Goal: Transaction & Acquisition: Purchase product/service

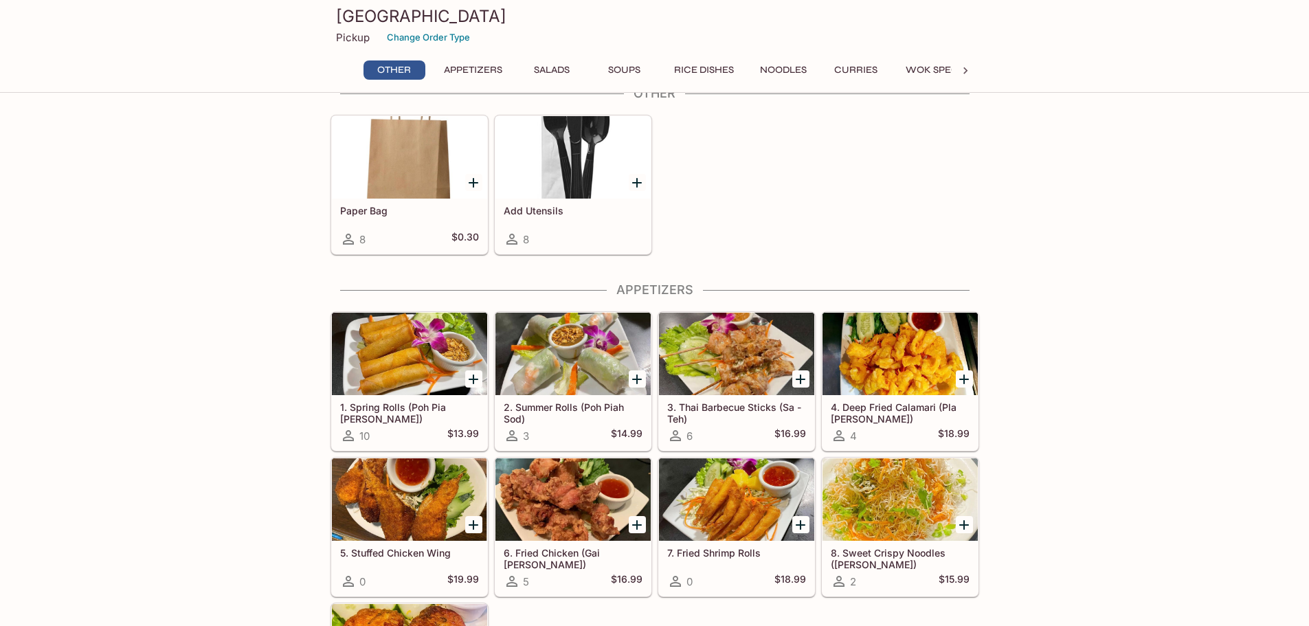
scroll to position [206, 0]
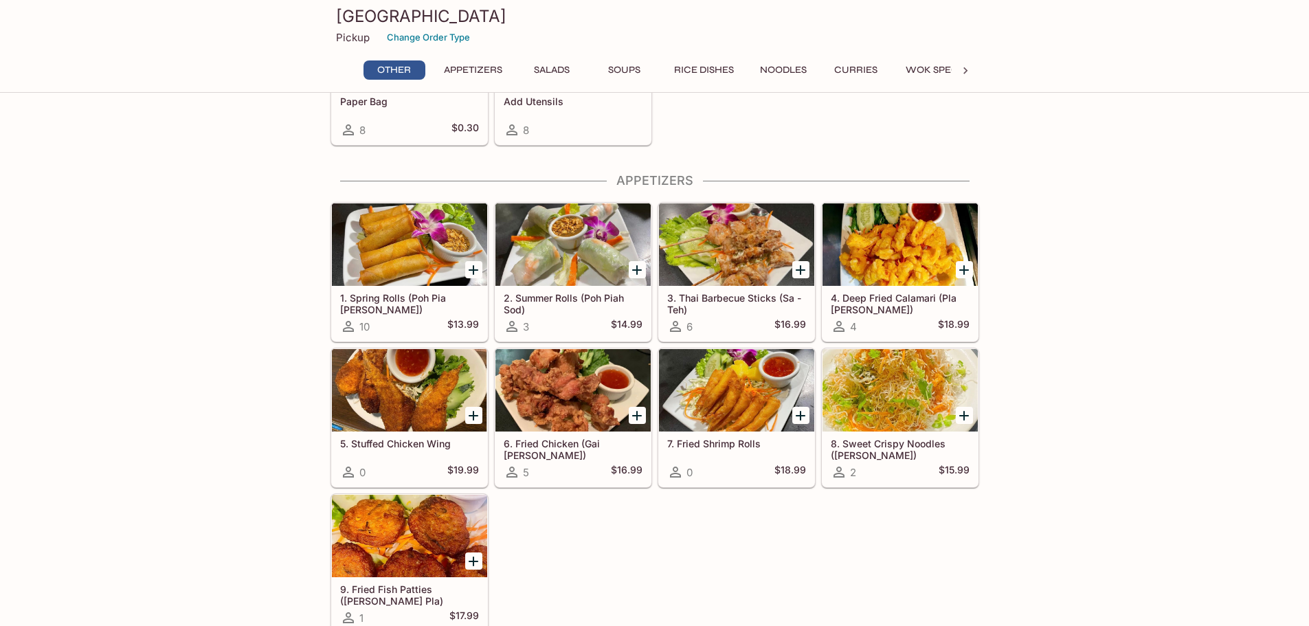
click at [472, 270] on icon "Add 1. Spring Rolls (Poh Pia Tod)" at bounding box center [474, 270] width 10 height 10
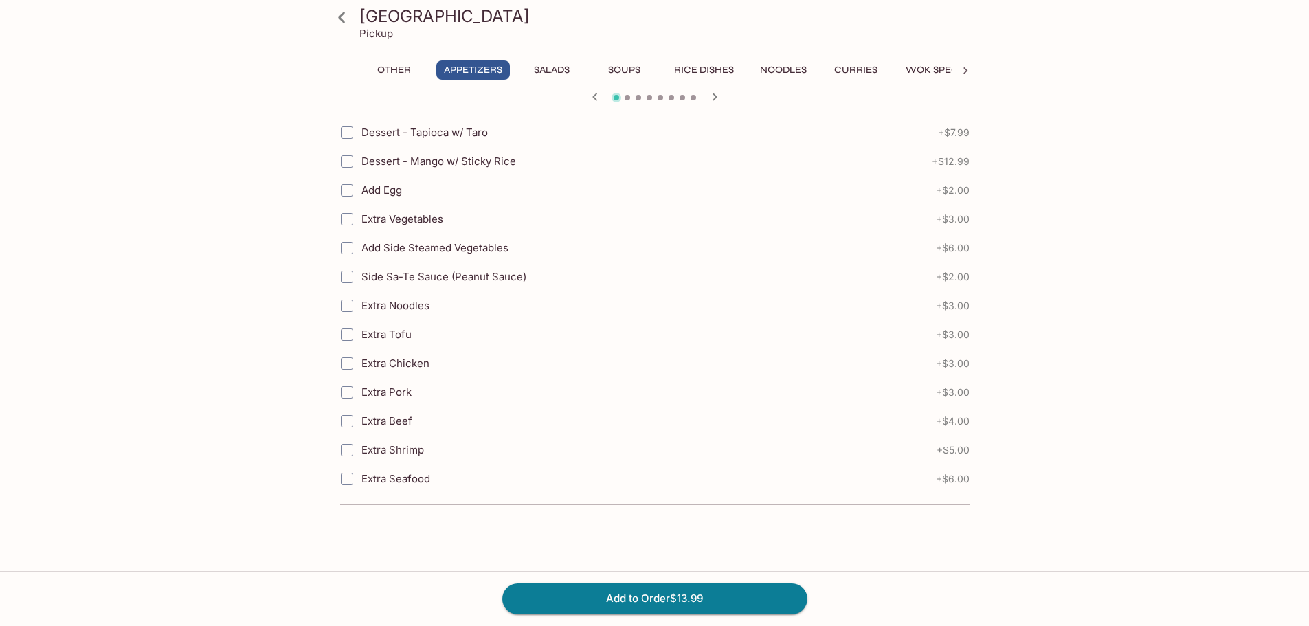
scroll to position [275, 0]
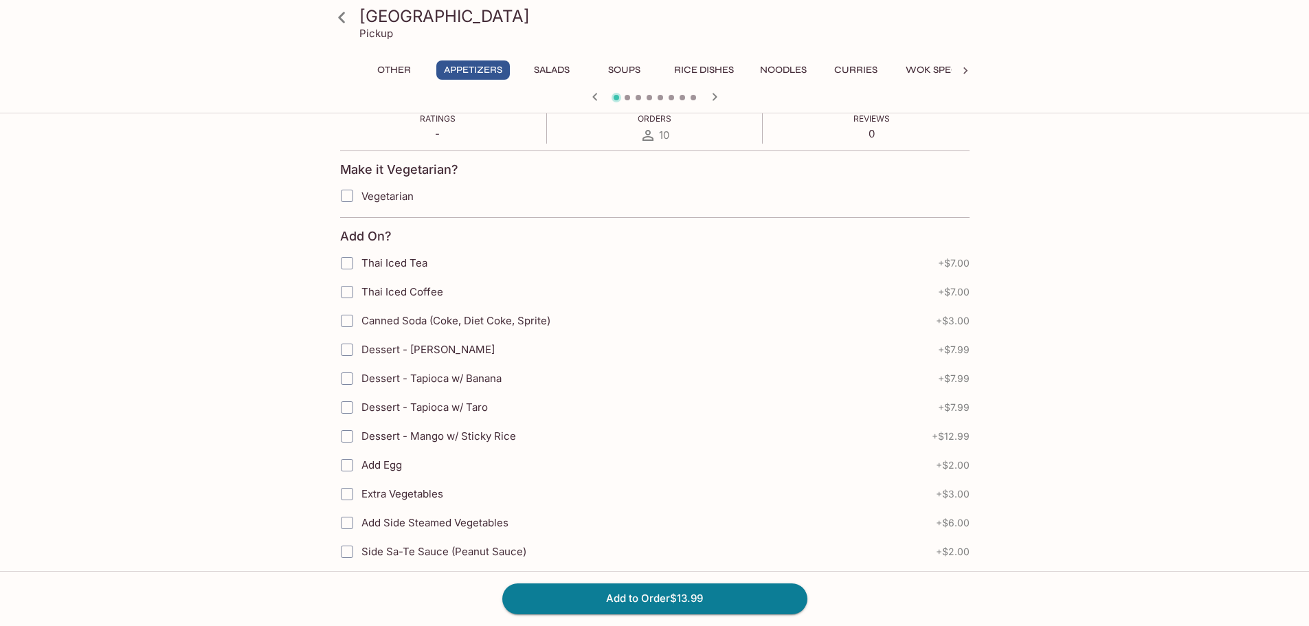
click at [346, 196] on input "Vegetarian" at bounding box center [346, 195] width 27 height 27
checkbox input "true"
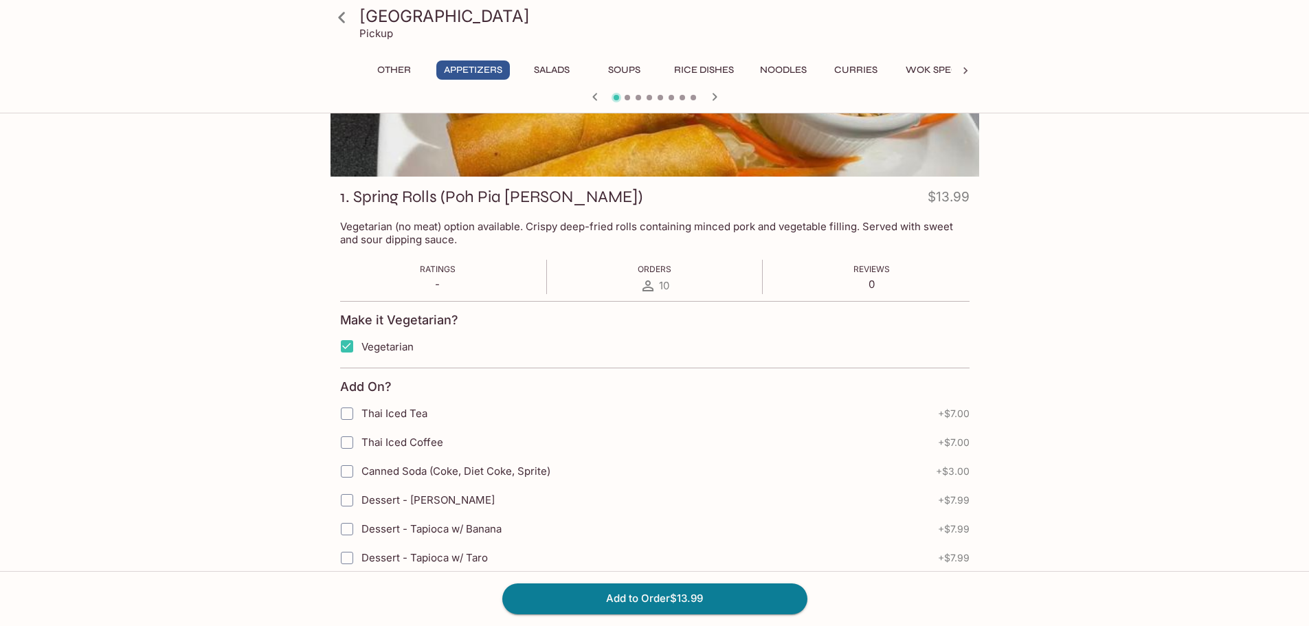
scroll to position [0, 0]
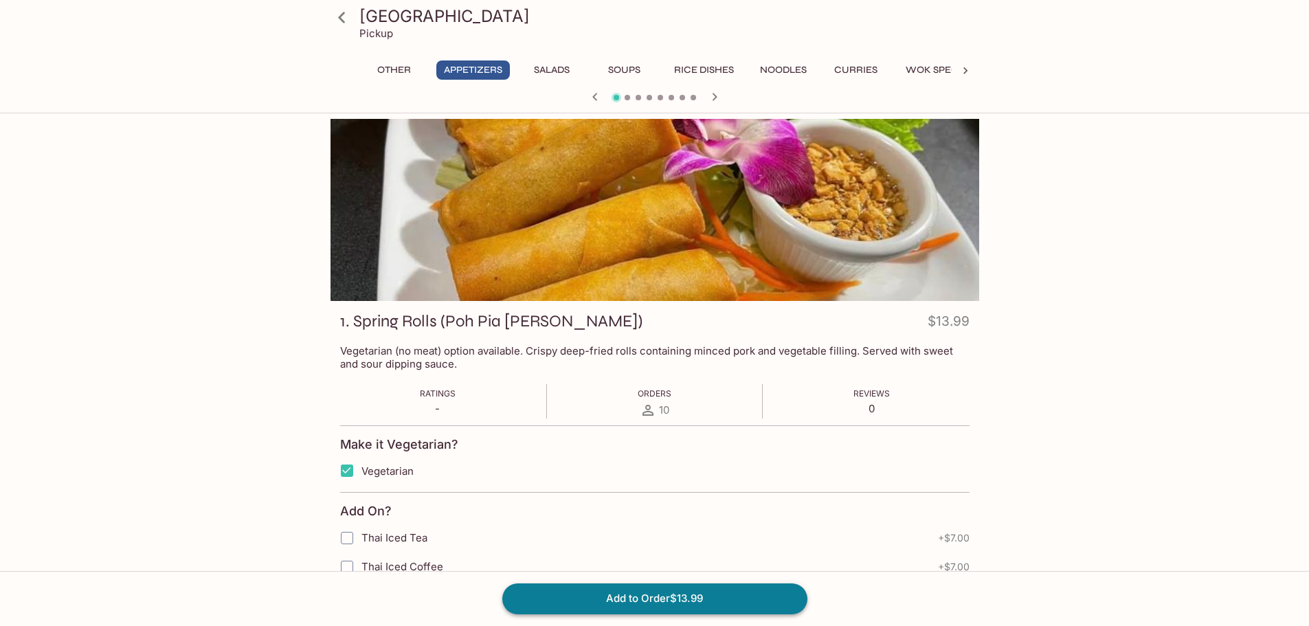
click at [668, 598] on button "Add to Order $13.99" at bounding box center [654, 598] width 305 height 30
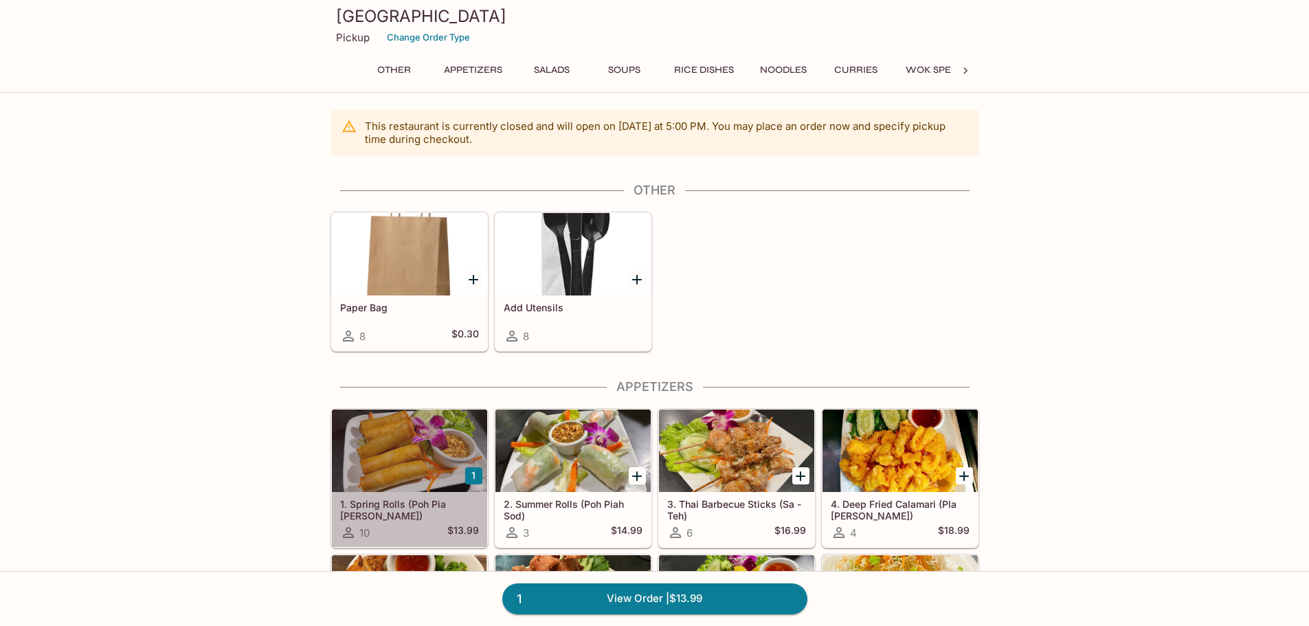
click at [429, 516] on div "1. Spring Rolls (Poh Pia [PERSON_NAME]) 10 $13.99" at bounding box center [409, 519] width 155 height 55
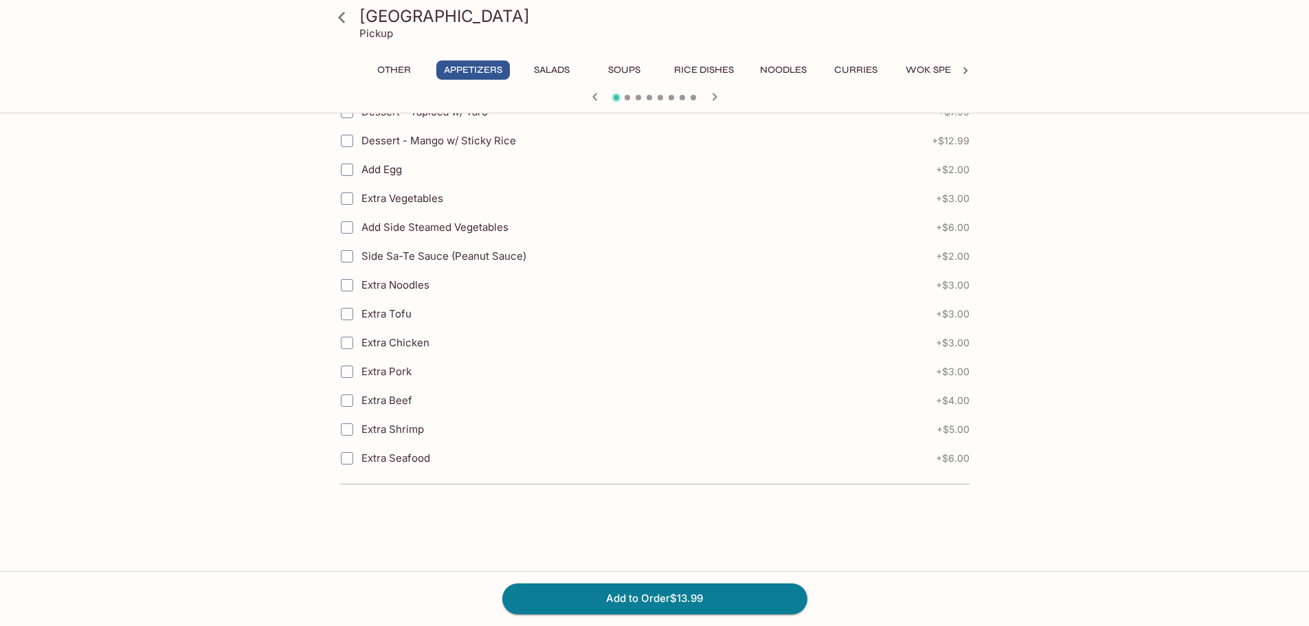
scroll to position [580, 0]
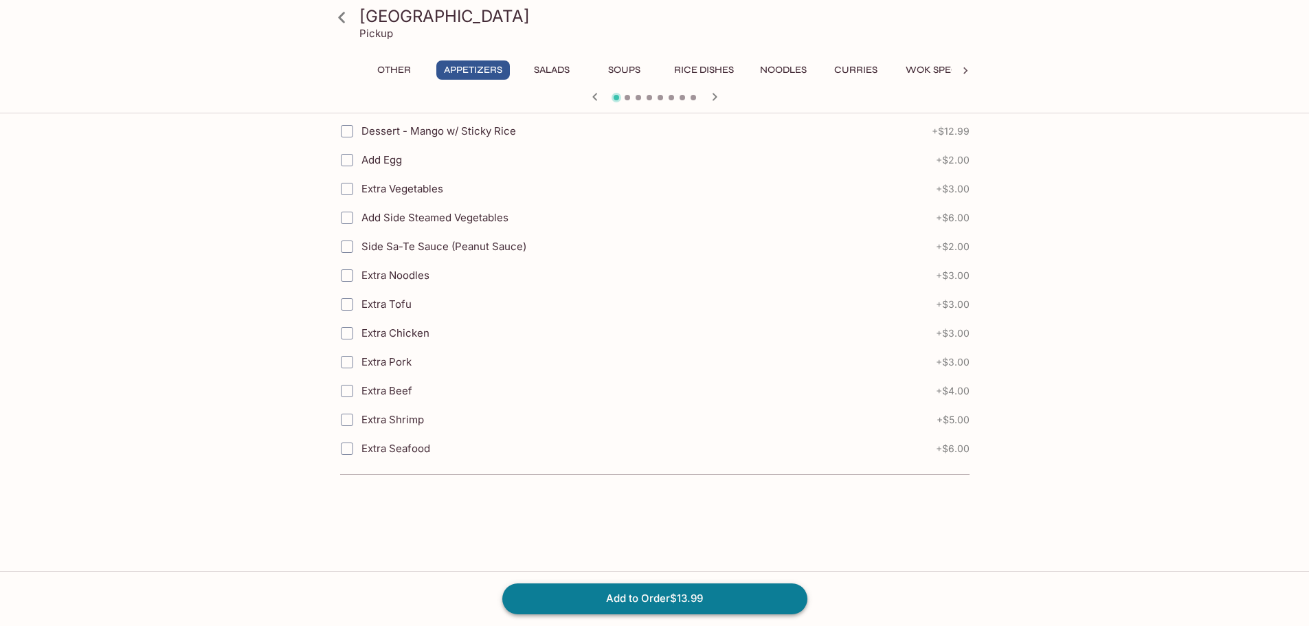
click at [649, 596] on button "Add to Order $13.99" at bounding box center [654, 598] width 305 height 30
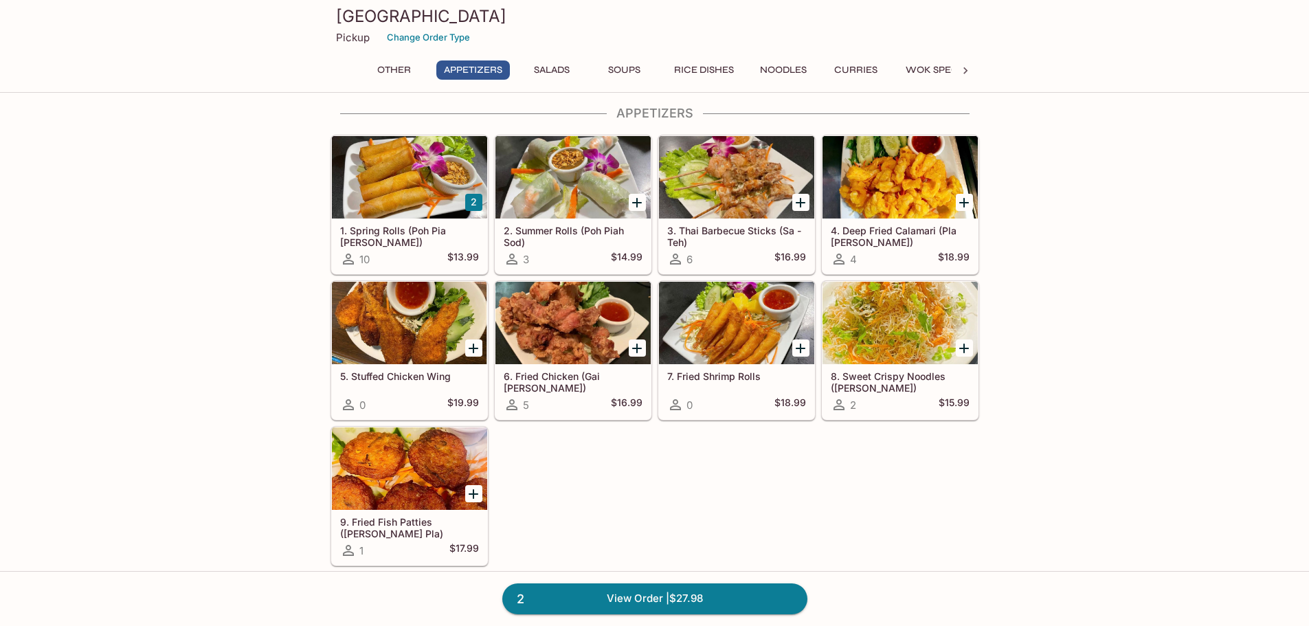
scroll to position [275, 0]
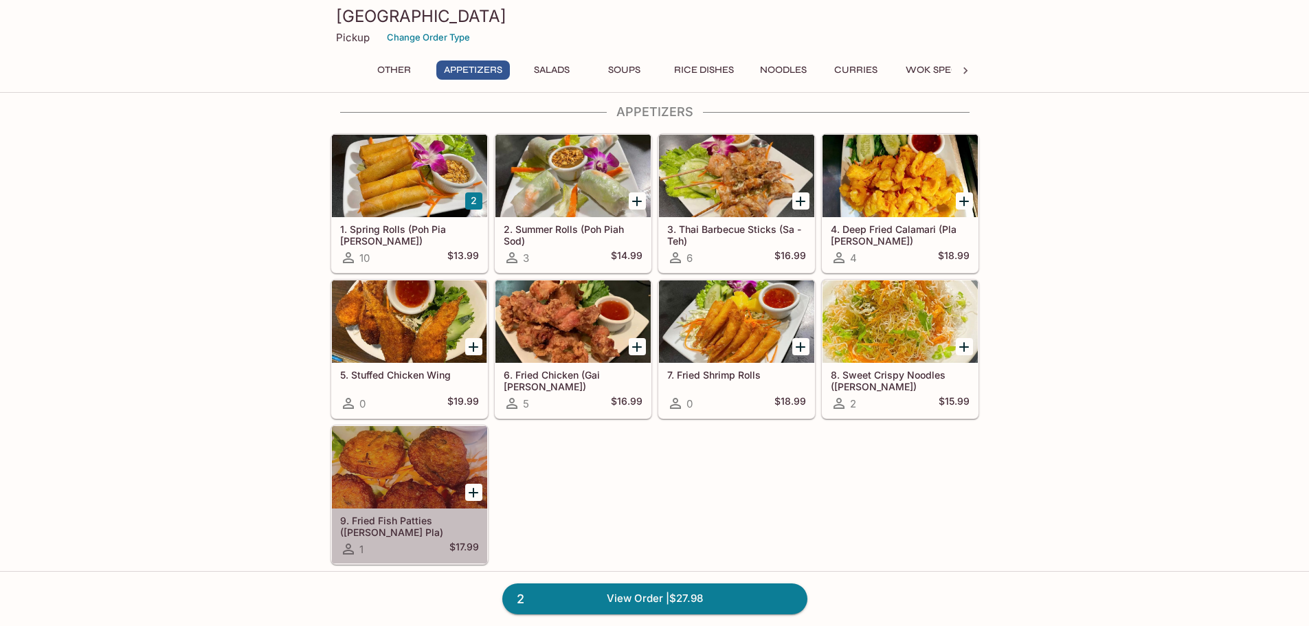
click at [429, 520] on h5 "9. Fried Fish Patties ([PERSON_NAME] Pla)" at bounding box center [409, 526] width 139 height 23
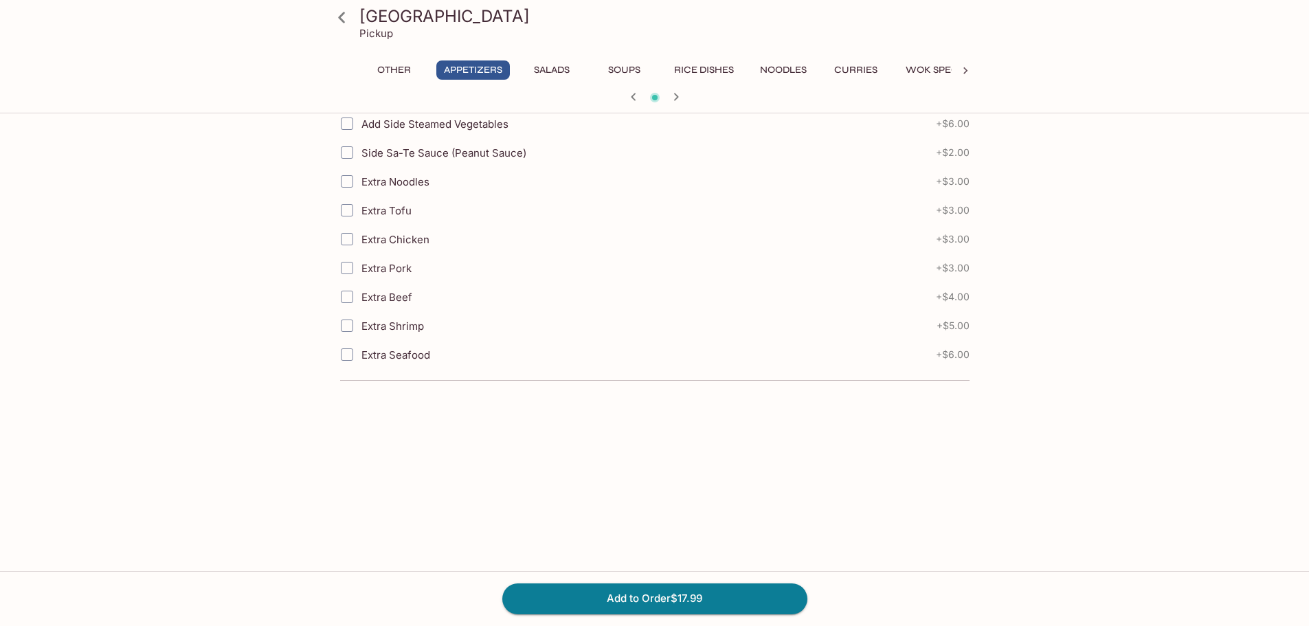
scroll to position [647, 0]
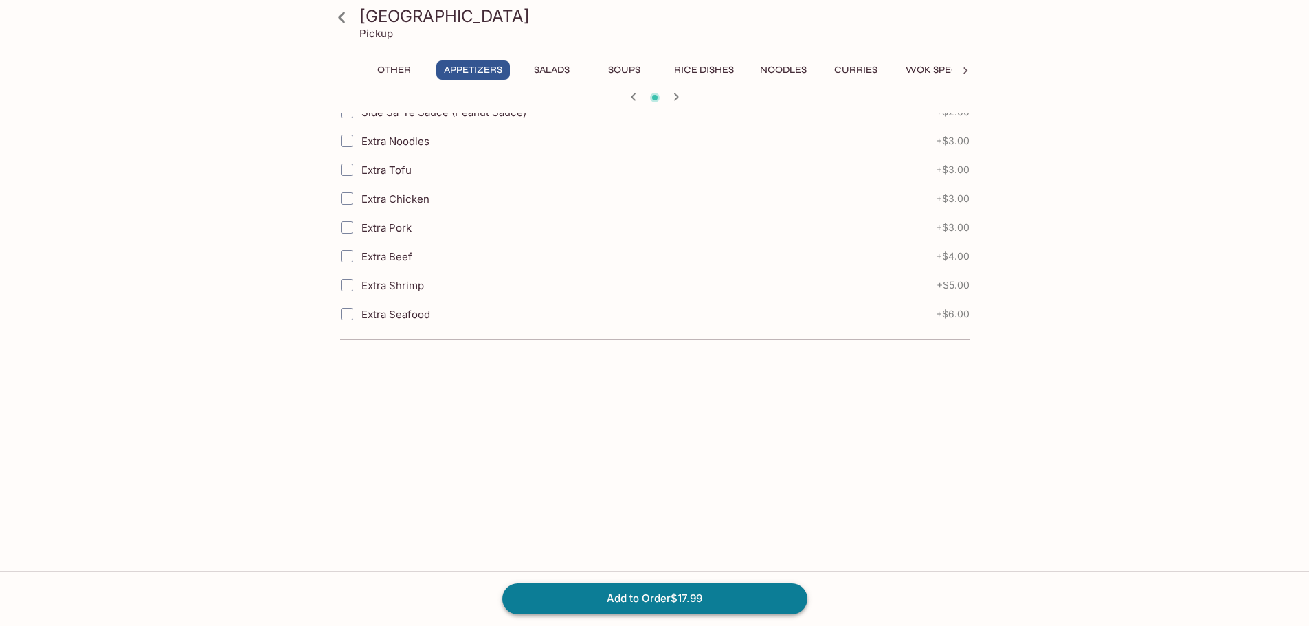
click at [641, 596] on button "Add to Order $17.99" at bounding box center [654, 598] width 305 height 30
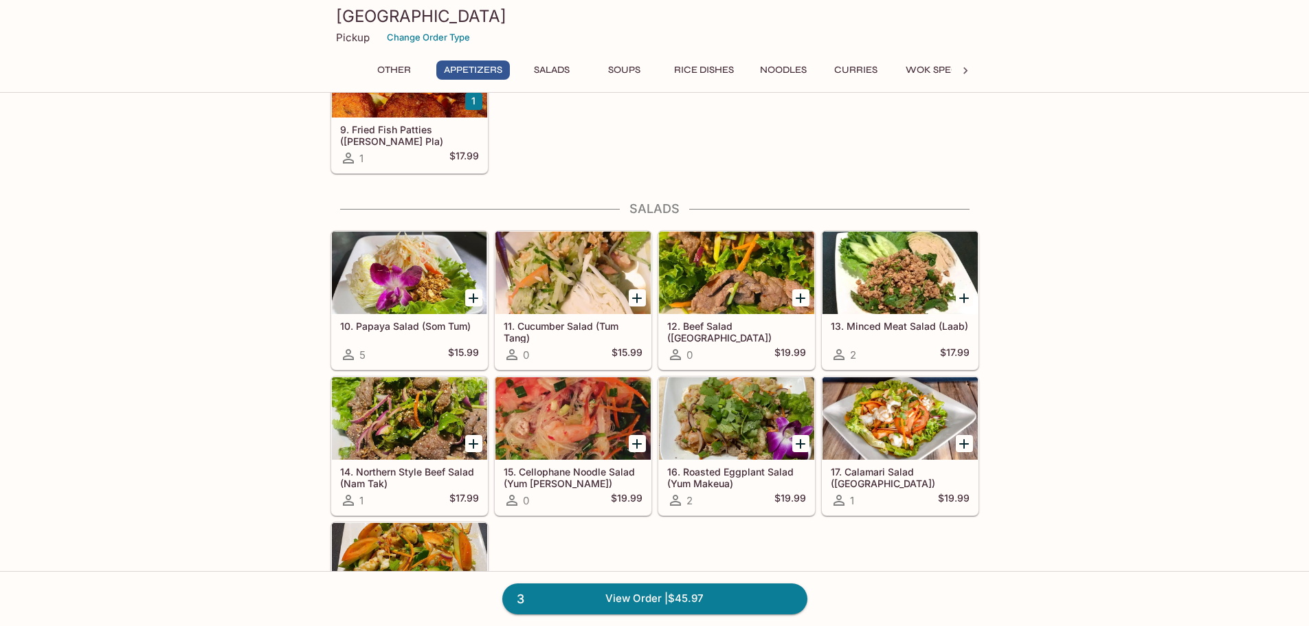
scroll to position [687, 0]
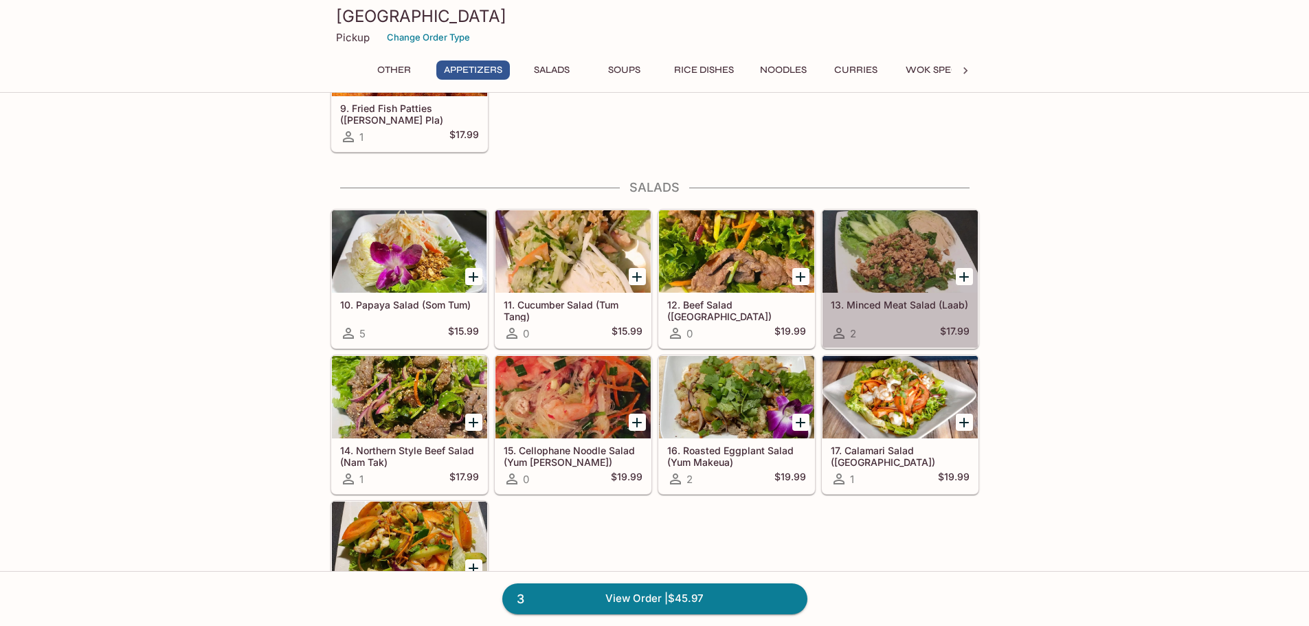
click at [915, 304] on h5 "13. Minced Meat Salad (Laab)" at bounding box center [900, 305] width 139 height 12
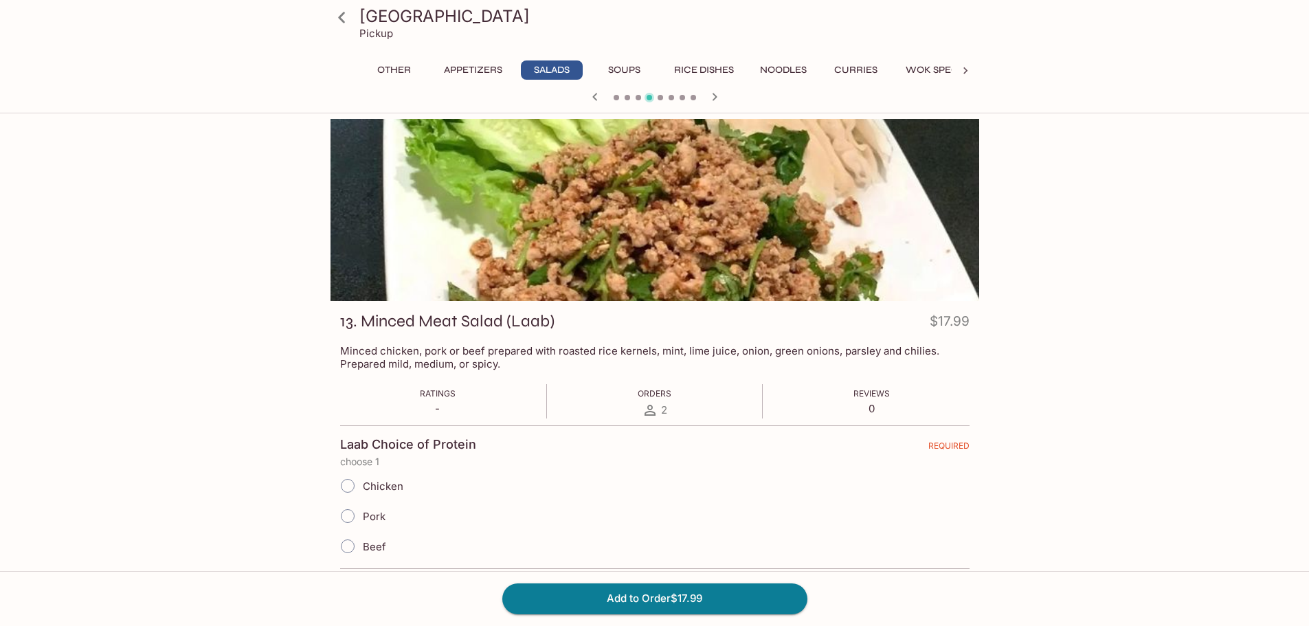
click at [349, 548] on input "Beef" at bounding box center [347, 546] width 29 height 29
radio input "true"
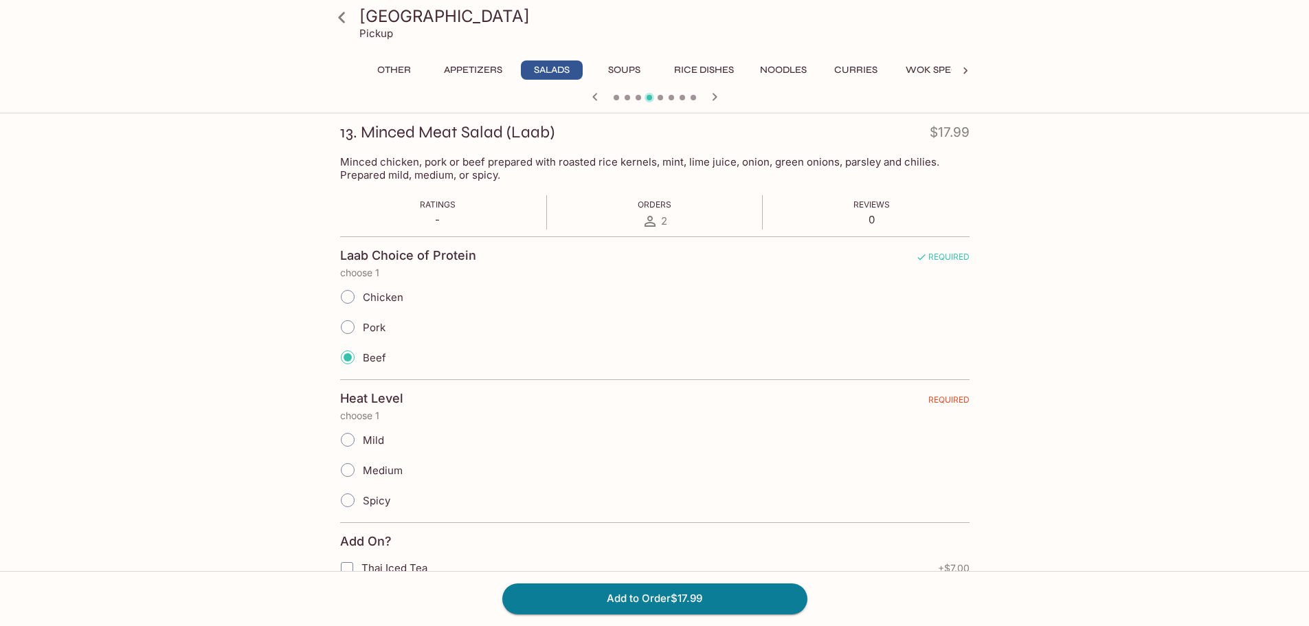
scroll to position [206, 0]
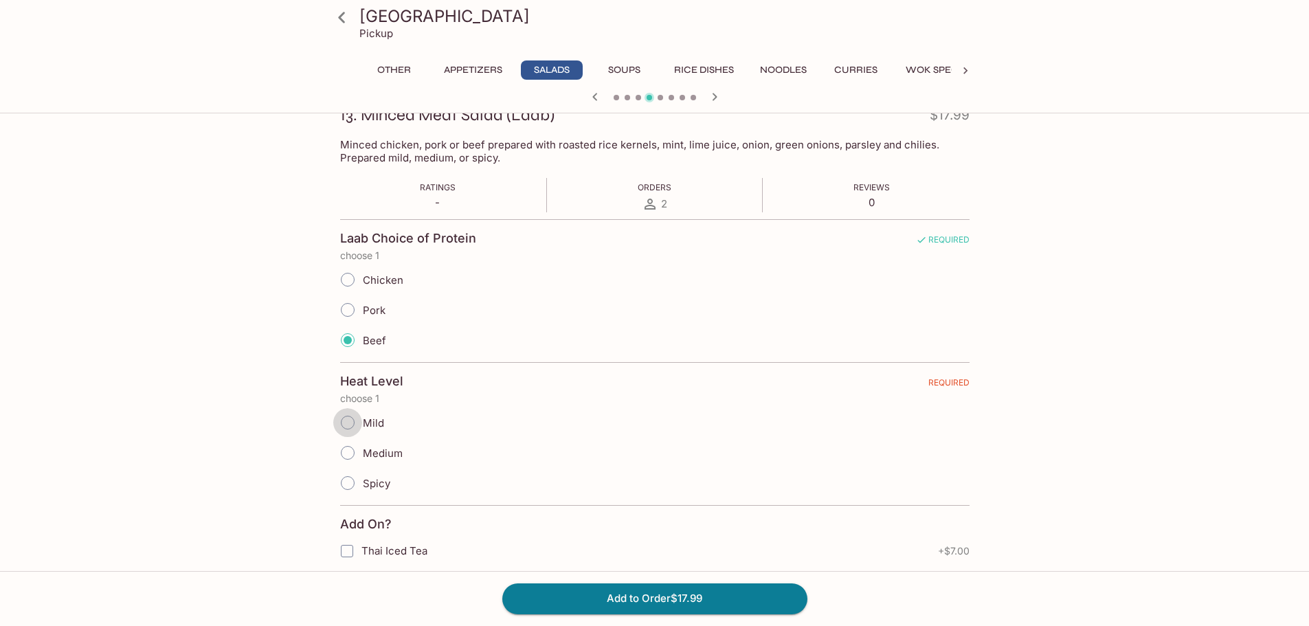
click at [348, 425] on input "Mild" at bounding box center [347, 422] width 29 height 29
radio input "true"
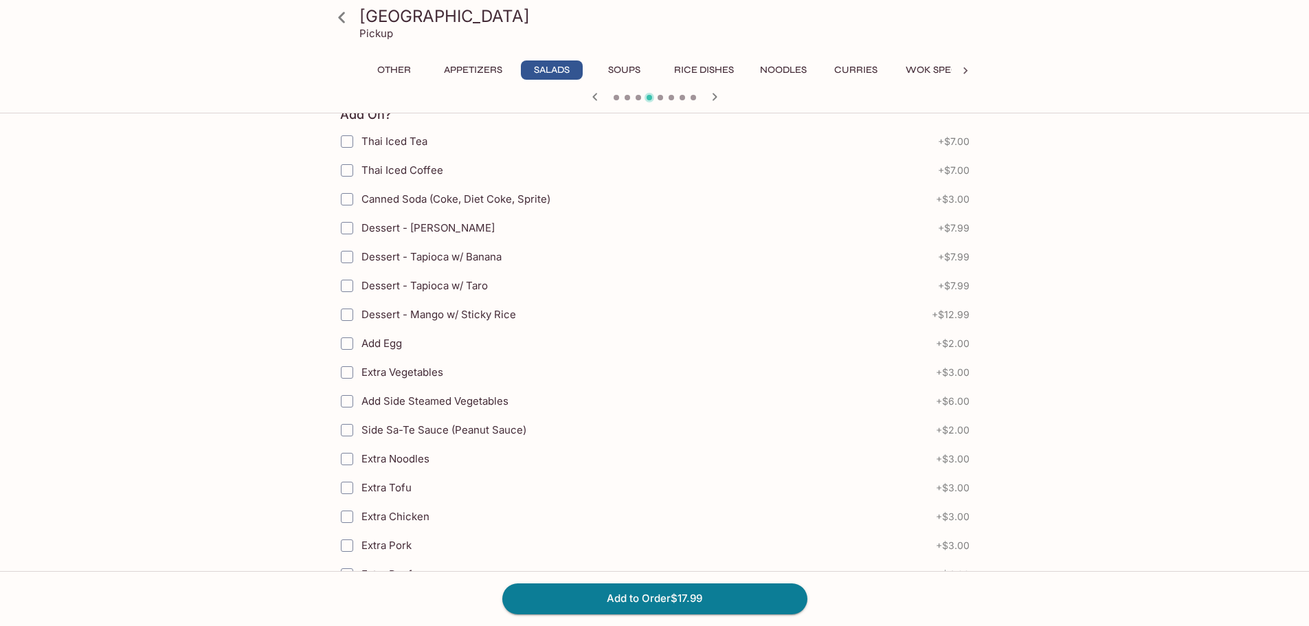
scroll to position [618, 0]
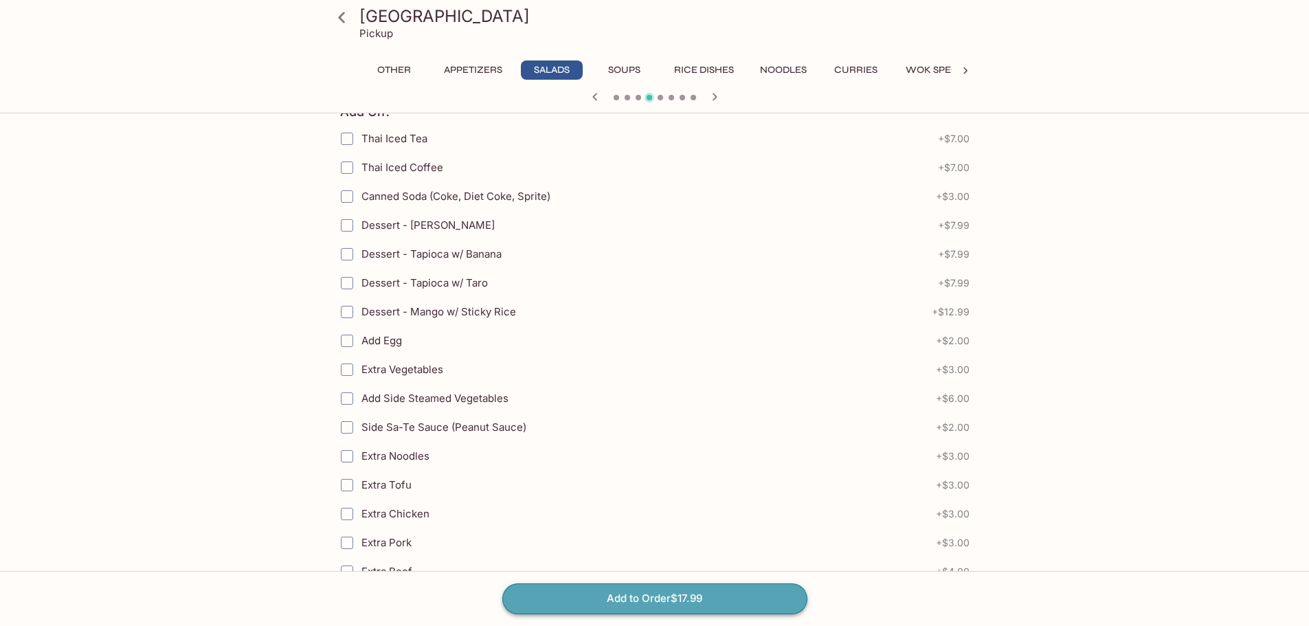
click at [672, 596] on button "Add to Order $17.99" at bounding box center [654, 598] width 305 height 30
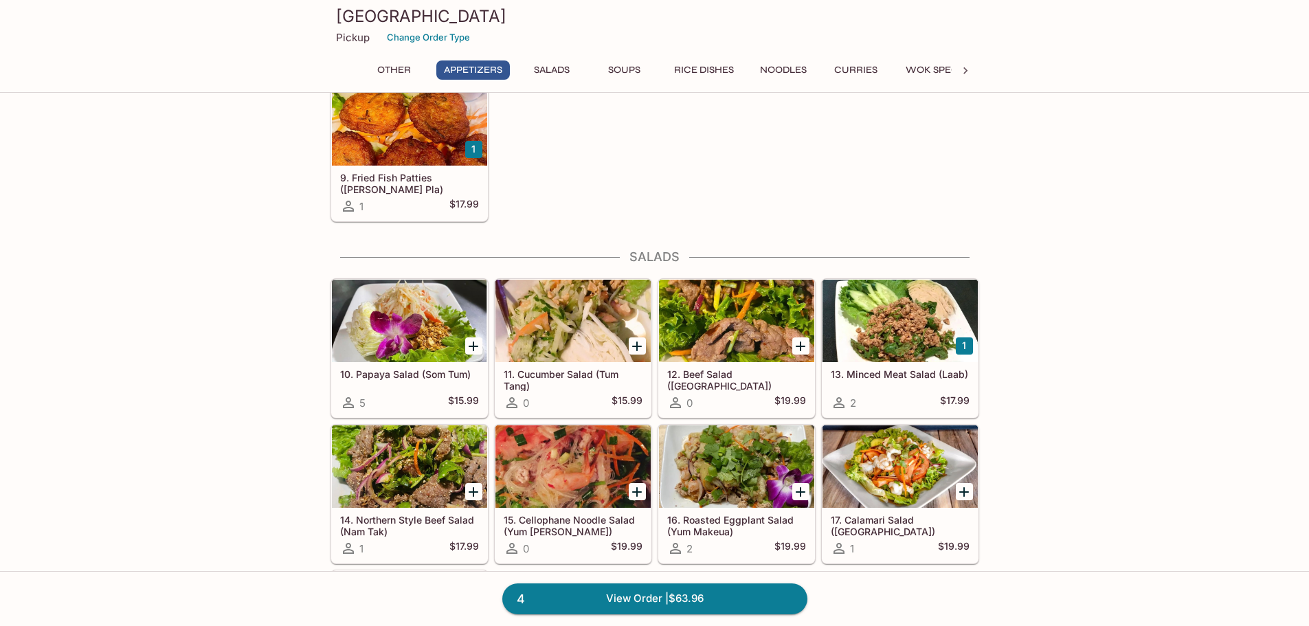
scroll to position [618, 0]
click at [712, 520] on h5 "16. Roasted Eggplant Salad (Yum Makeua)" at bounding box center [736, 524] width 139 height 23
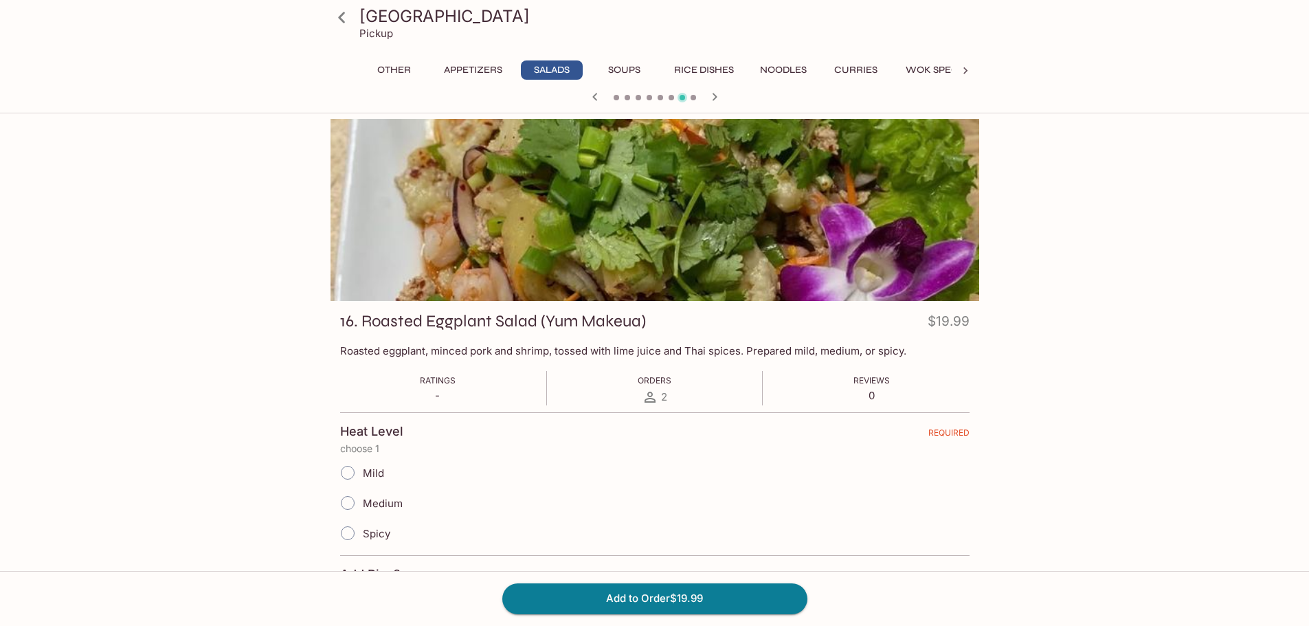
click at [348, 470] on input "Mild" at bounding box center [347, 472] width 29 height 29
radio input "true"
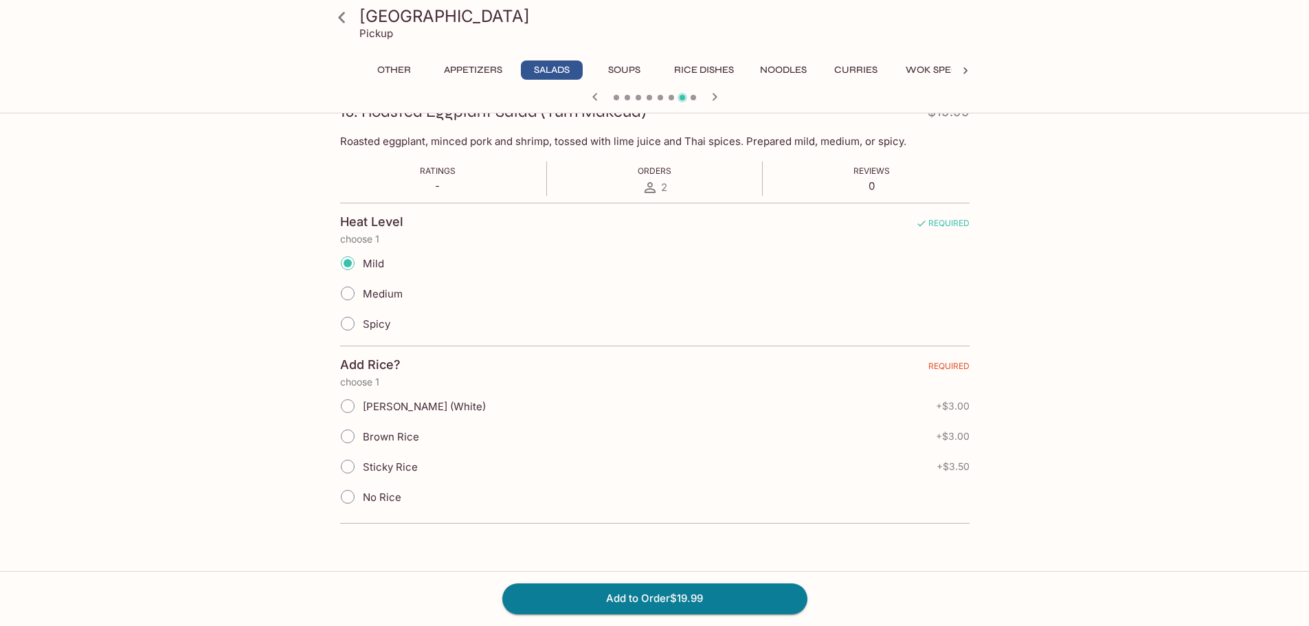
scroll to position [206, 0]
click at [348, 499] on input "No Rice" at bounding box center [347, 500] width 29 height 29
radio input "true"
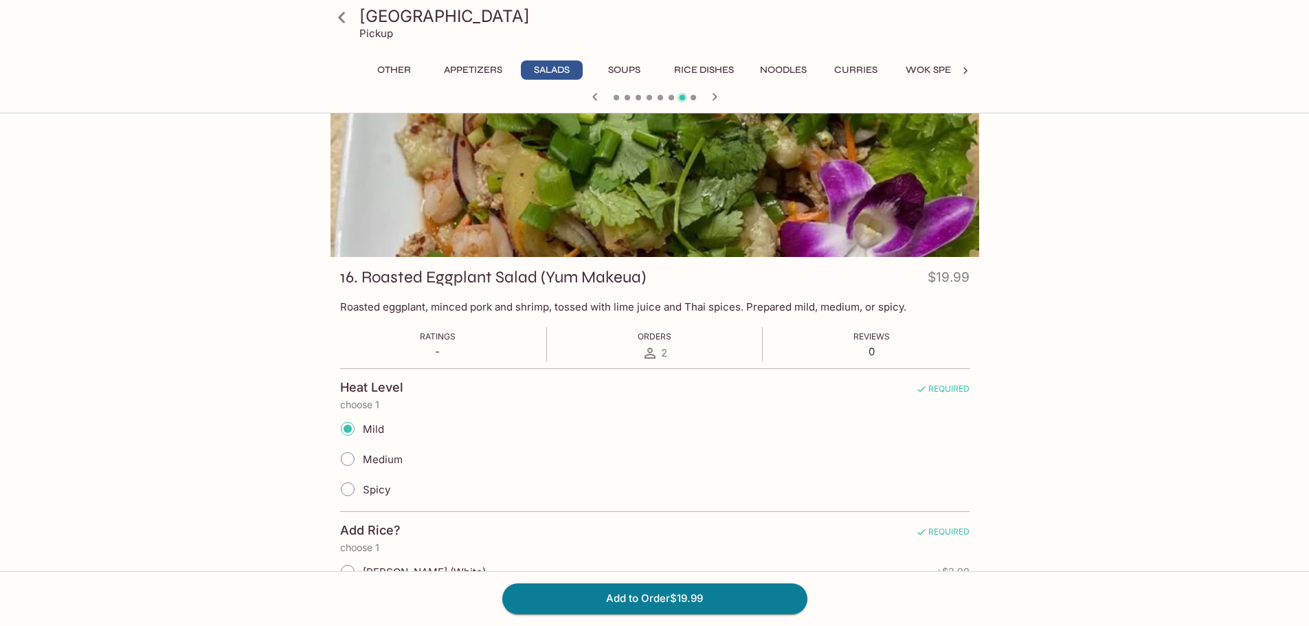
scroll to position [69, 0]
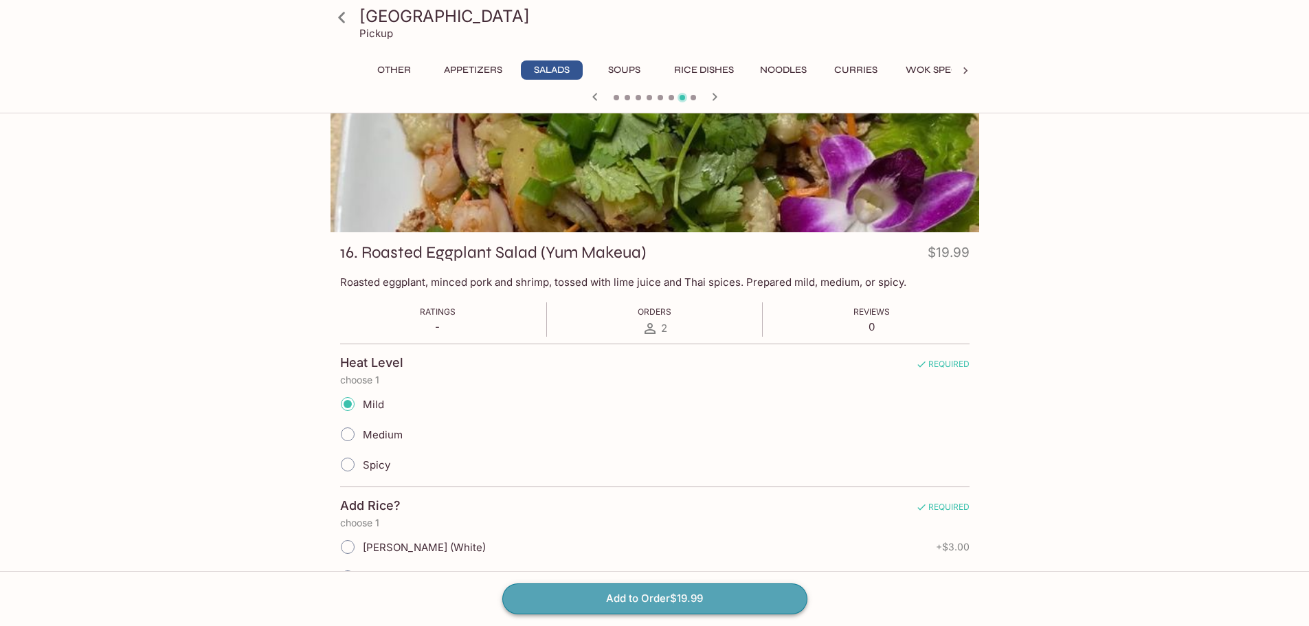
click at [643, 592] on button "Add to Order $19.99" at bounding box center [654, 598] width 305 height 30
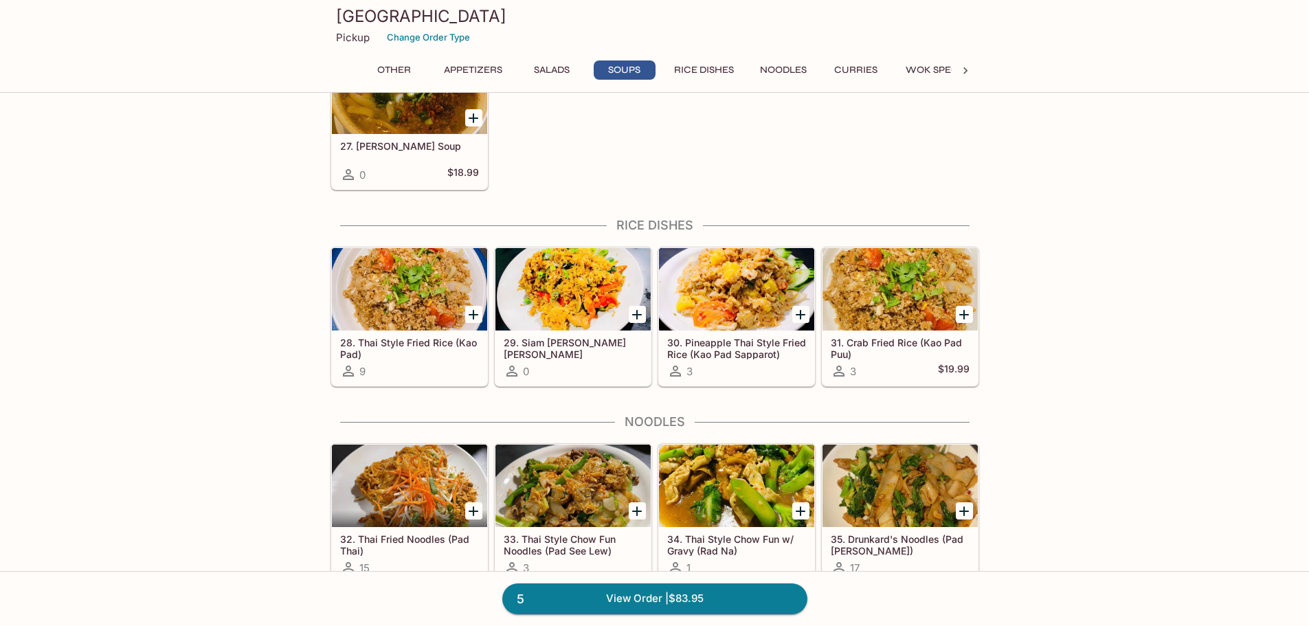
scroll to position [1649, 0]
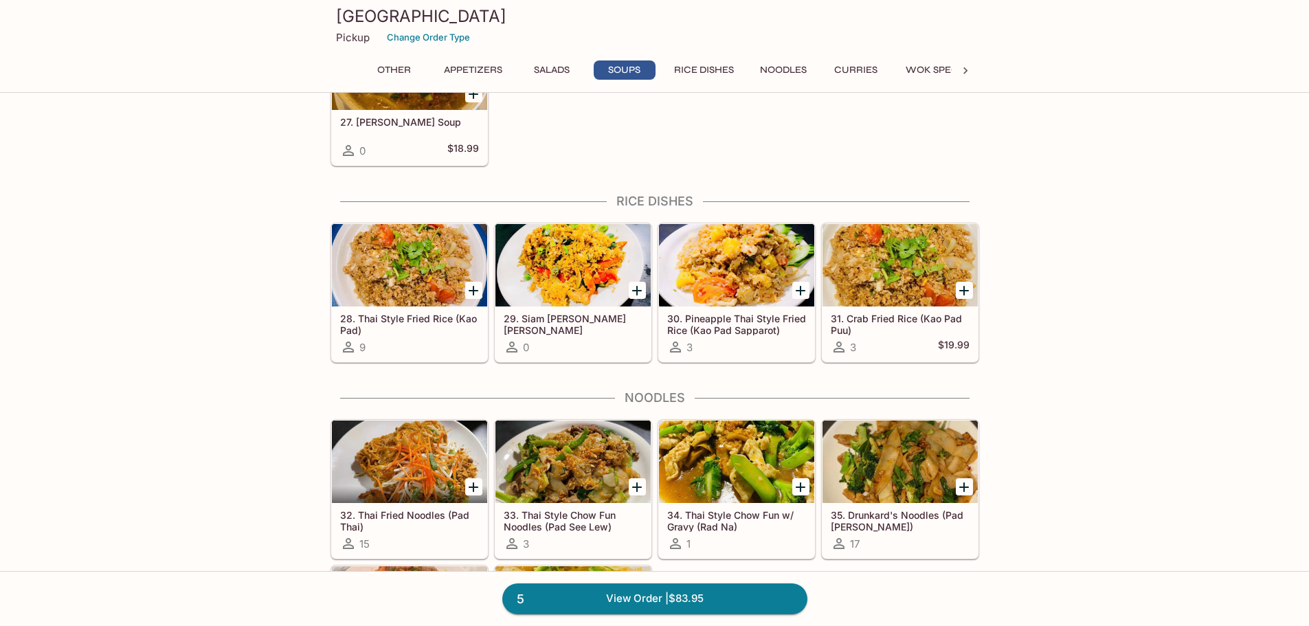
click at [898, 514] on h5 "35. Drunkard's Noodles (Pad [PERSON_NAME])" at bounding box center [900, 520] width 139 height 23
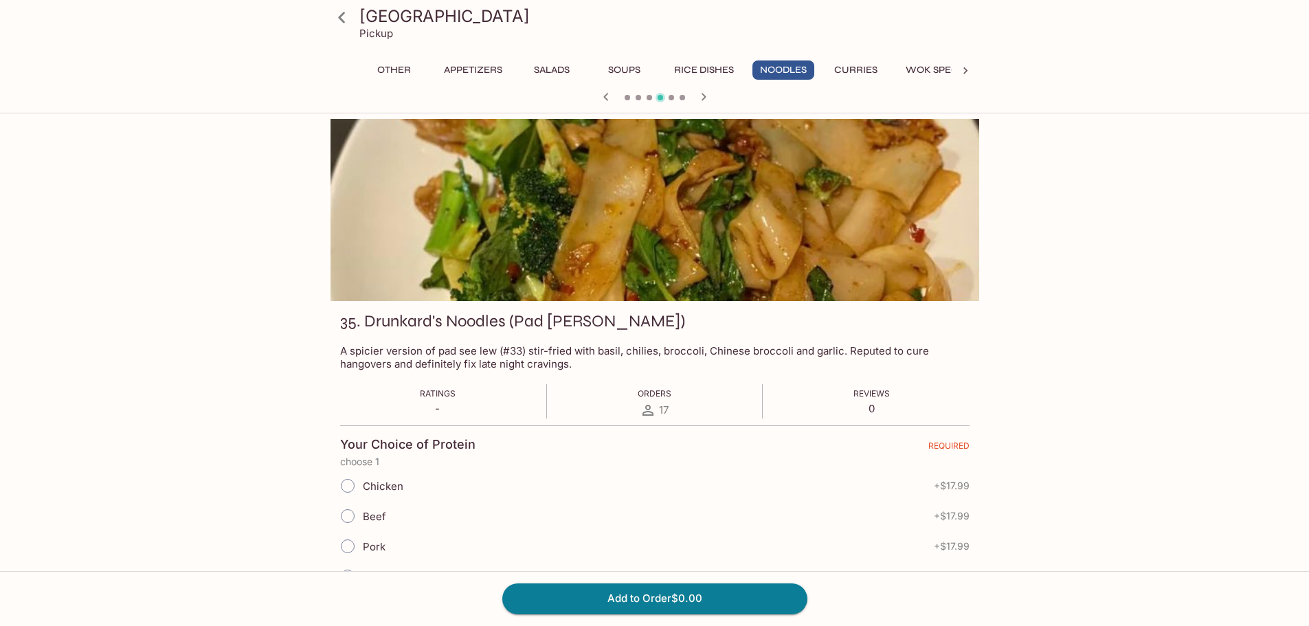
click at [608, 98] on icon "button" at bounding box center [606, 97] width 16 height 16
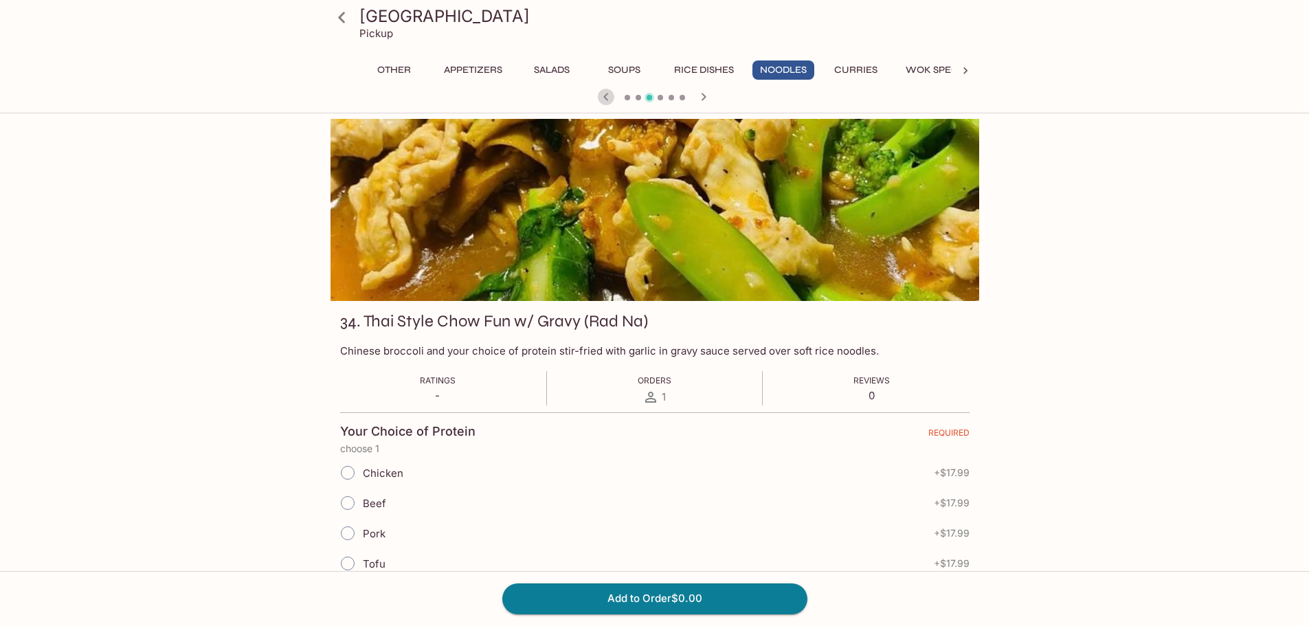
click at [608, 98] on icon "button" at bounding box center [606, 97] width 16 height 16
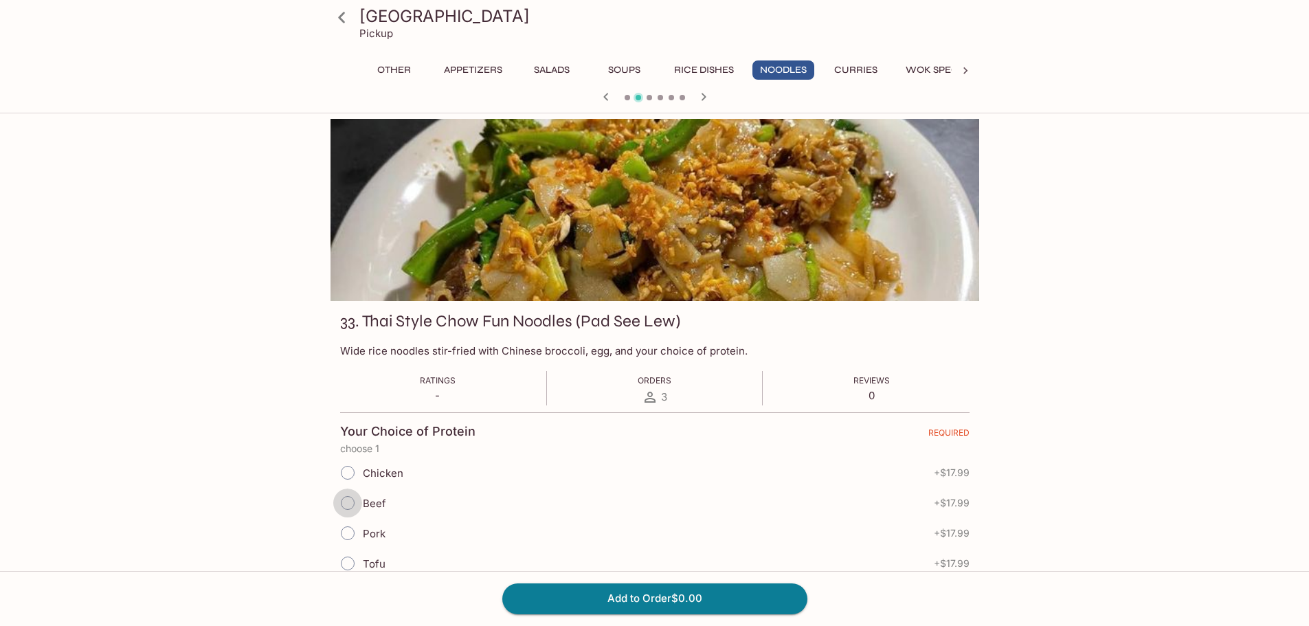
click at [346, 508] on input "Beef" at bounding box center [347, 502] width 29 height 29
radio input "true"
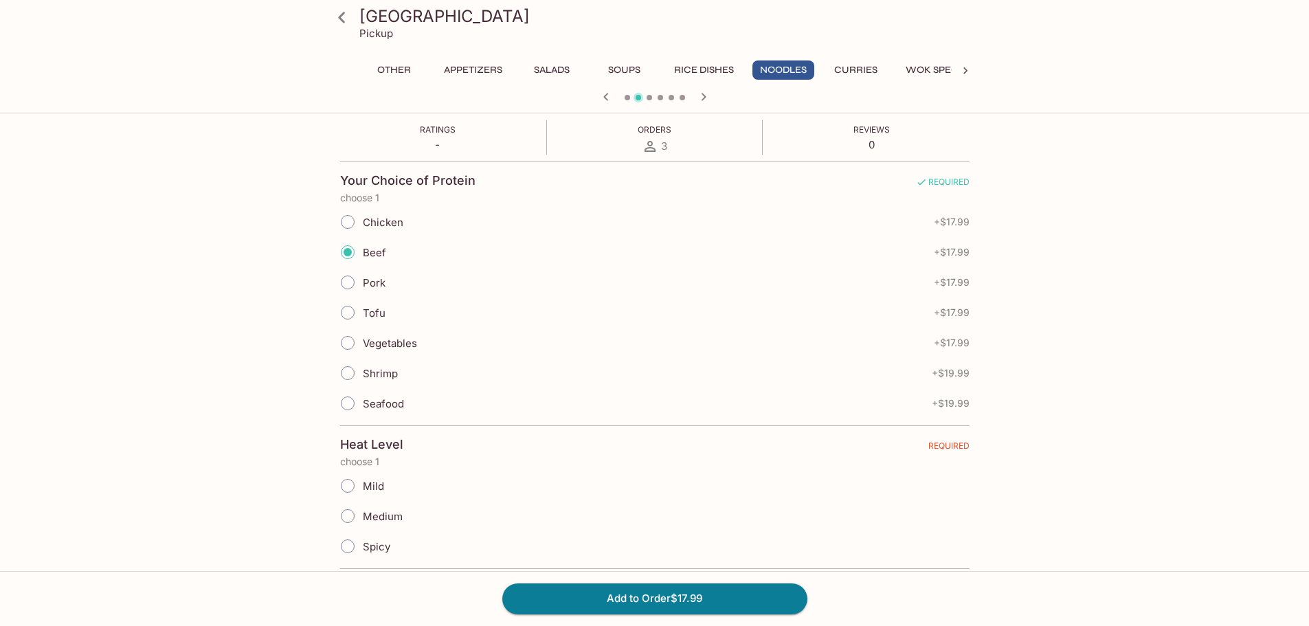
scroll to position [275, 0]
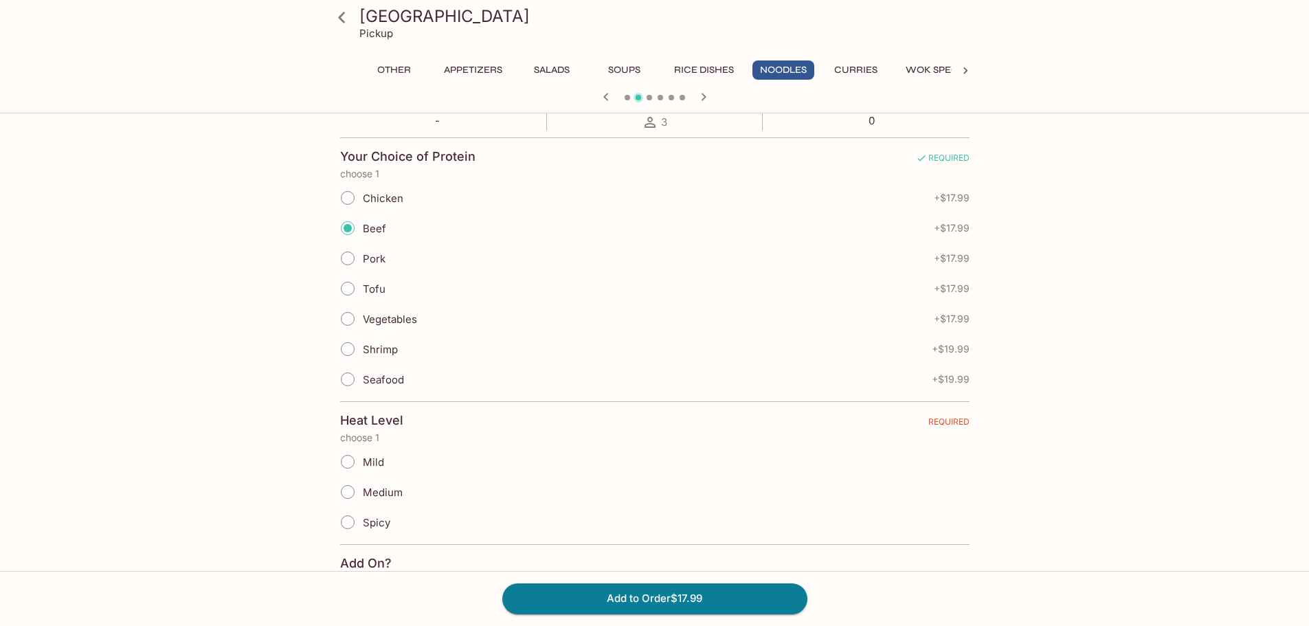
click at [346, 463] on input "Mild" at bounding box center [347, 461] width 29 height 29
radio input "true"
click at [629, 600] on button "Add to Order $17.99" at bounding box center [654, 598] width 305 height 30
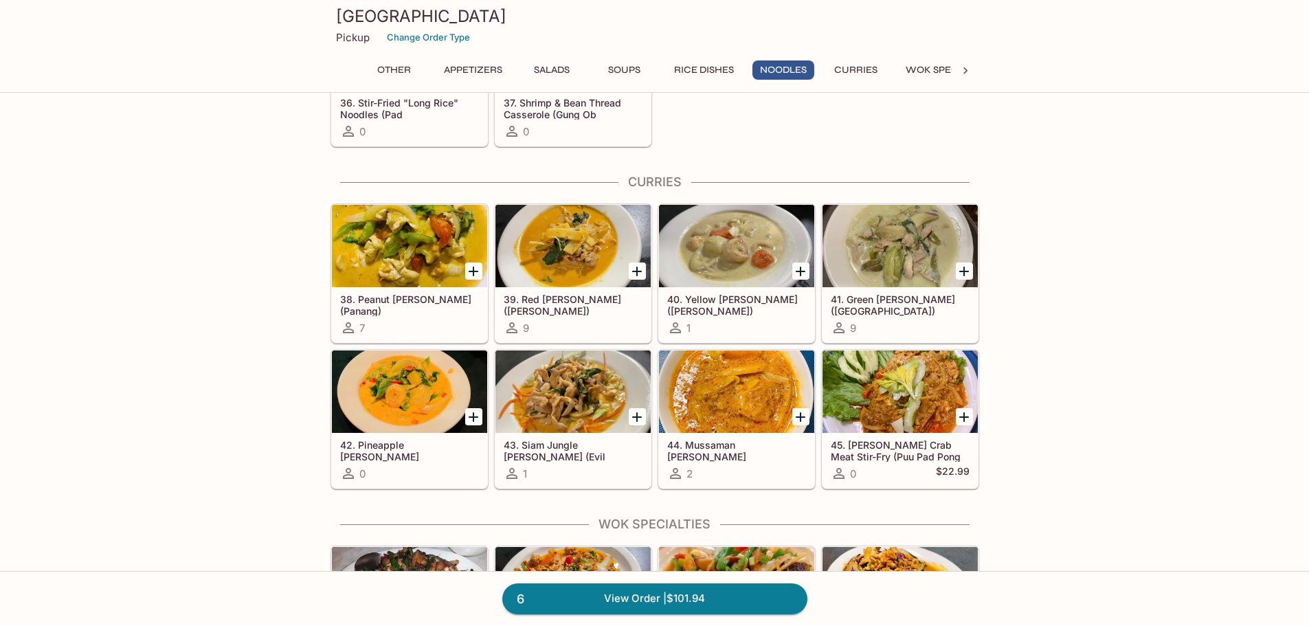
scroll to position [2199, 0]
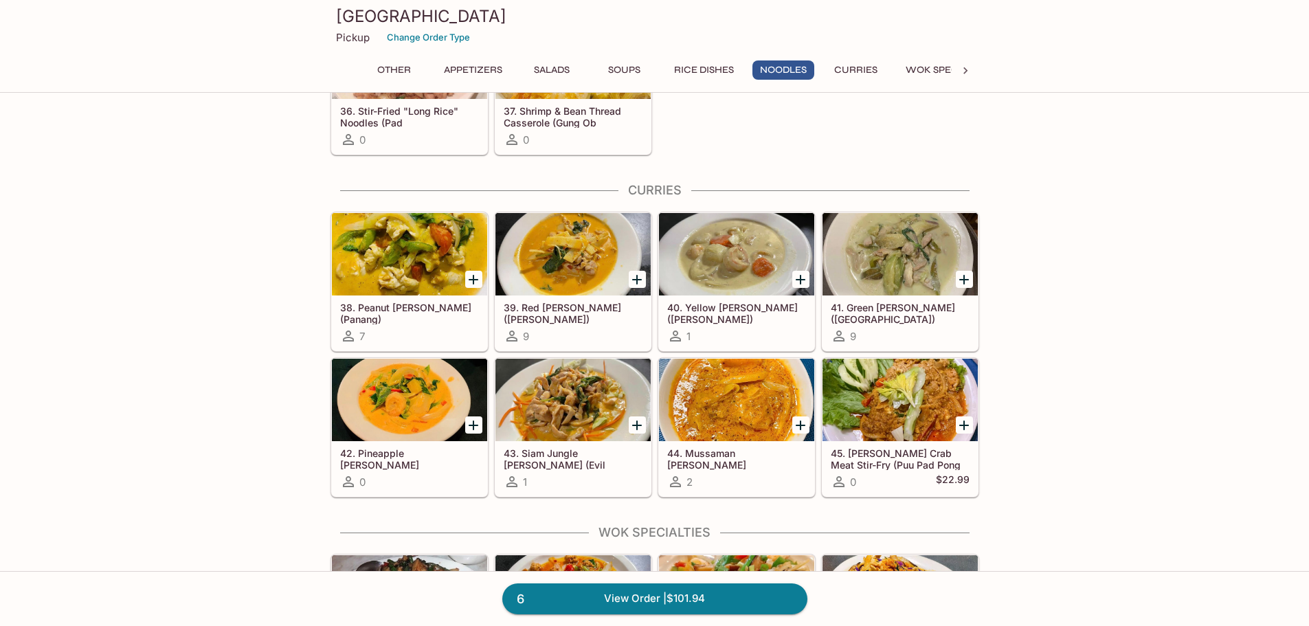
click at [890, 308] on h5 "41. Green [PERSON_NAME] ([GEOGRAPHIC_DATA])" at bounding box center [900, 313] width 139 height 23
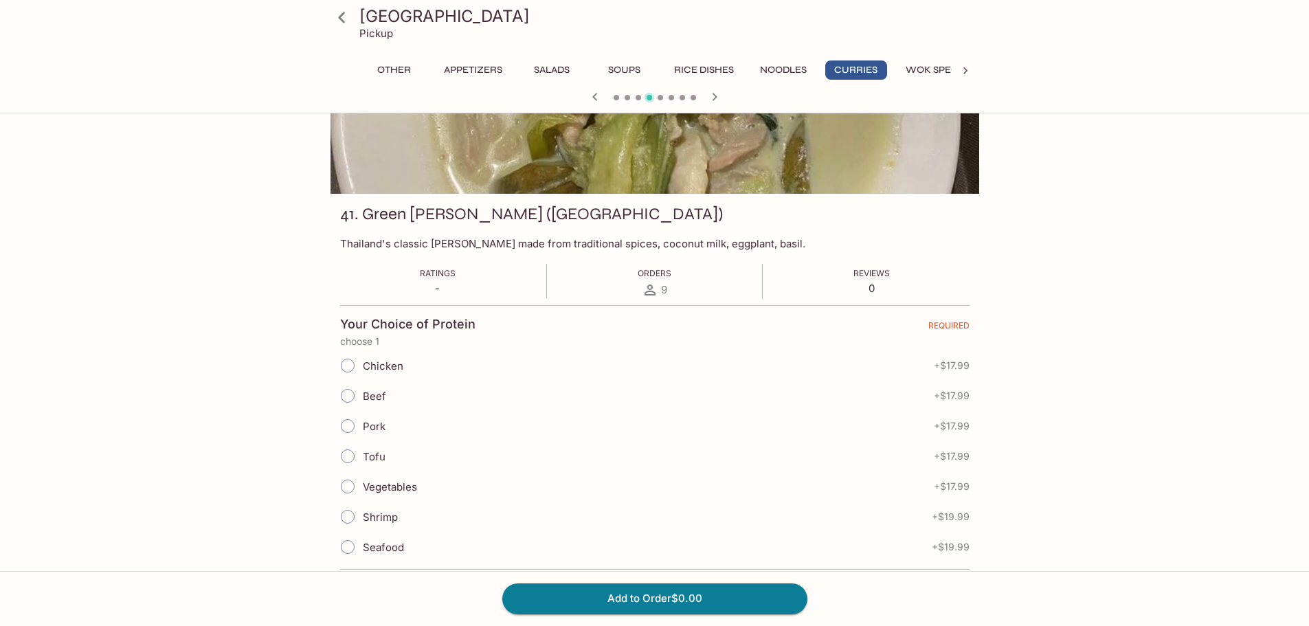
scroll to position [137, 0]
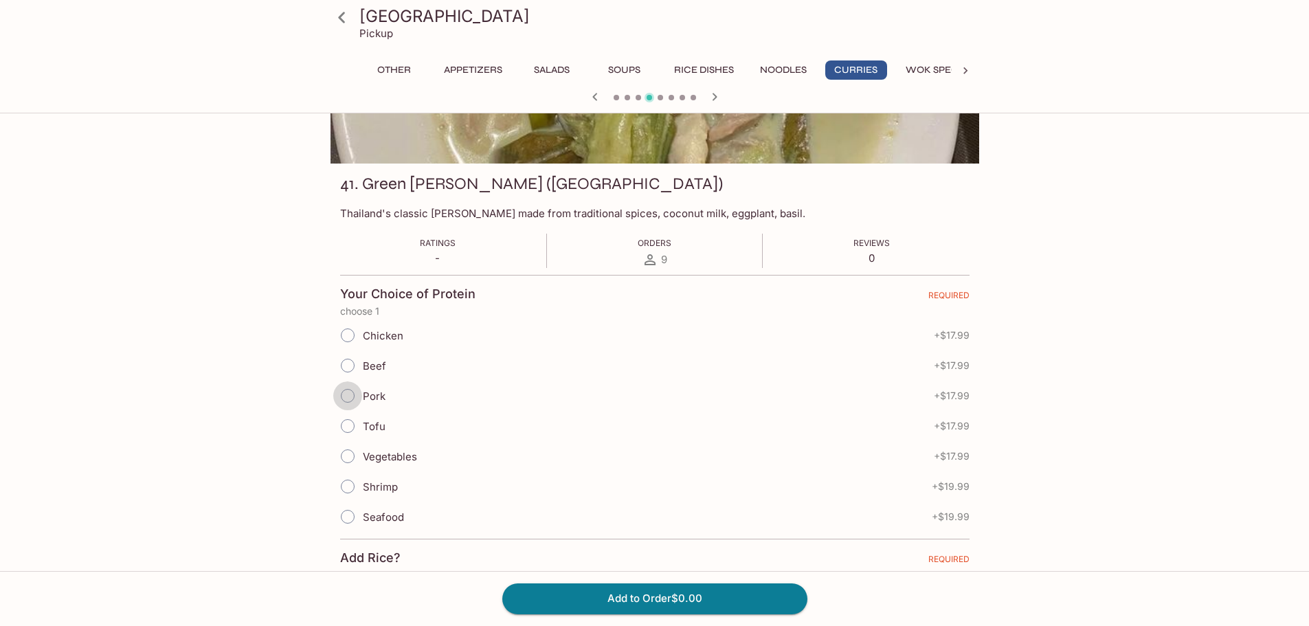
click at [349, 398] on input "Pork" at bounding box center [347, 395] width 29 height 29
radio input "true"
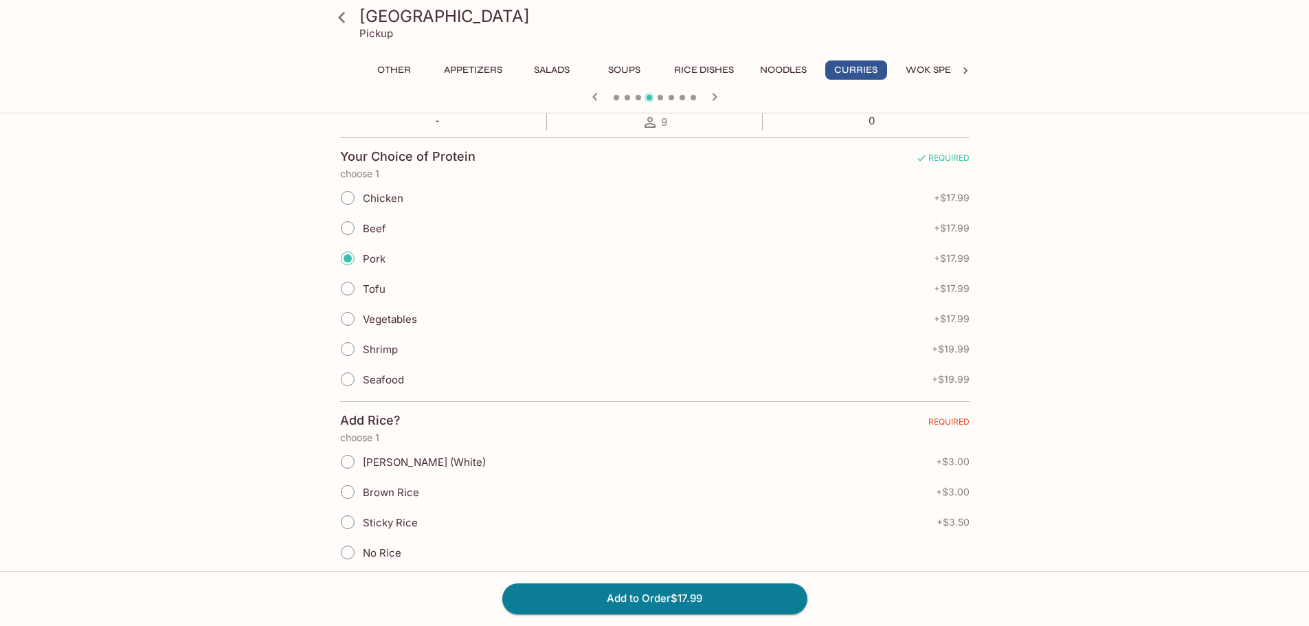
scroll to position [344, 0]
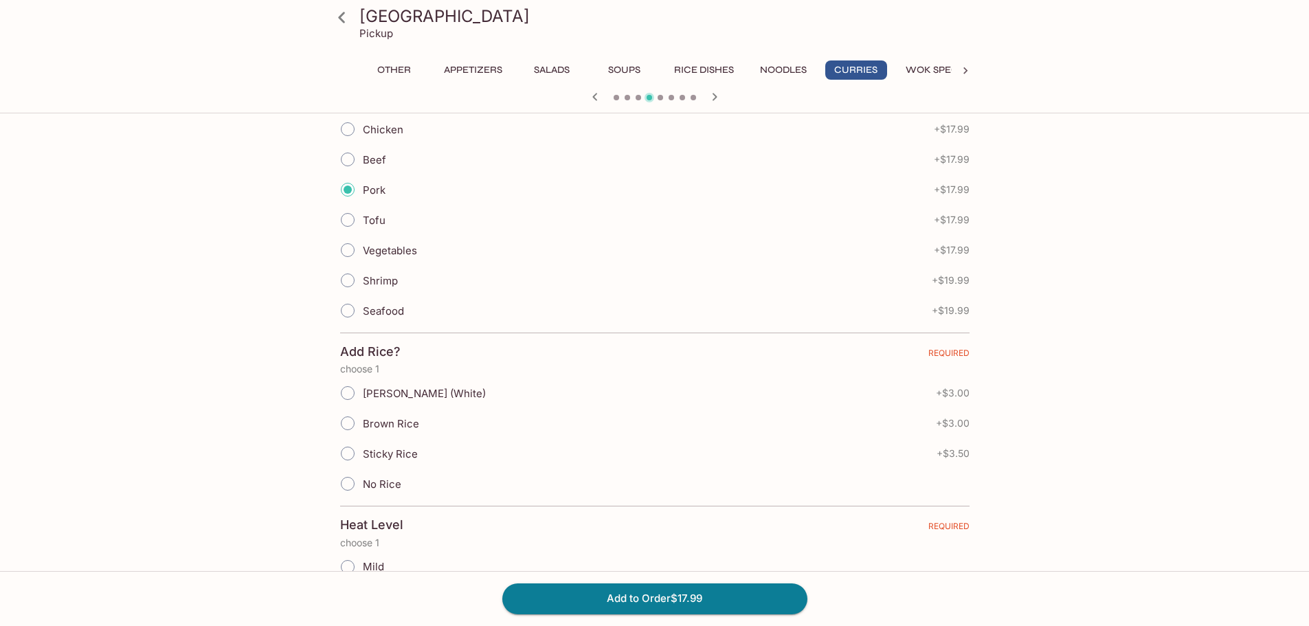
click at [350, 488] on input "No Rice" at bounding box center [347, 483] width 29 height 29
radio input "true"
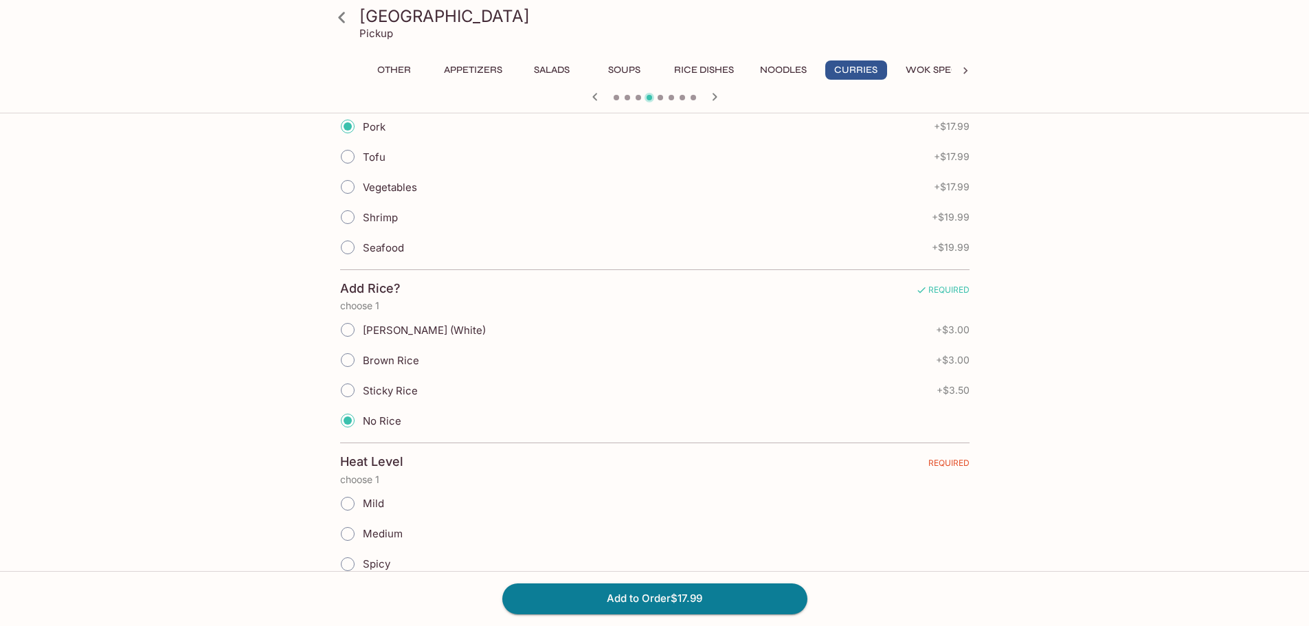
scroll to position [481, 0]
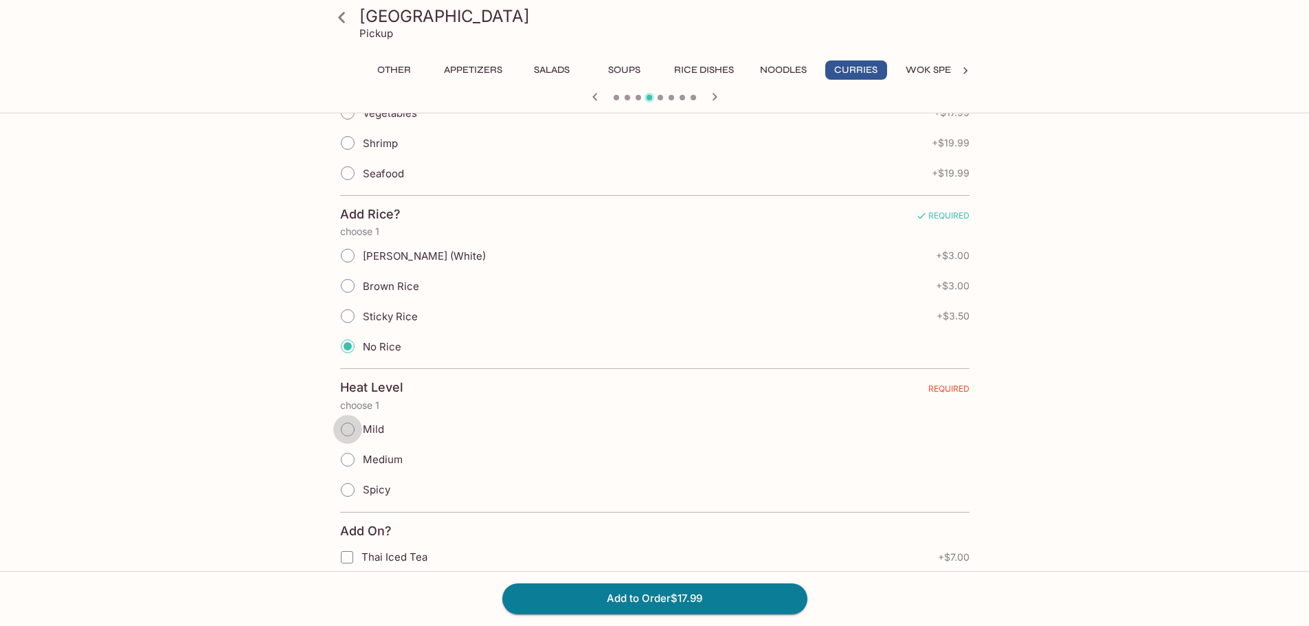
click at [350, 430] on input "Mild" at bounding box center [347, 429] width 29 height 29
radio input "true"
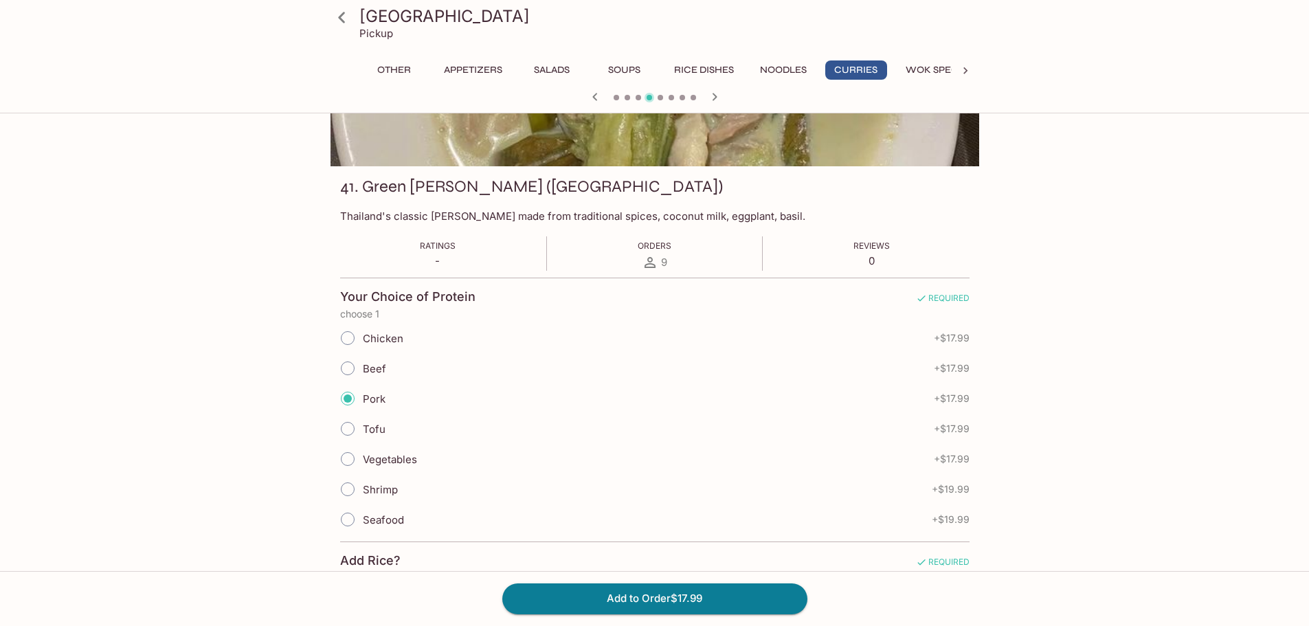
scroll to position [137, 0]
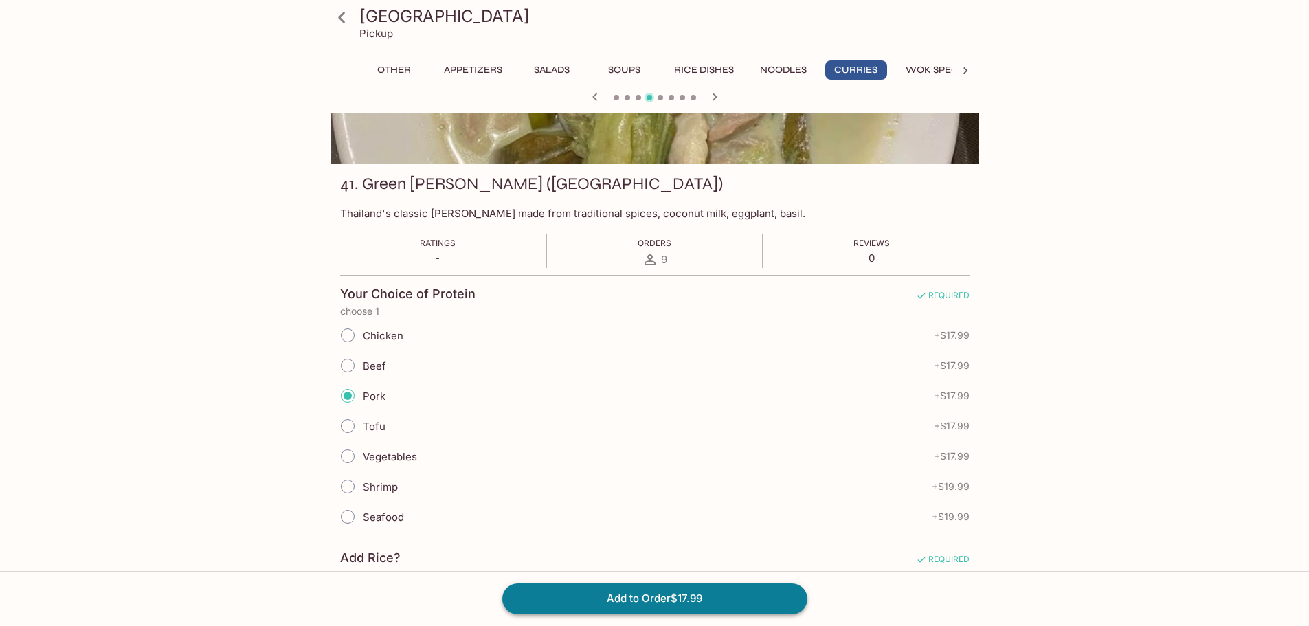
click at [664, 596] on button "Add to Order $17.99" at bounding box center [654, 598] width 305 height 30
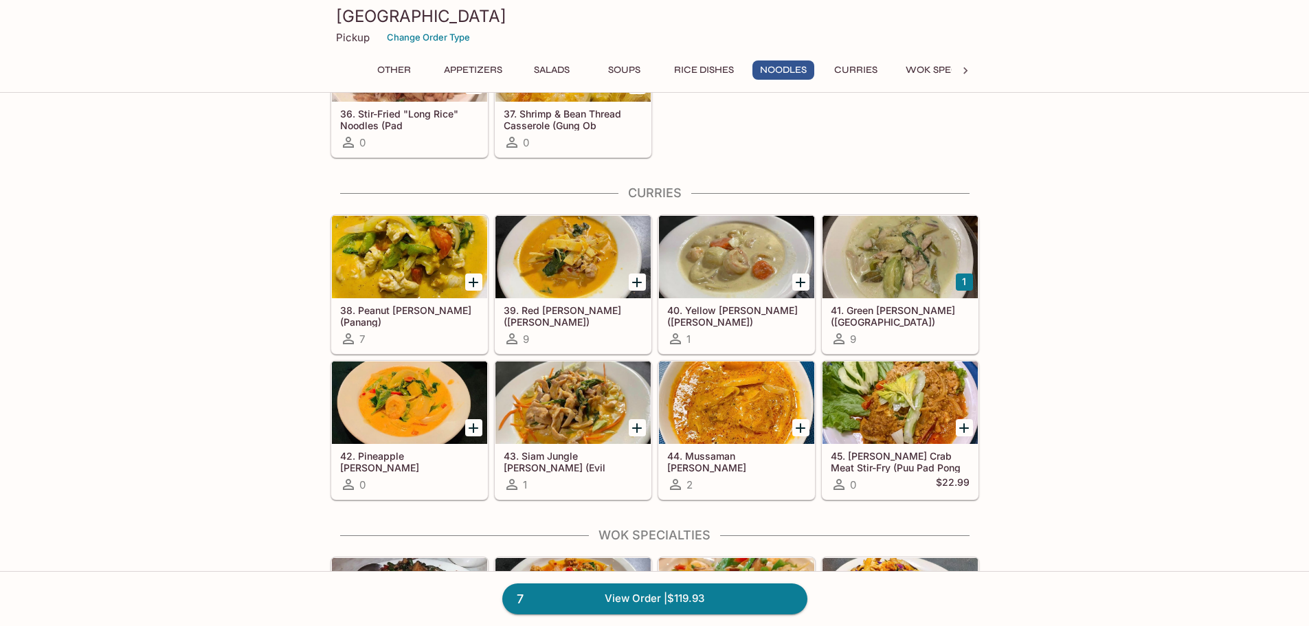
scroll to position [2199, 0]
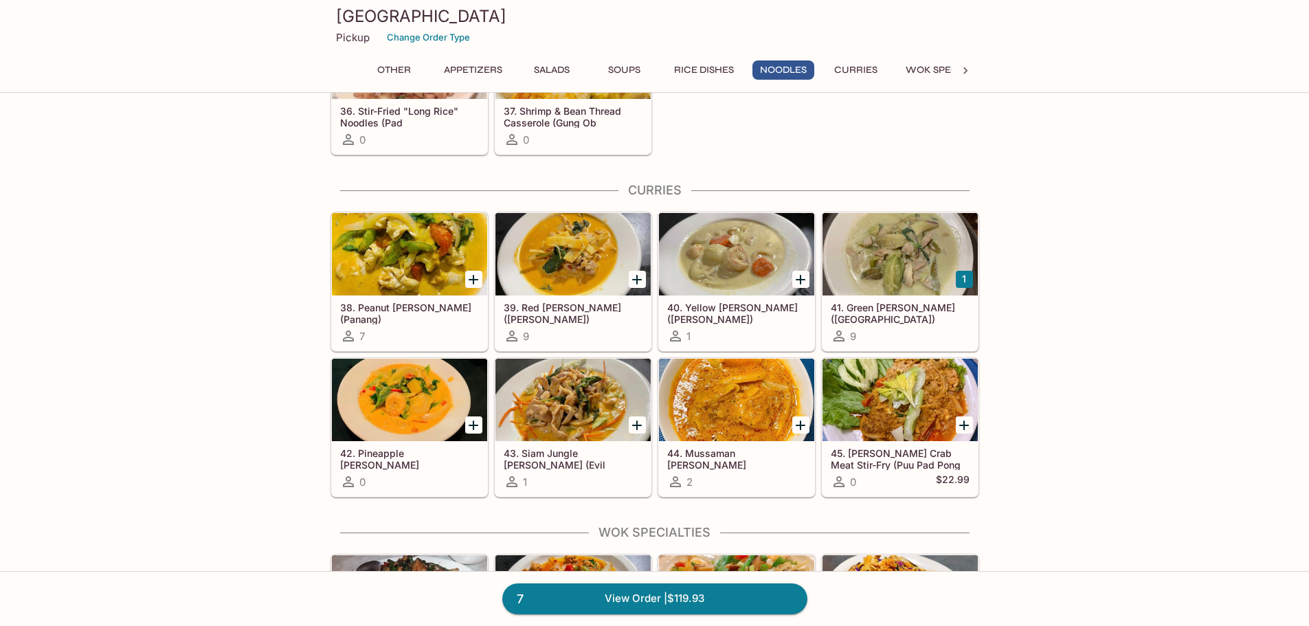
click at [722, 429] on div at bounding box center [736, 400] width 155 height 82
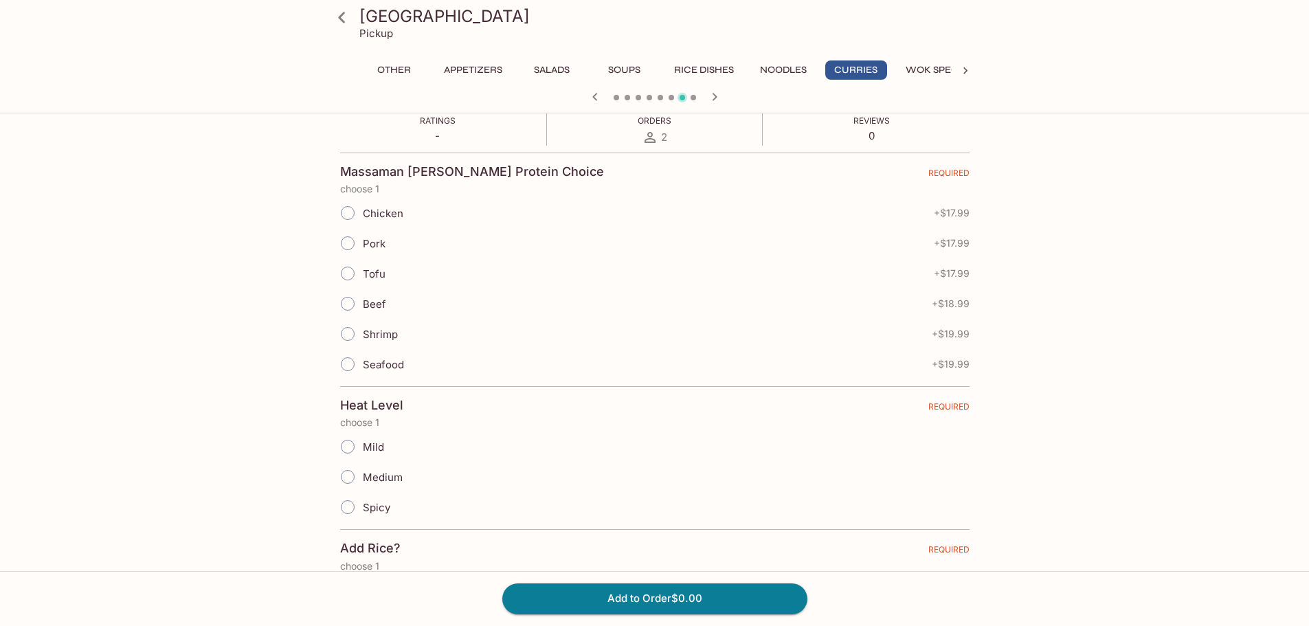
scroll to position [275, 0]
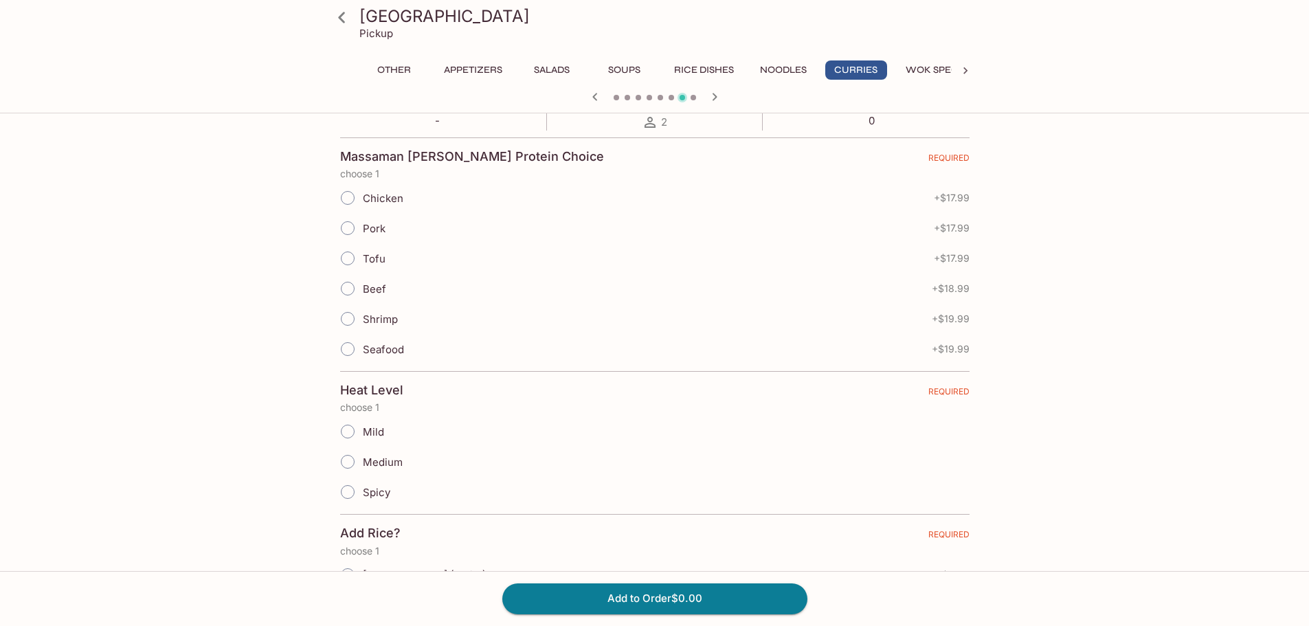
click at [347, 256] on input "Tofu" at bounding box center [347, 258] width 29 height 29
radio input "true"
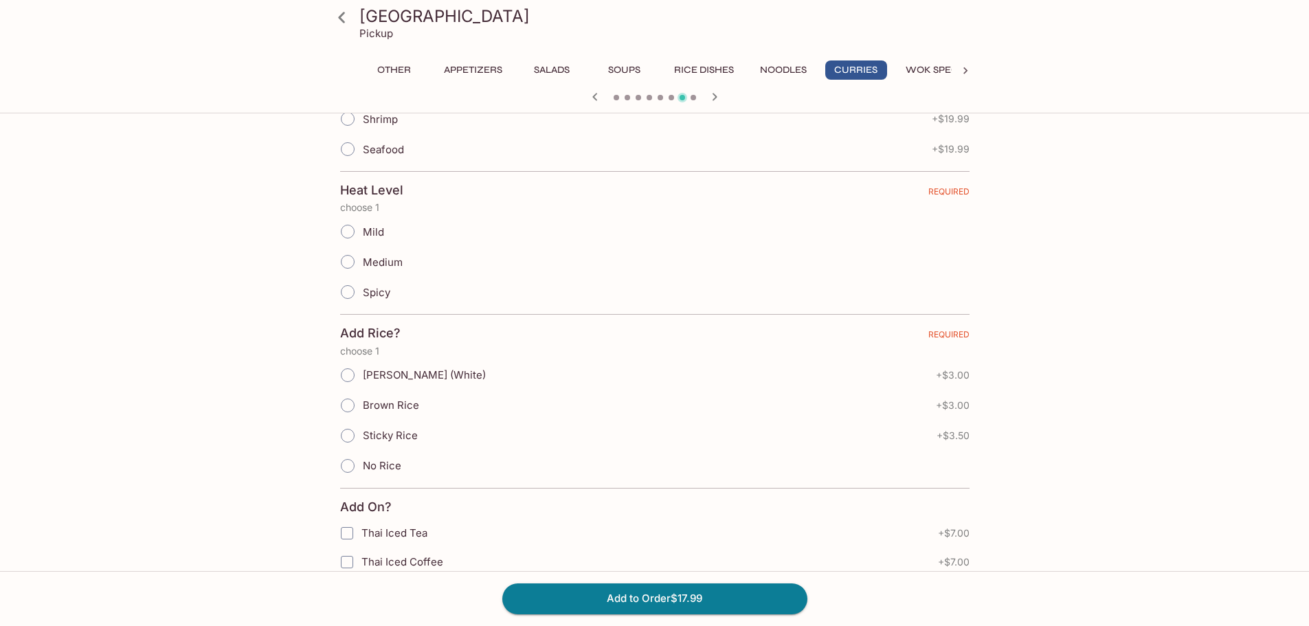
scroll to position [481, 0]
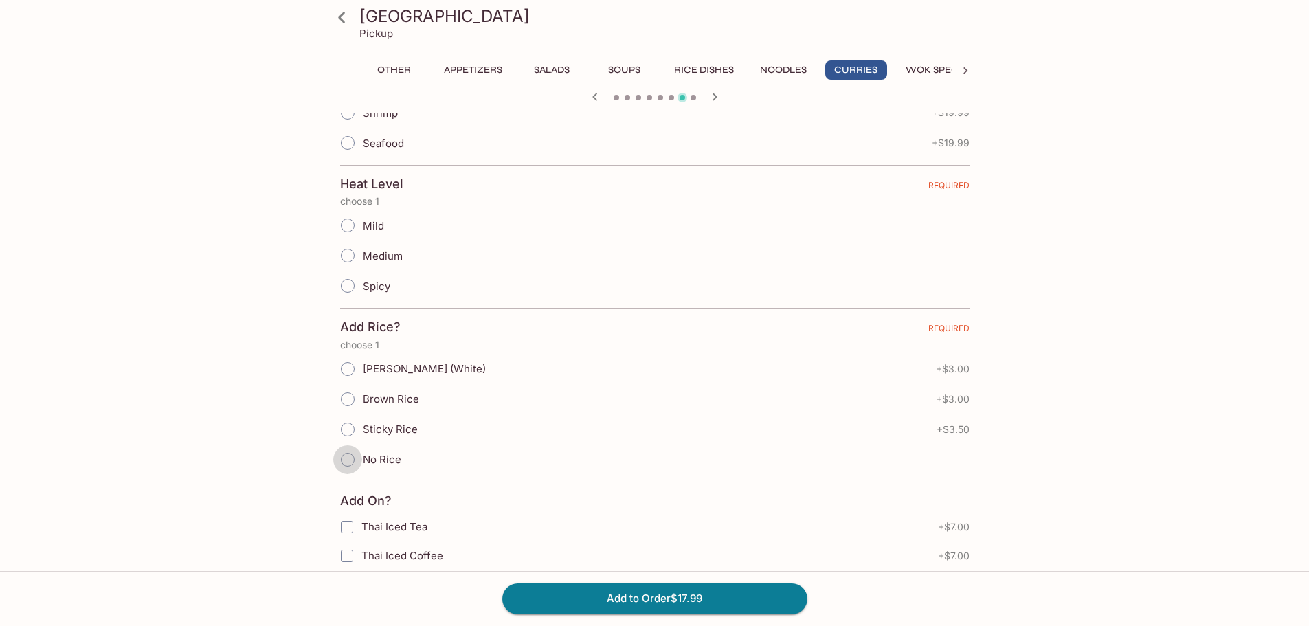
click at [346, 458] on input "No Rice" at bounding box center [347, 459] width 29 height 29
radio input "true"
click at [351, 228] on input "Mild" at bounding box center [347, 225] width 29 height 29
radio input "true"
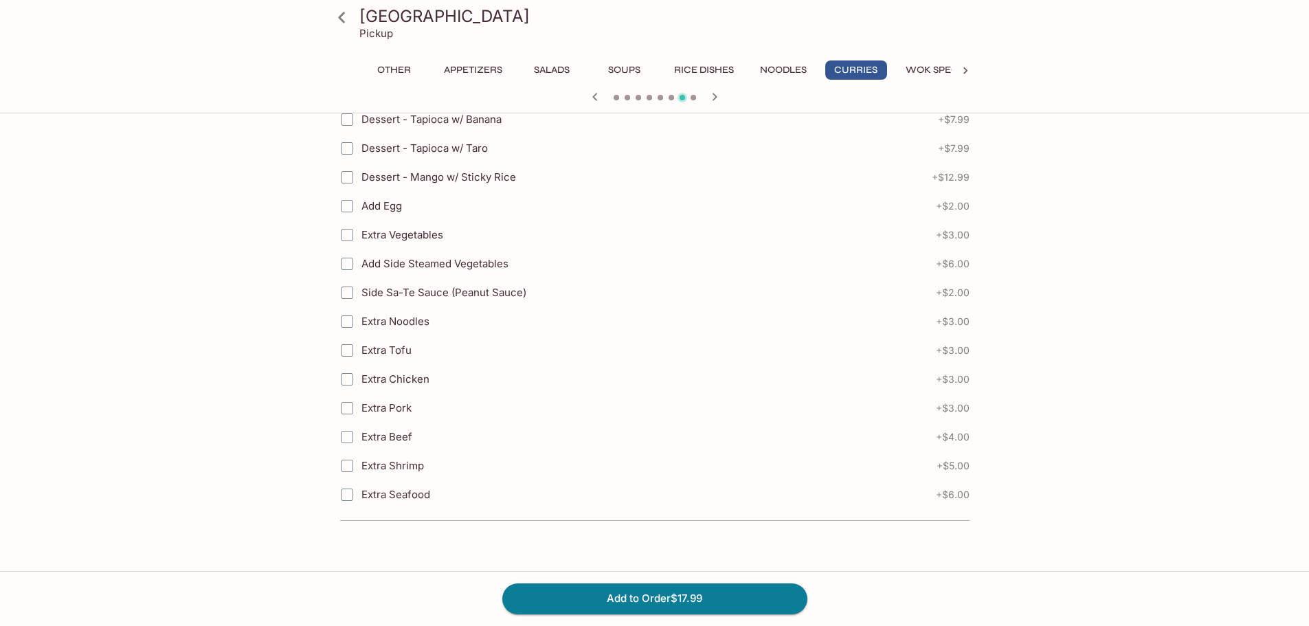
scroll to position [1004, 0]
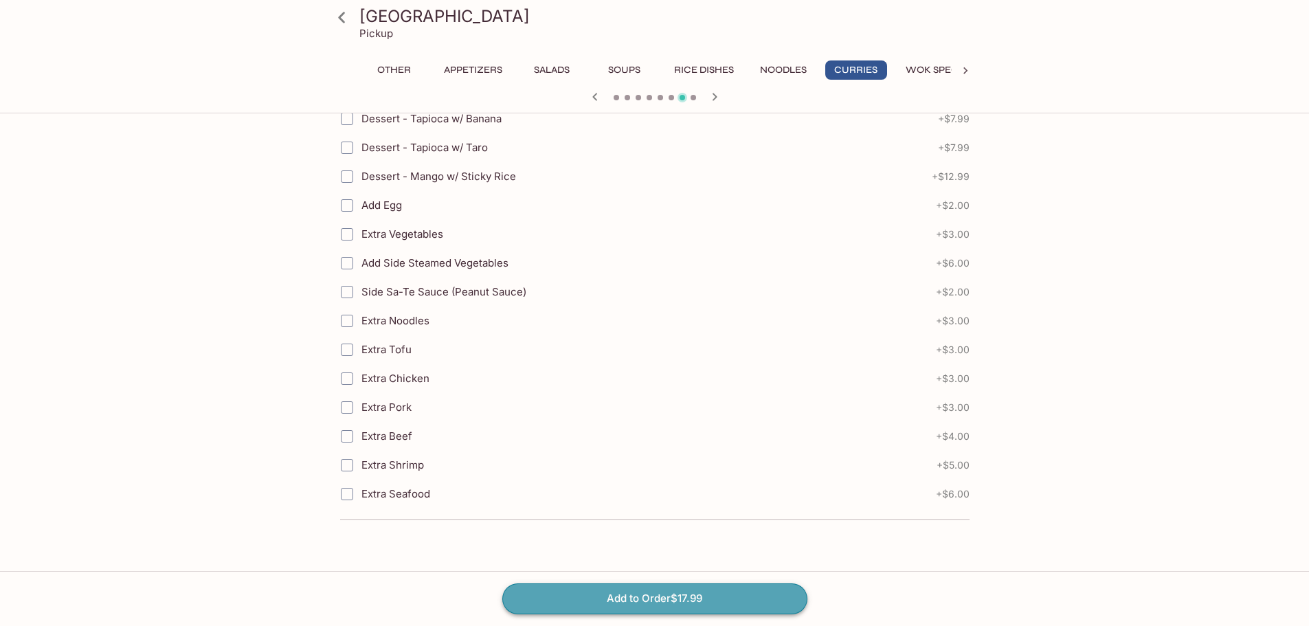
click at [684, 596] on button "Add to Order $17.99" at bounding box center [654, 598] width 305 height 30
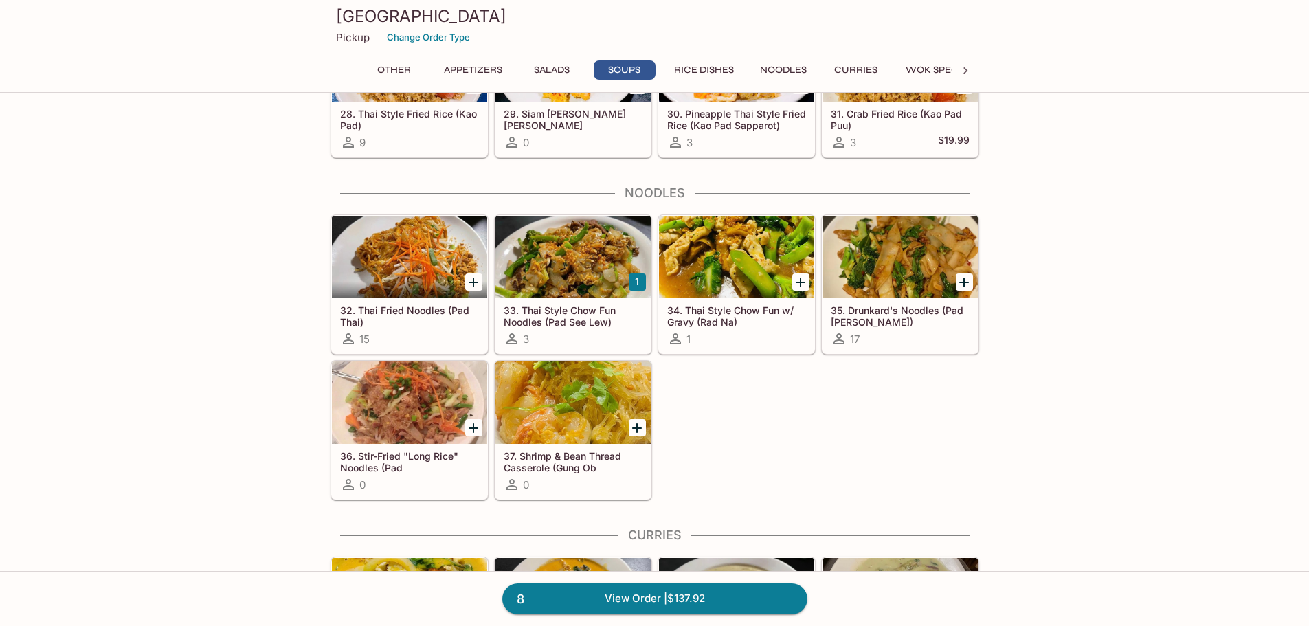
scroll to position [1855, 0]
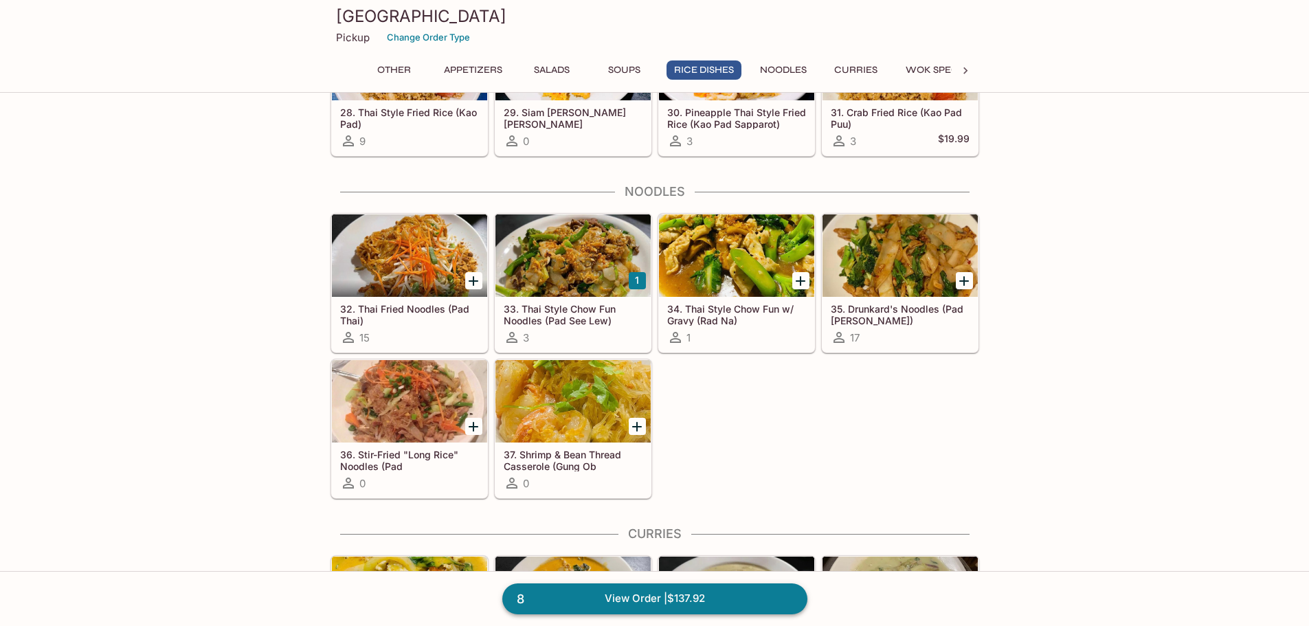
click at [645, 592] on link "8 View Order | $137.92" at bounding box center [654, 598] width 305 height 30
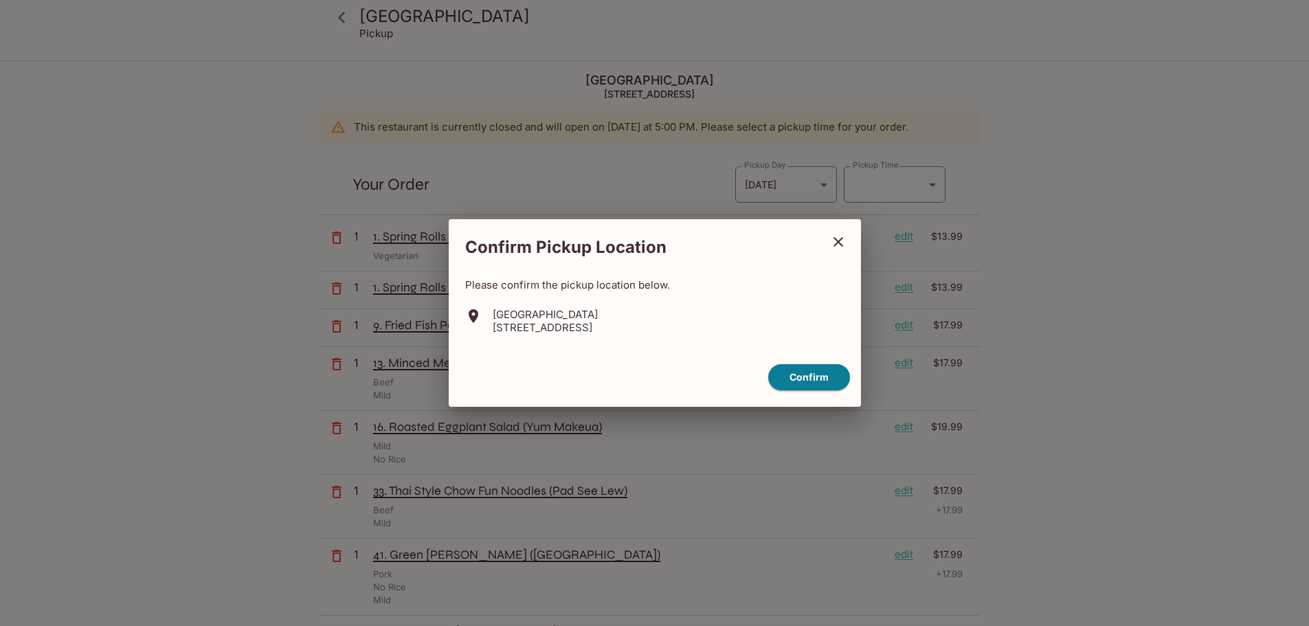
type input "[DATE]T03:15:00.000000Z"
click at [802, 376] on button "Confirm" at bounding box center [814, 377] width 82 height 27
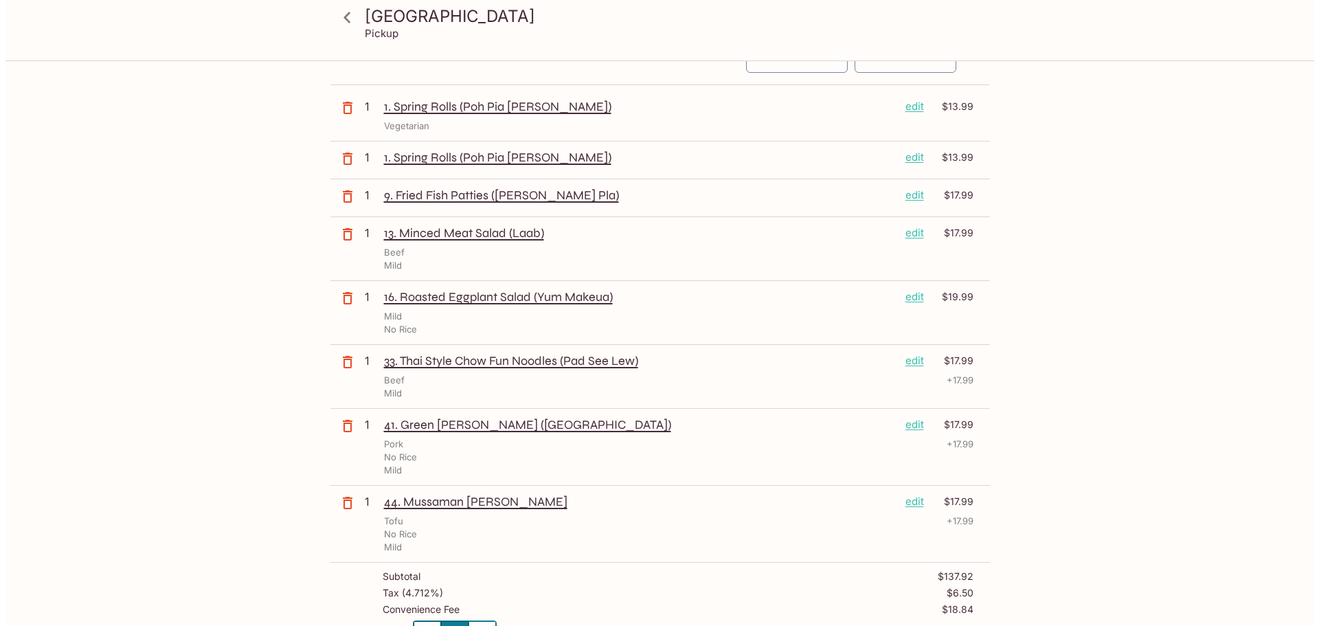
scroll to position [137, 0]
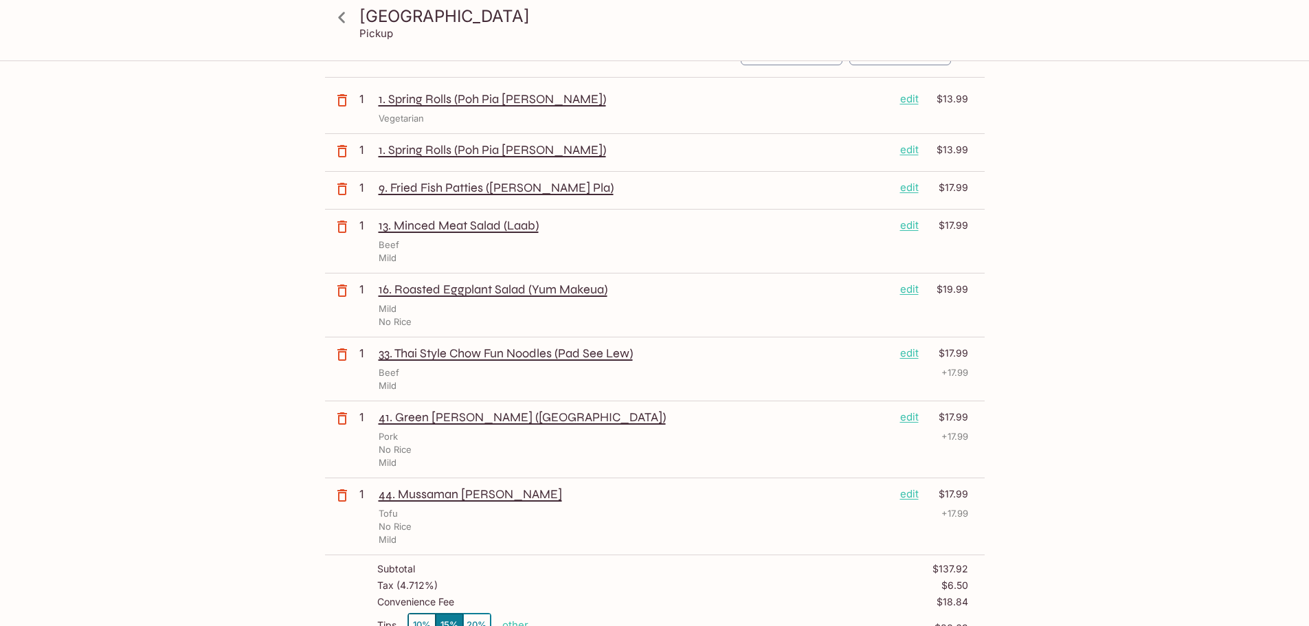
click at [910, 417] on p "edit" at bounding box center [909, 416] width 19 height 15
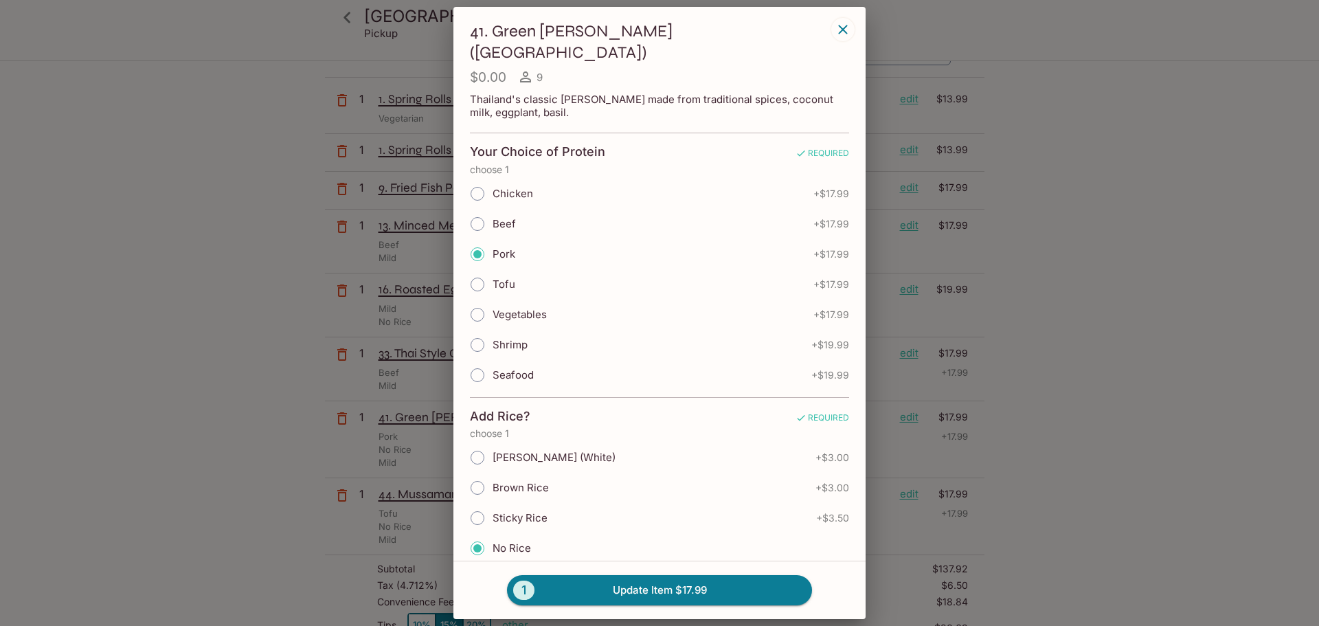
drag, startPoint x: 855, startPoint y: 170, endPoint x: 855, endPoint y: 196, distance: 25.4
click at [855, 196] on div "41. Green [PERSON_NAME] ([PERSON_NAME]) $0.00 9 Thailand's classic [PERSON_NAME…" at bounding box center [659, 284] width 412 height 554
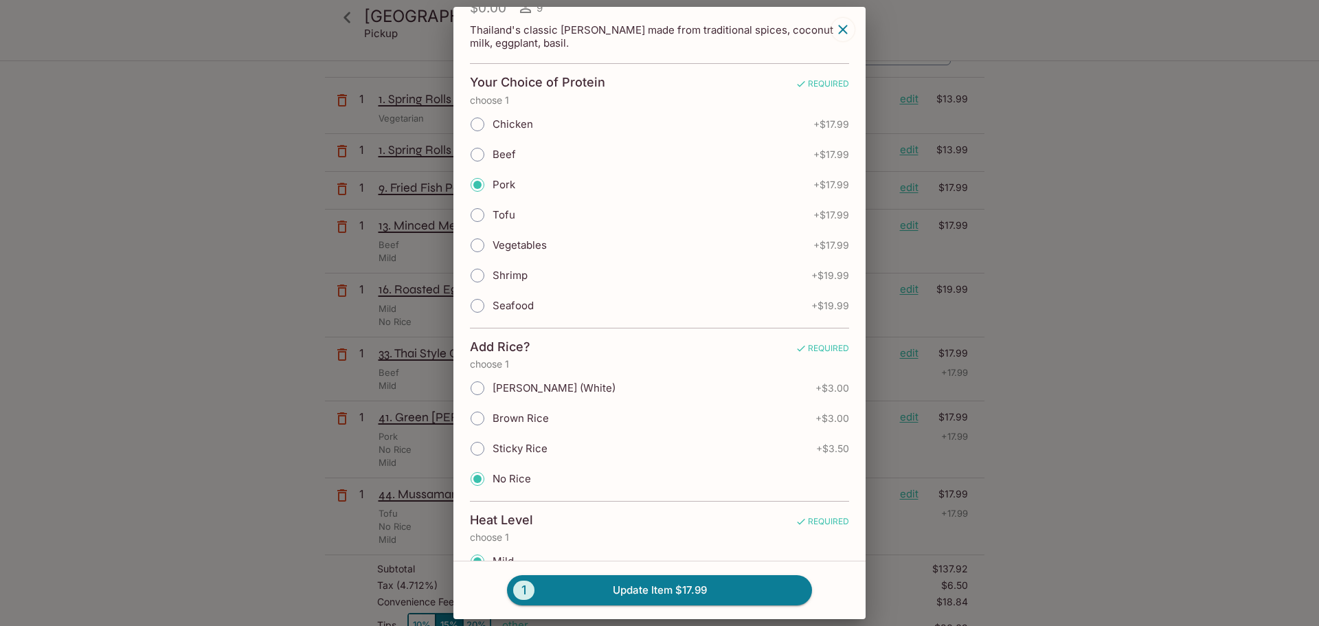
scroll to position [0, 0]
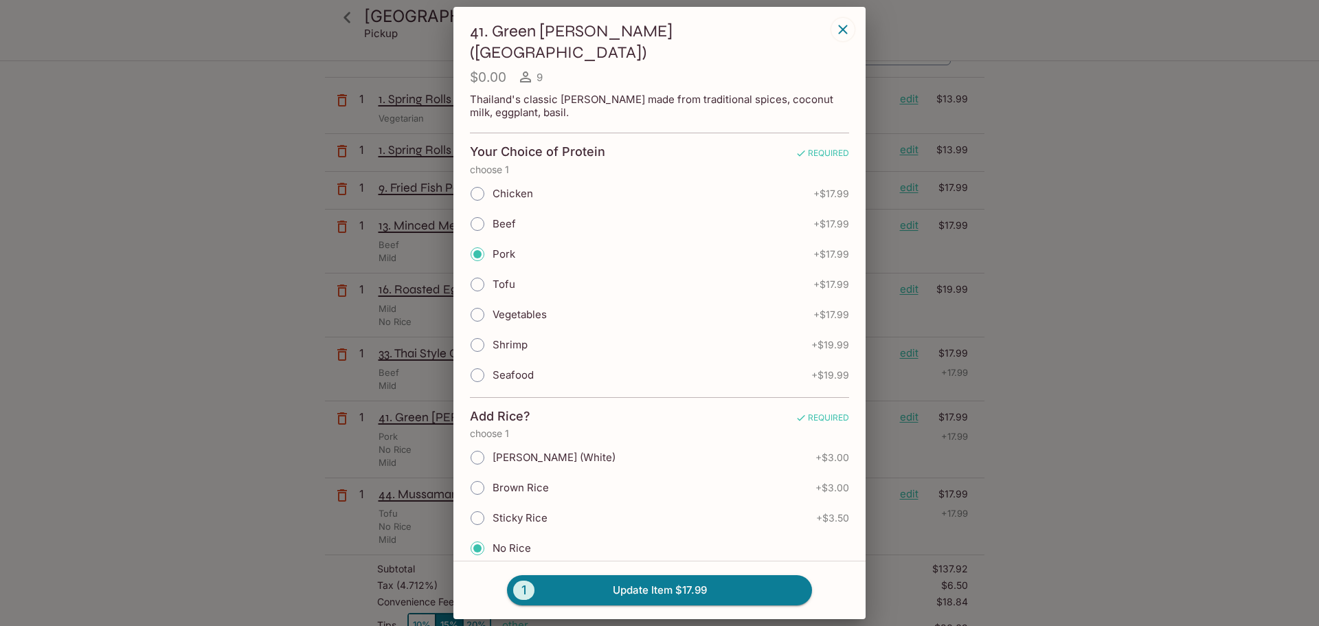
click at [530, 69] on icon at bounding box center [525, 77] width 16 height 16
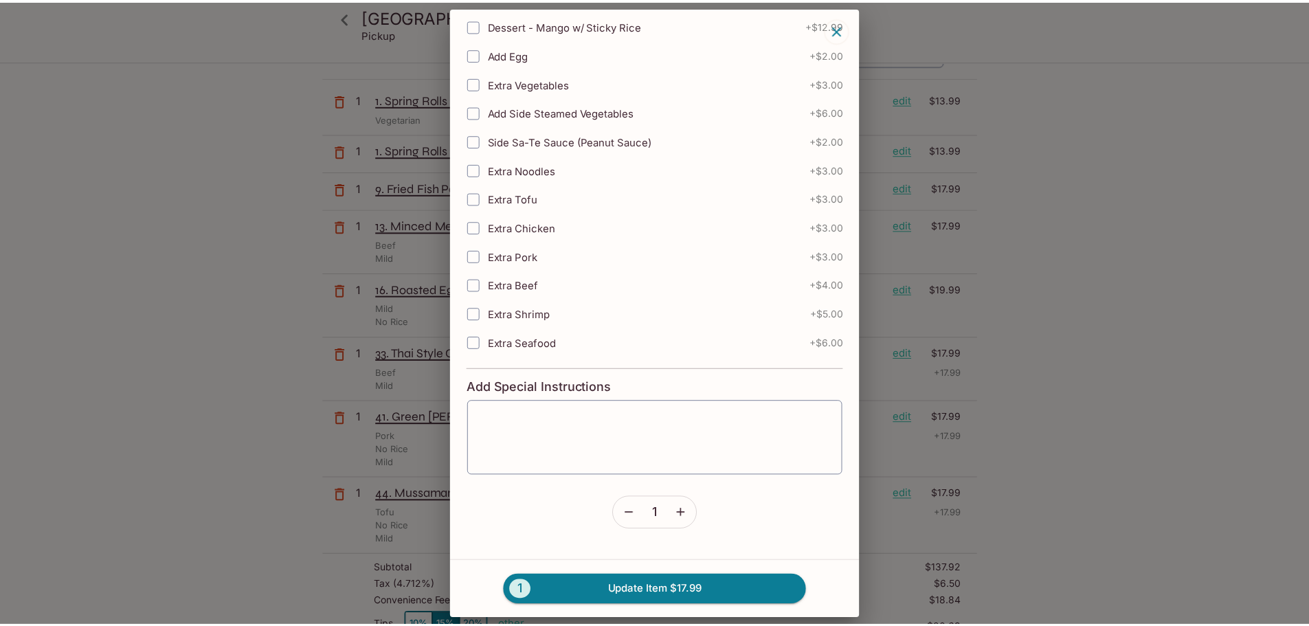
scroll to position [930, 0]
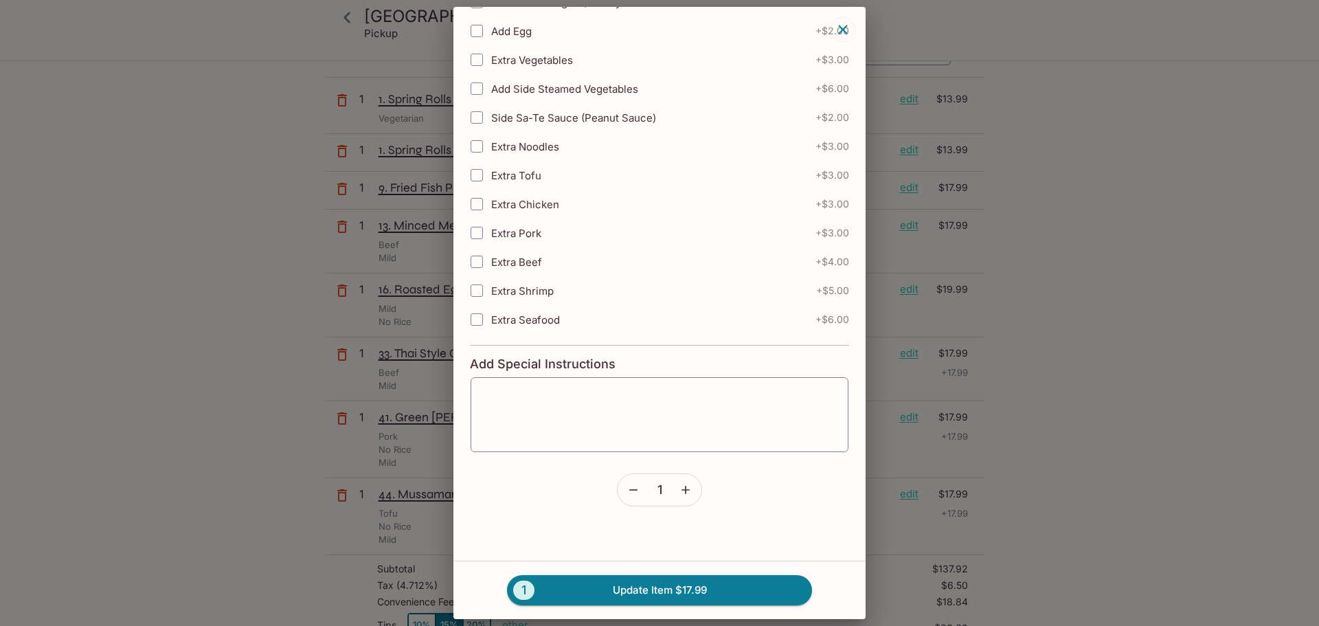
click at [679, 483] on icon "button" at bounding box center [686, 490] width 14 height 14
click at [697, 589] on button "2 Update Item $35.98" at bounding box center [659, 590] width 305 height 30
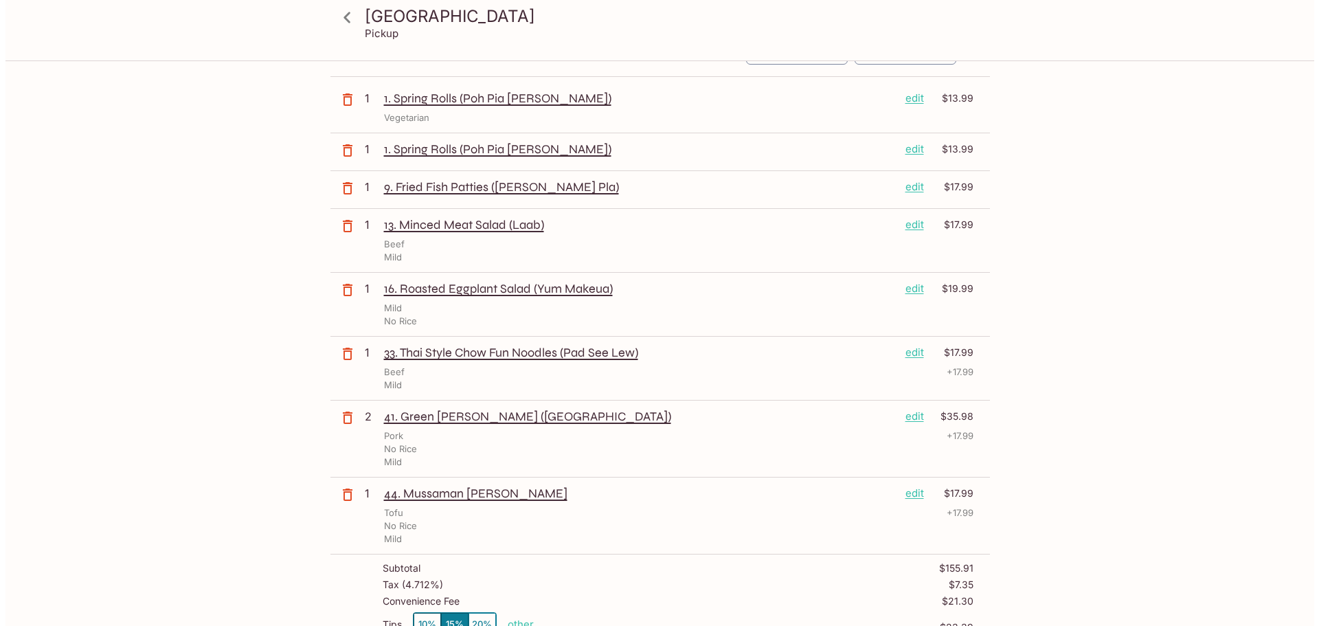
scroll to position [0, 0]
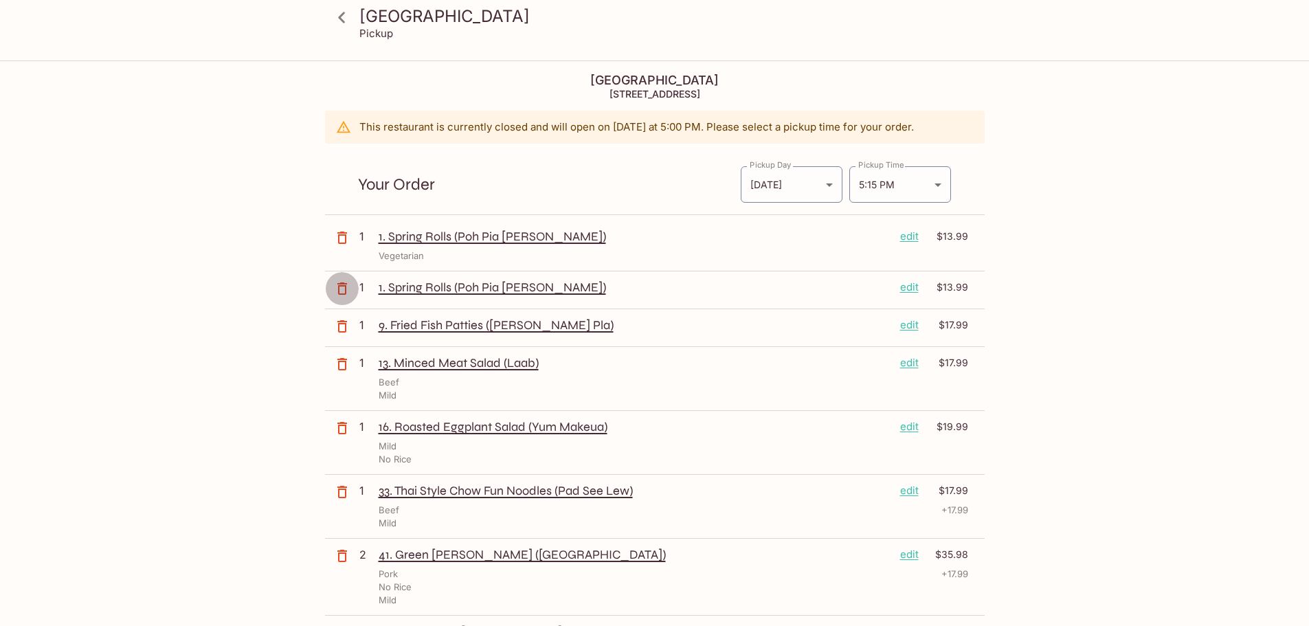
click at [343, 289] on icon "button" at bounding box center [342, 288] width 16 height 16
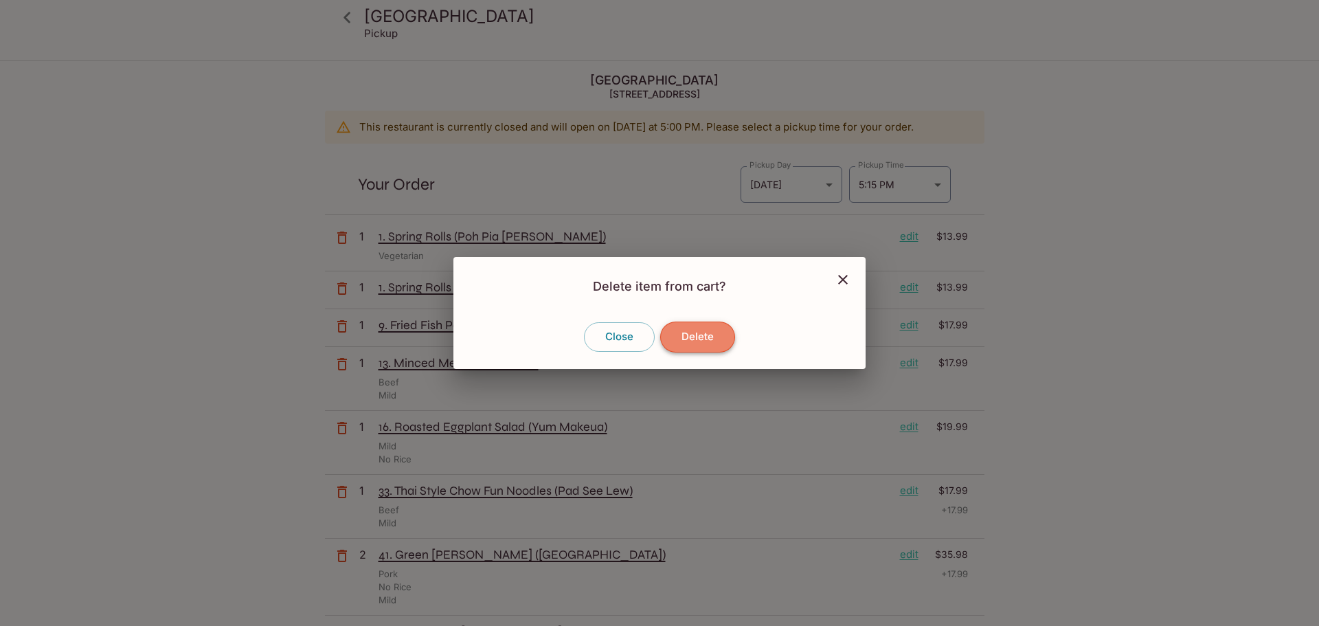
click at [705, 337] on button "Delete" at bounding box center [697, 337] width 75 height 30
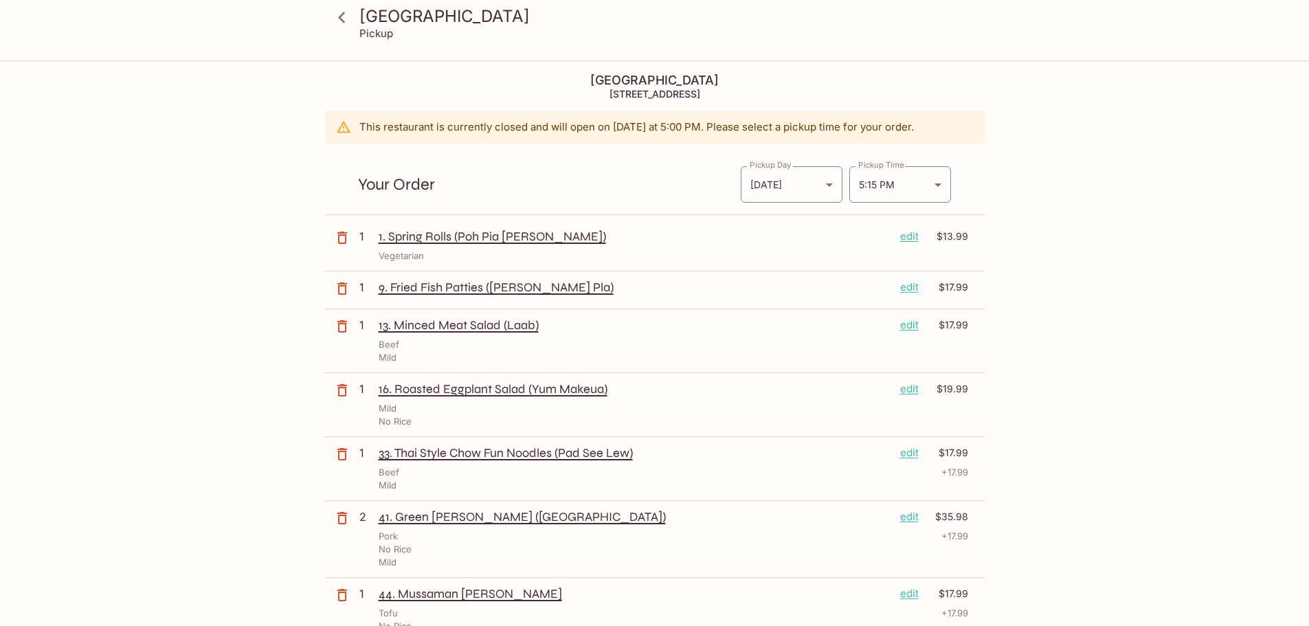
click at [910, 236] on p "edit" at bounding box center [909, 236] width 19 height 15
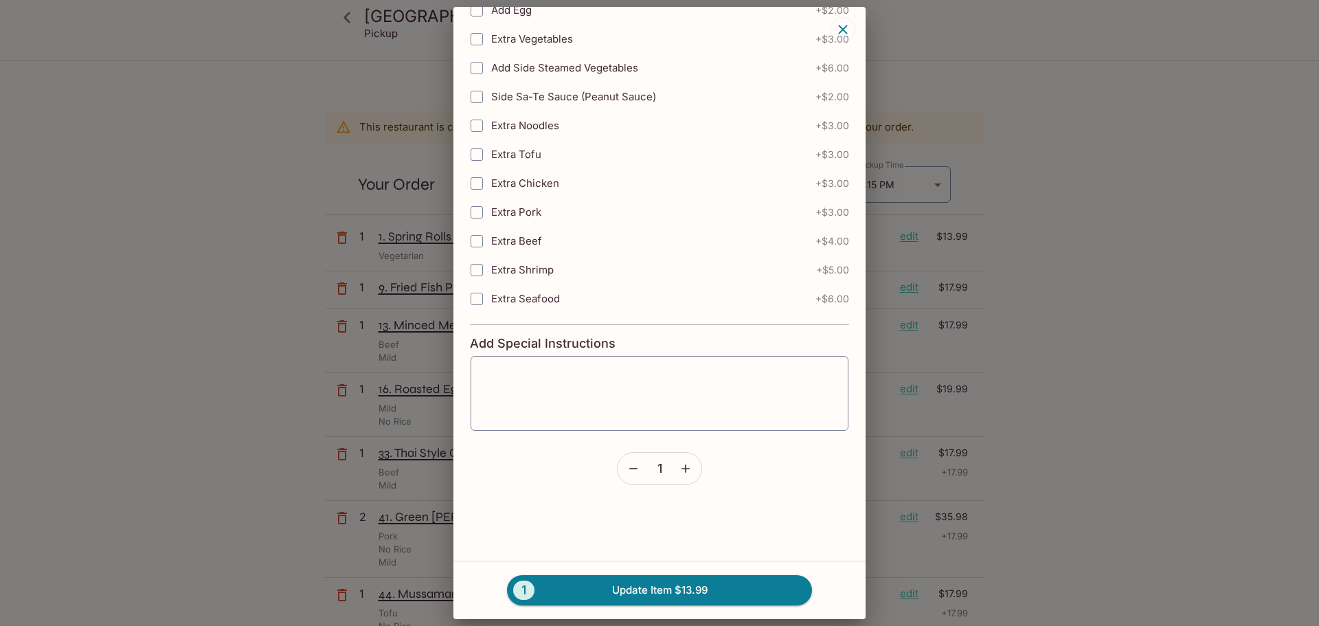
scroll to position [429, 0]
click at [682, 470] on icon "button" at bounding box center [686, 469] width 14 height 14
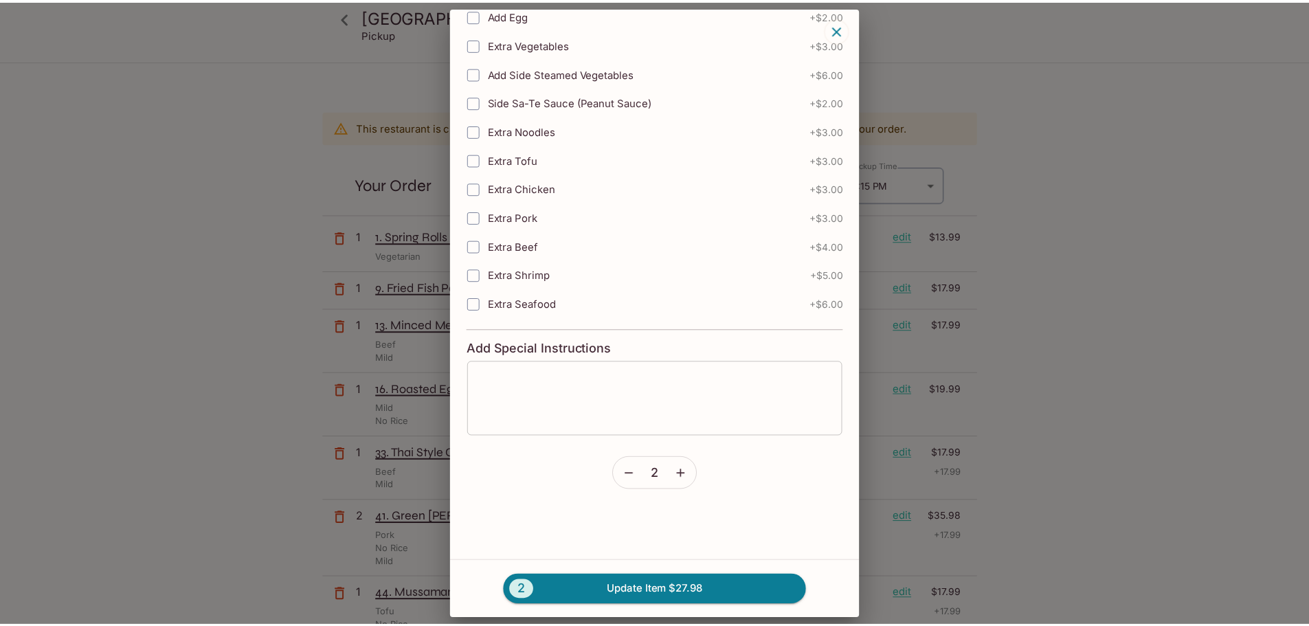
scroll to position [412, 0]
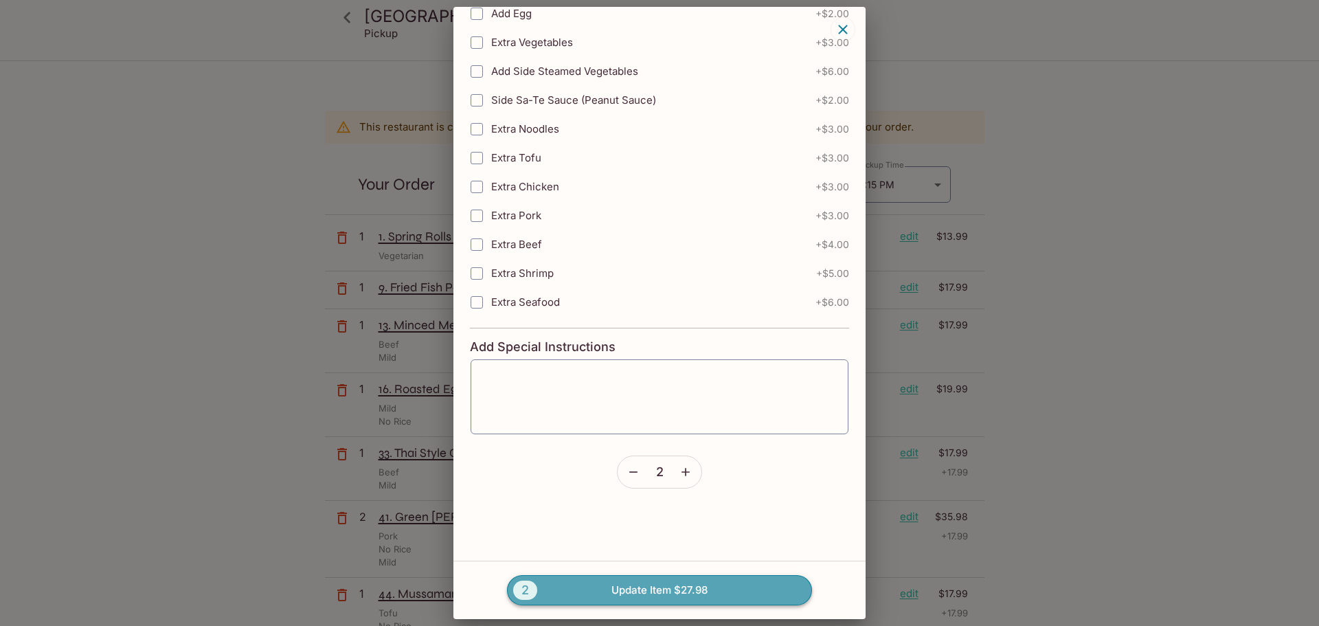
click at [689, 592] on button "2 Update Item $27.98" at bounding box center [659, 590] width 305 height 30
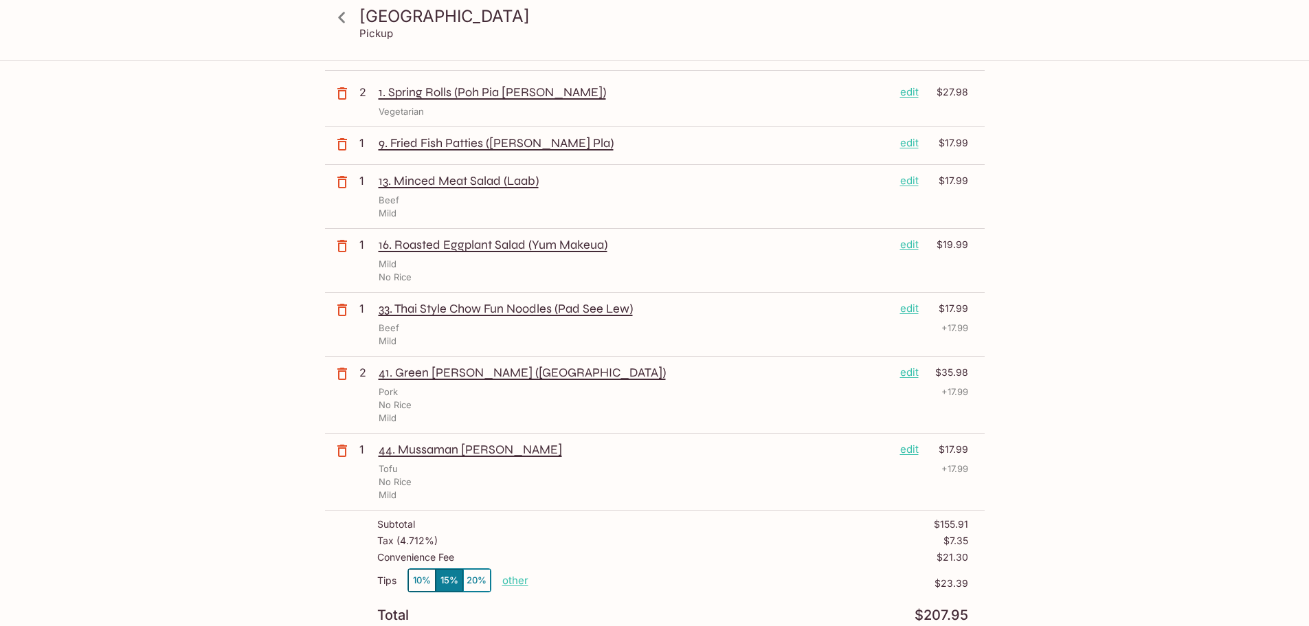
scroll to position [0, 0]
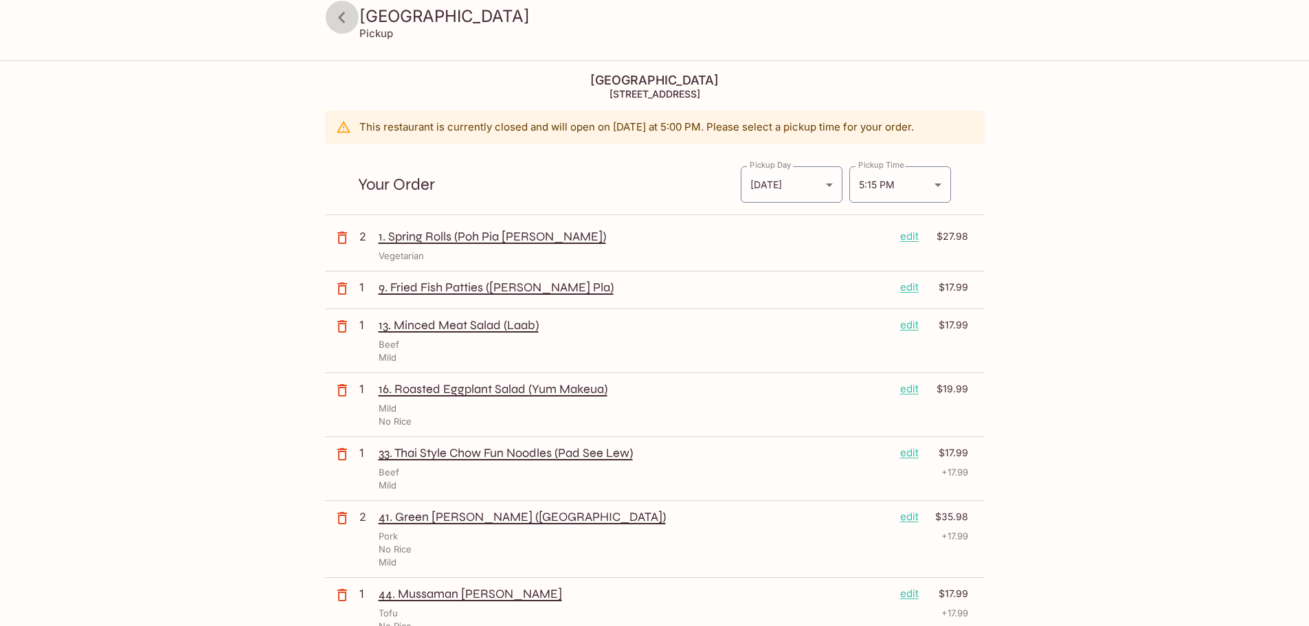
click at [337, 20] on icon at bounding box center [342, 17] width 24 height 24
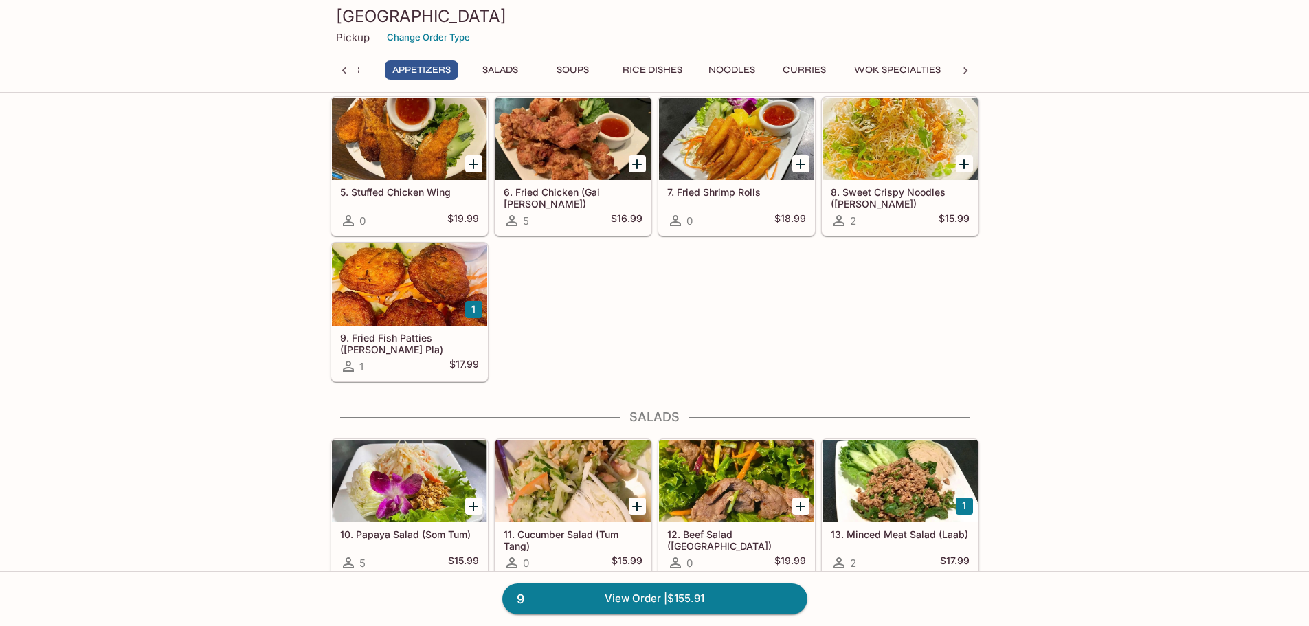
scroll to position [344, 0]
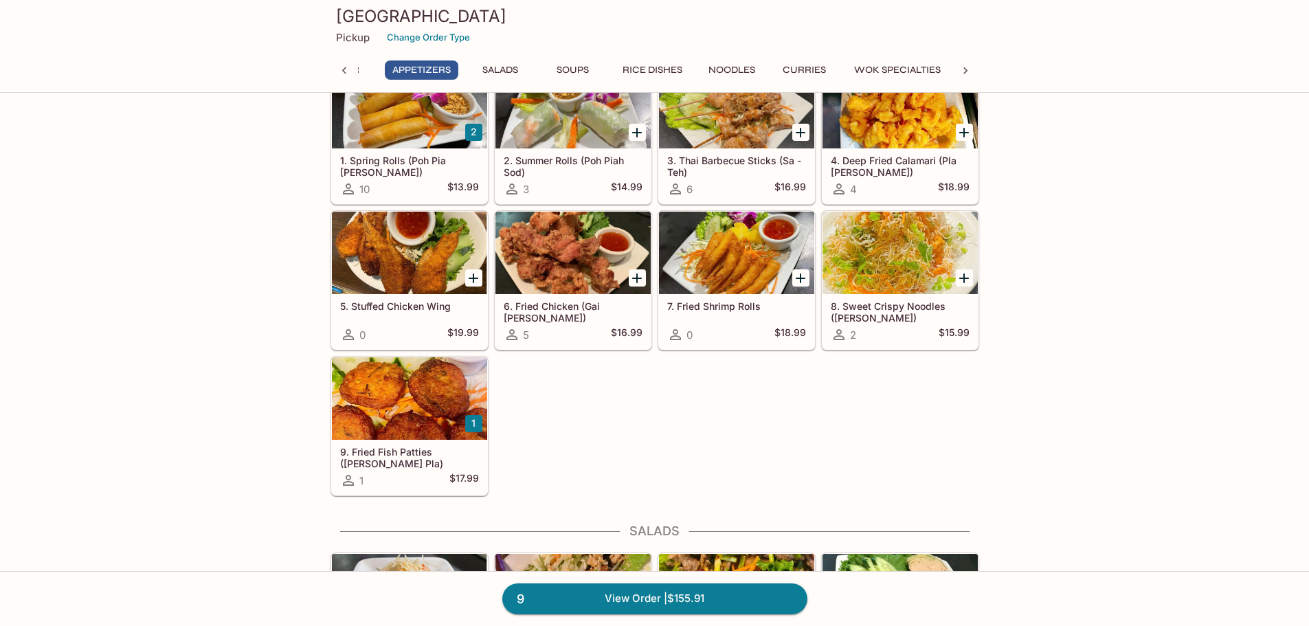
click at [633, 271] on icon "Add 6. Fried Chicken (Gai Tod)" at bounding box center [637, 278] width 16 height 16
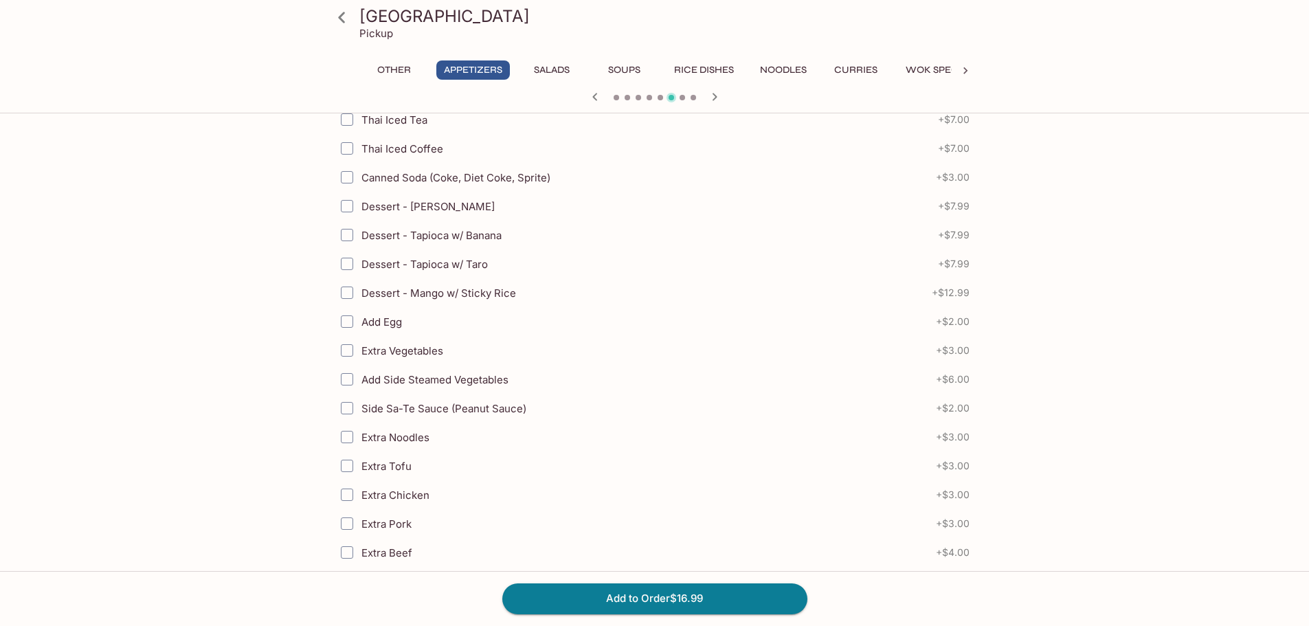
scroll to position [424, 0]
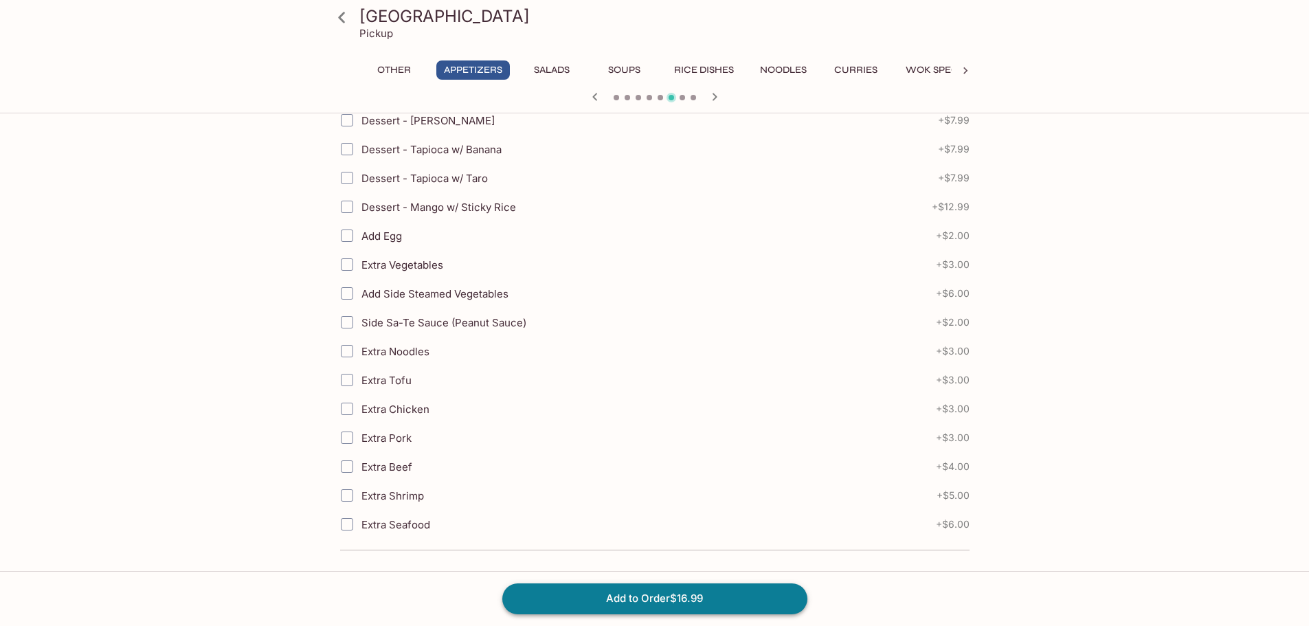
click at [658, 593] on button "Add to Order $16.99" at bounding box center [654, 598] width 305 height 30
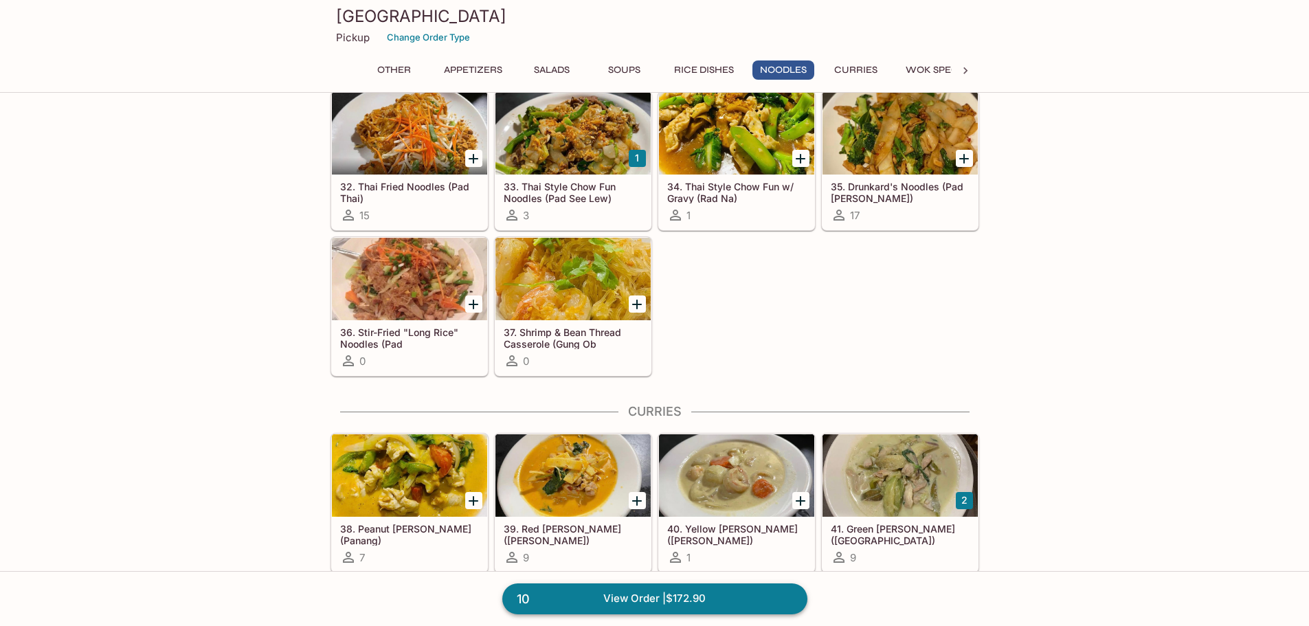
scroll to position [1992, 0]
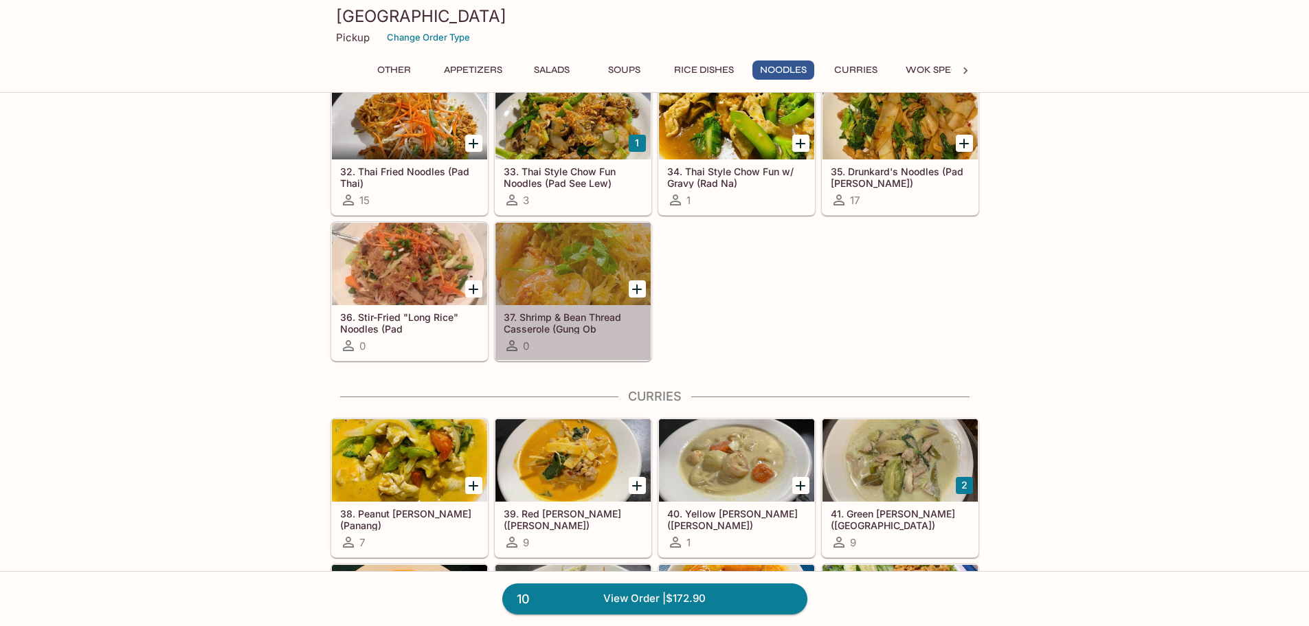
click at [589, 319] on h5 "37. Shrimp & Bean Thread Casserole (Gung Ob [PERSON_NAME])" at bounding box center [573, 322] width 139 height 23
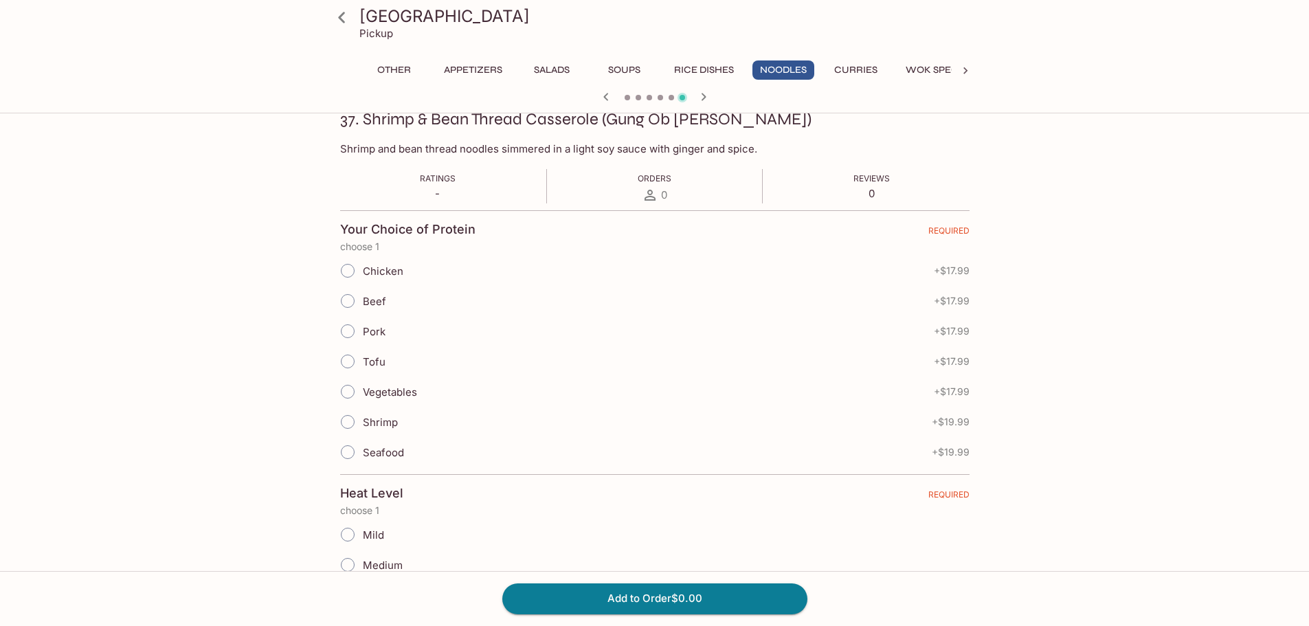
scroll to position [206, 0]
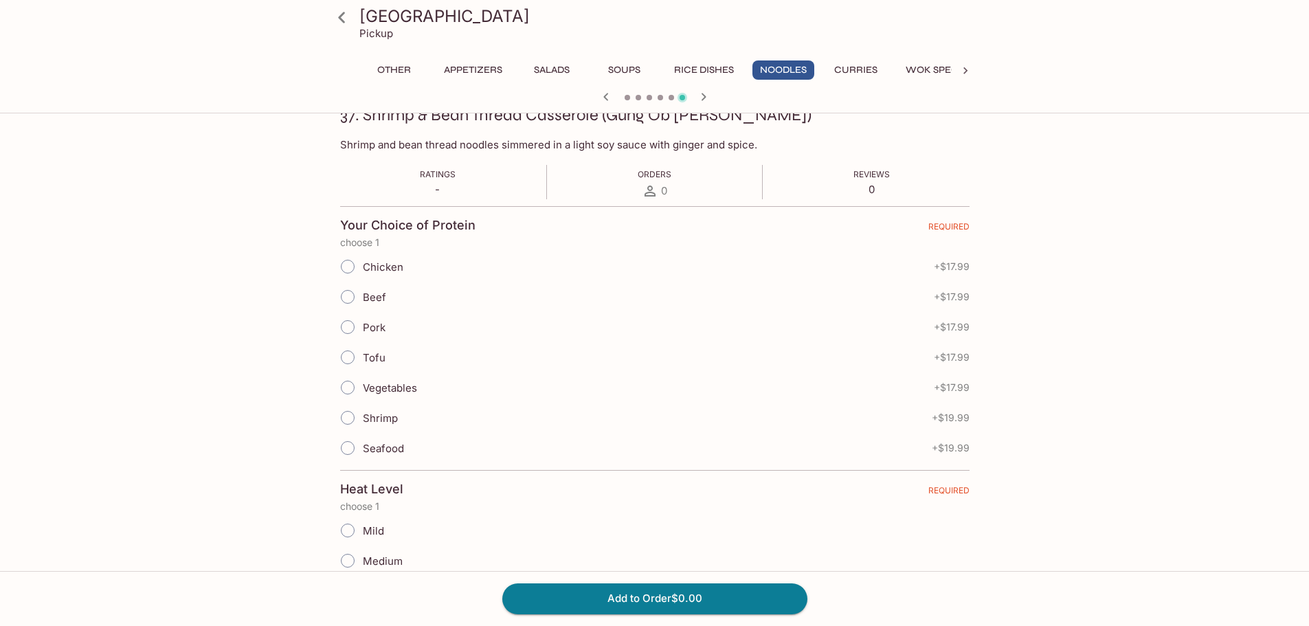
click at [350, 419] on input "Shrimp" at bounding box center [347, 417] width 29 height 29
radio input "true"
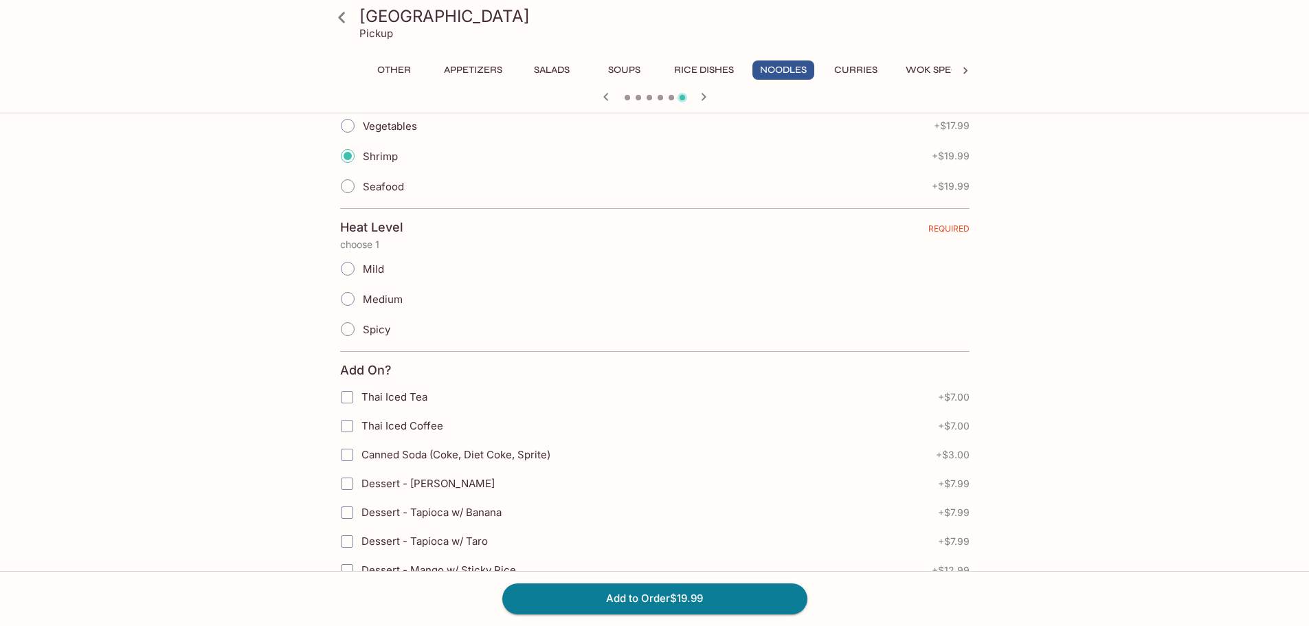
scroll to position [481, 0]
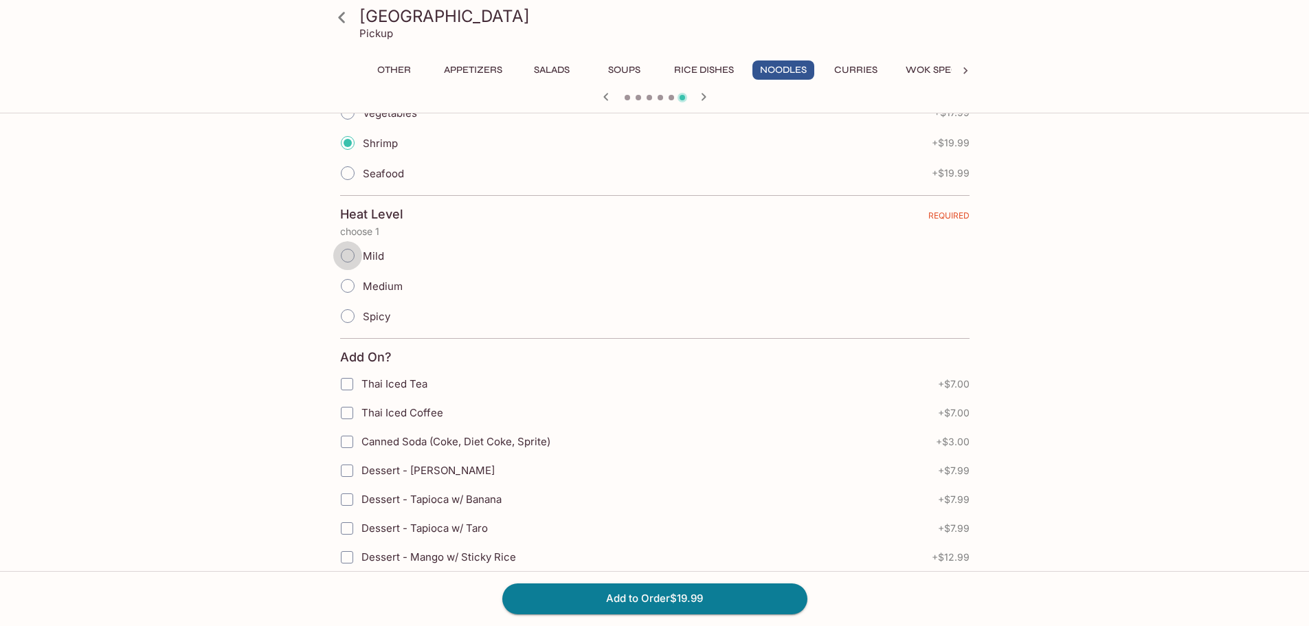
click at [348, 255] on input "Mild" at bounding box center [347, 255] width 29 height 29
radio input "true"
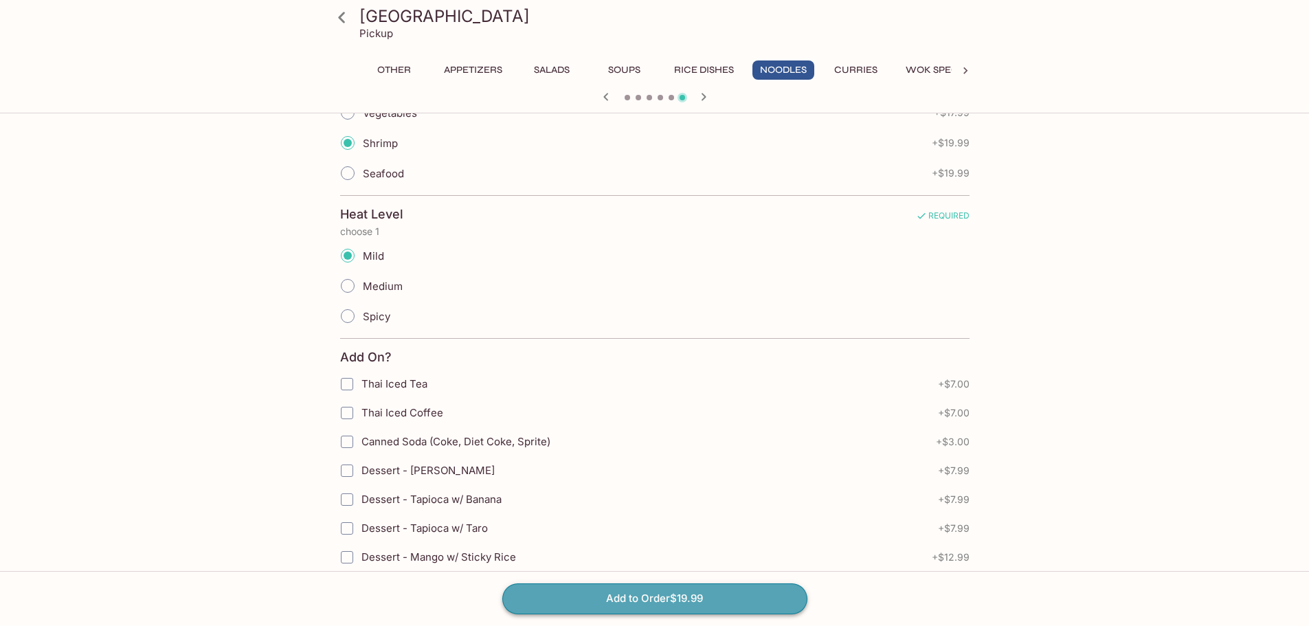
click at [657, 599] on button "Add to Order $19.99" at bounding box center [654, 598] width 305 height 30
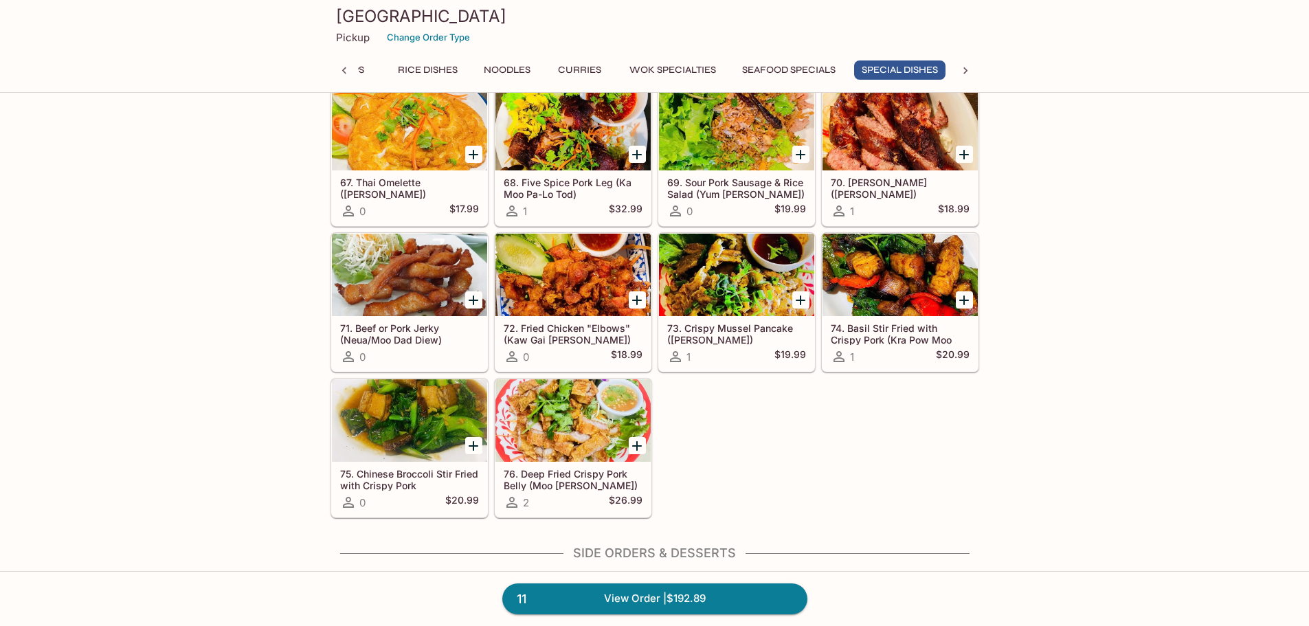
scroll to position [0, 276]
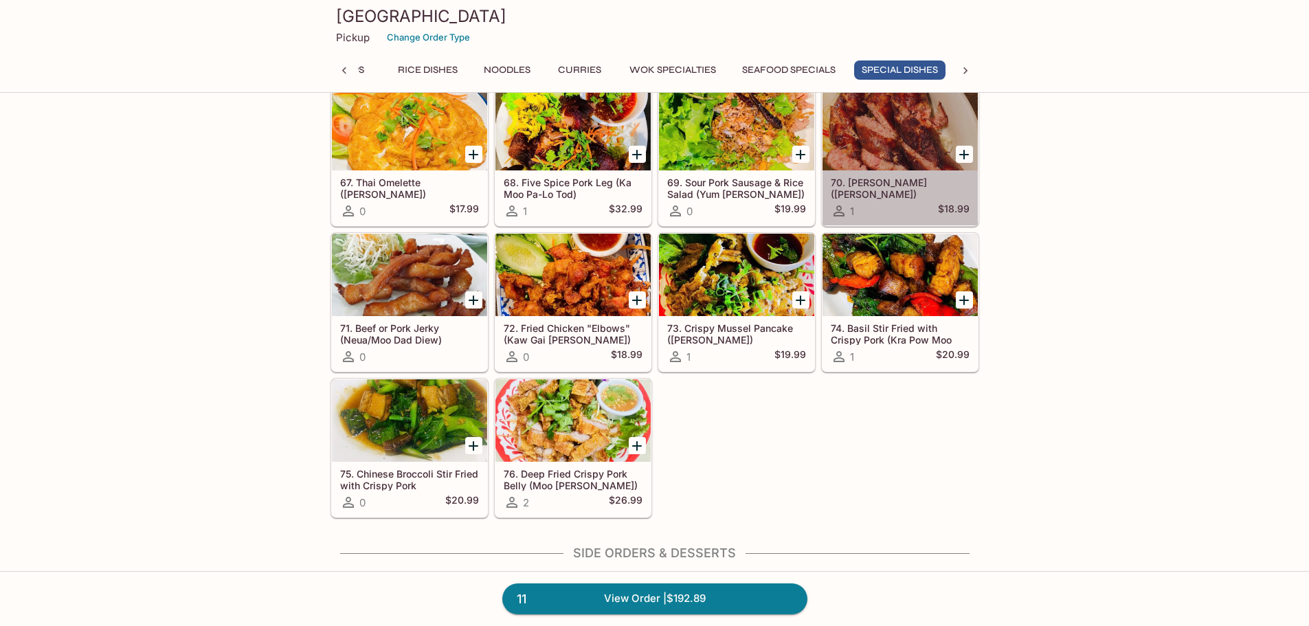
click at [877, 184] on h5 "70. [PERSON_NAME] ([PERSON_NAME])" at bounding box center [900, 188] width 139 height 23
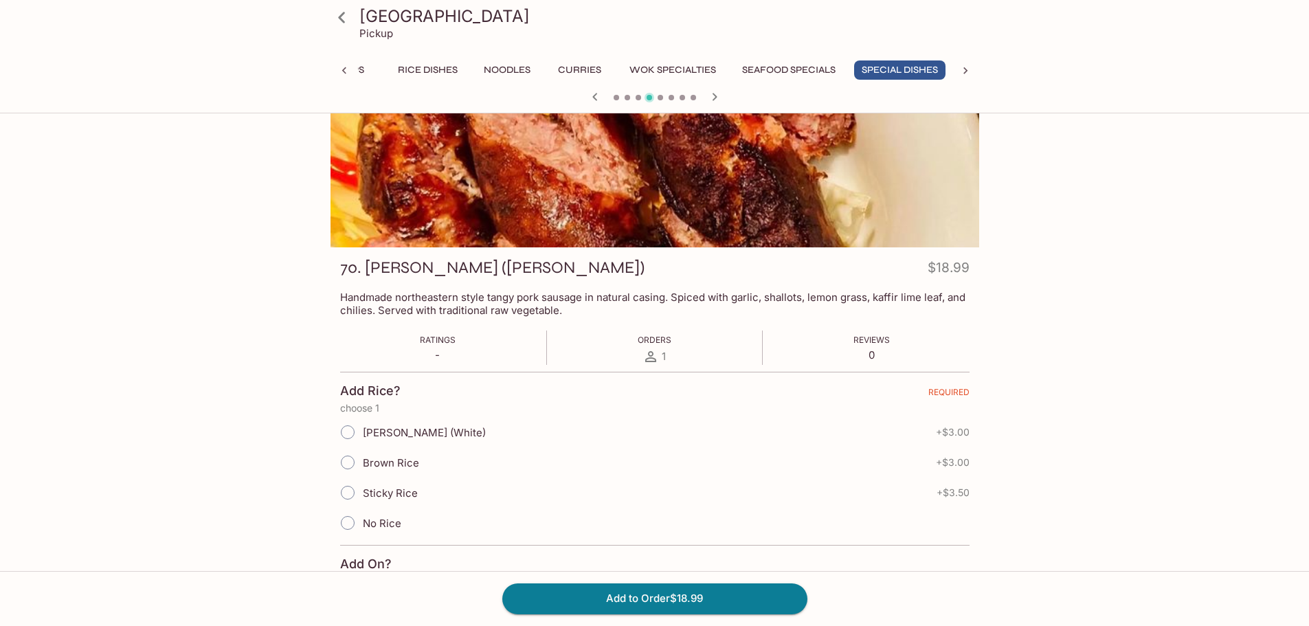
scroll to position [69, 0]
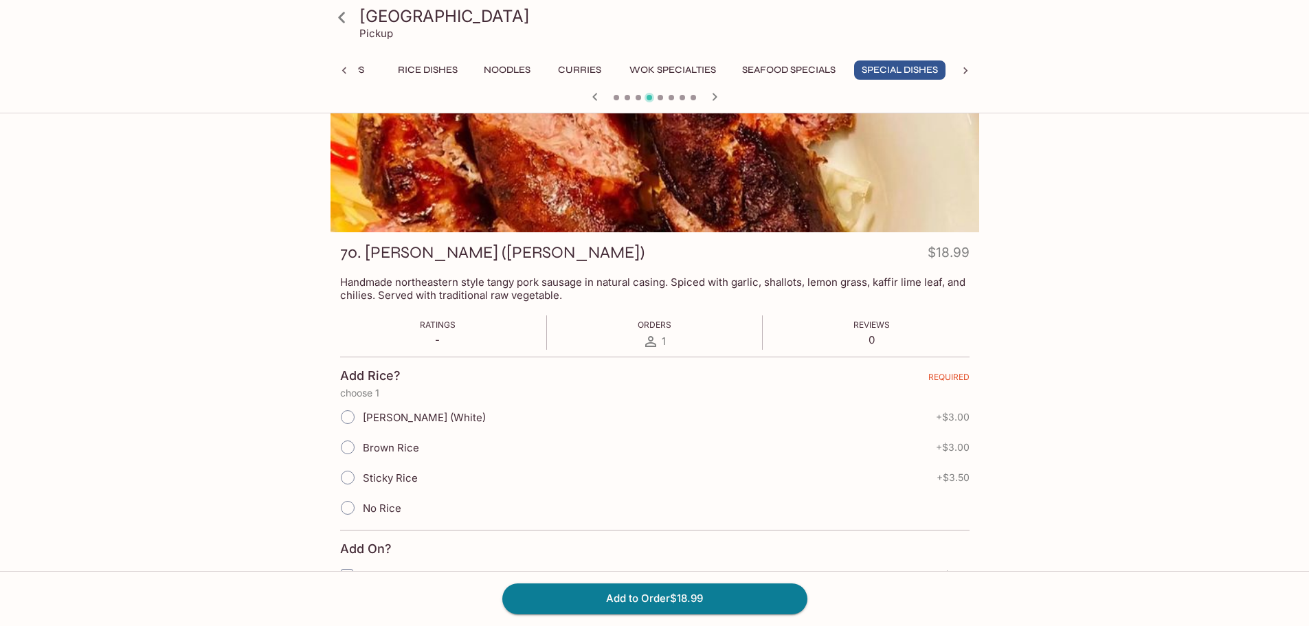
click at [346, 513] on input "No Rice" at bounding box center [347, 507] width 29 height 29
radio input "true"
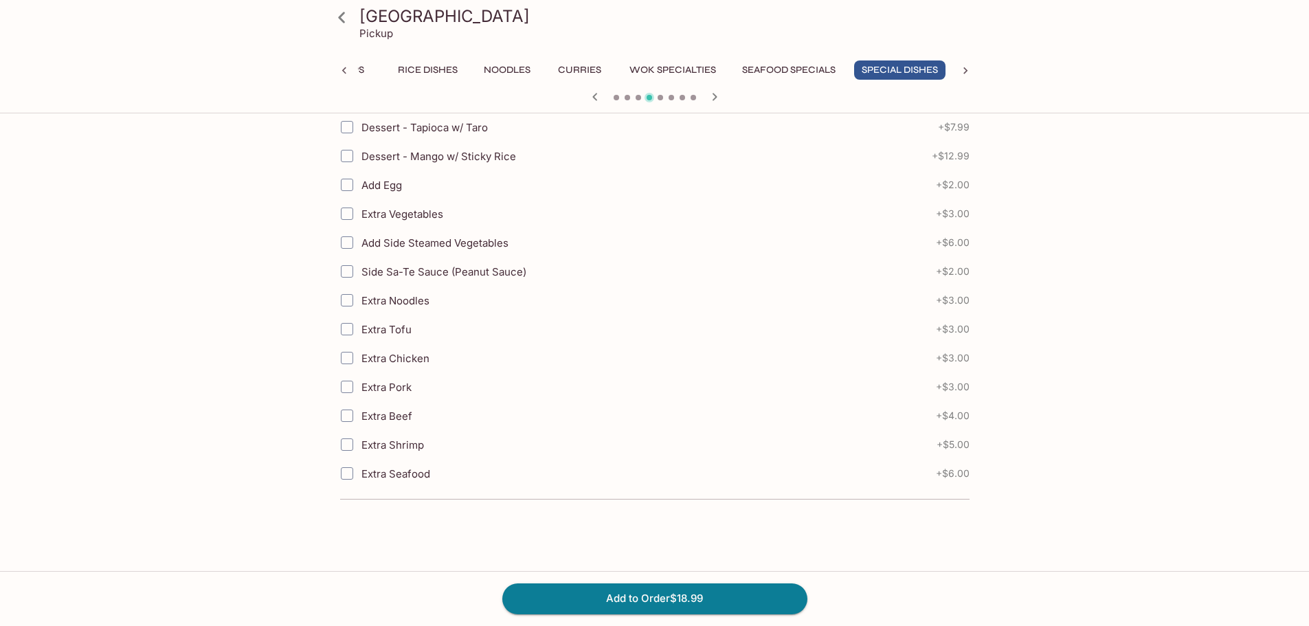
scroll to position [687, 0]
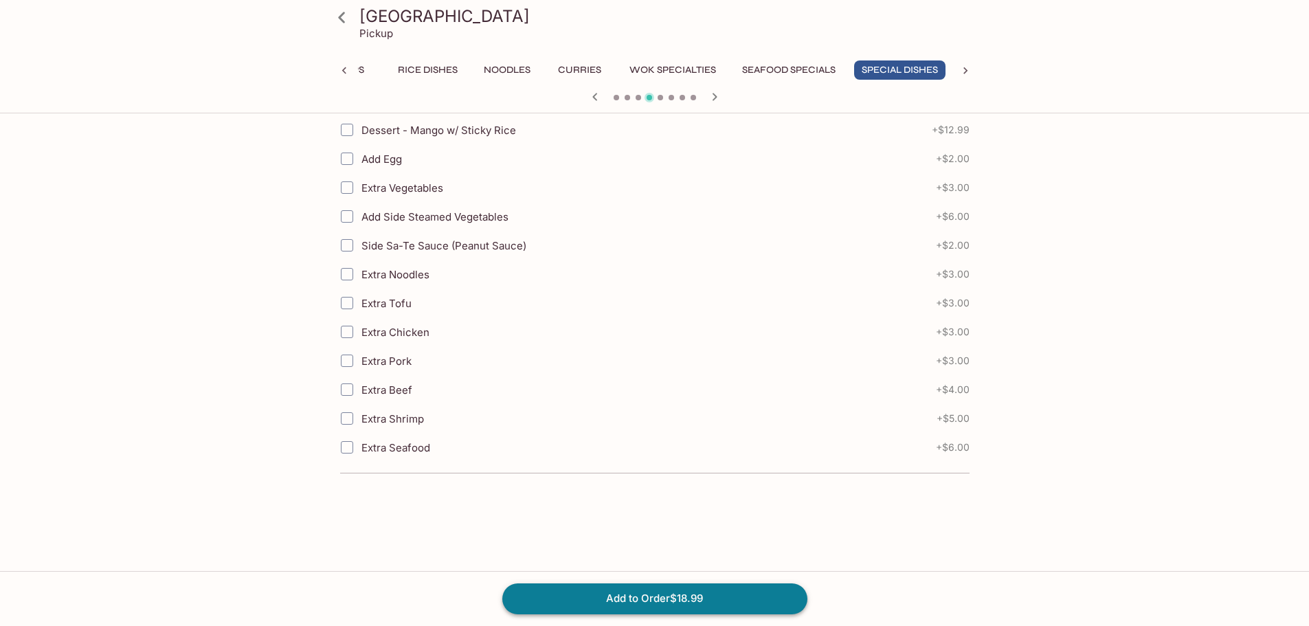
click at [659, 595] on button "Add to Order $18.99" at bounding box center [654, 598] width 305 height 30
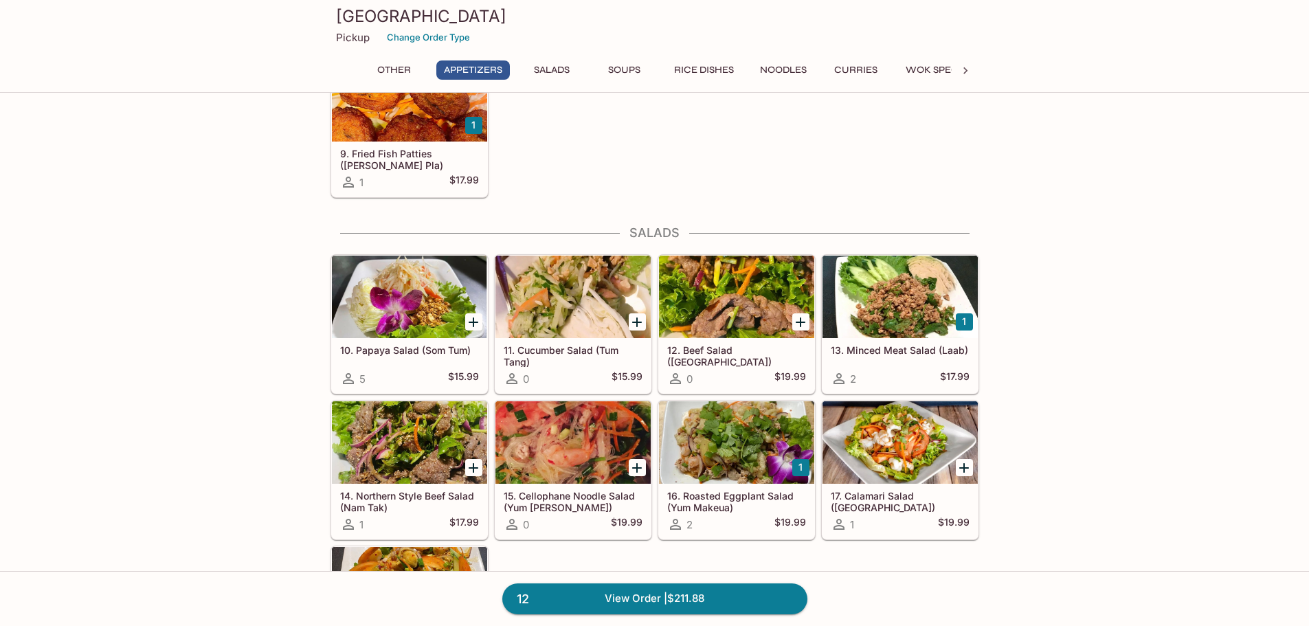
scroll to position [893, 0]
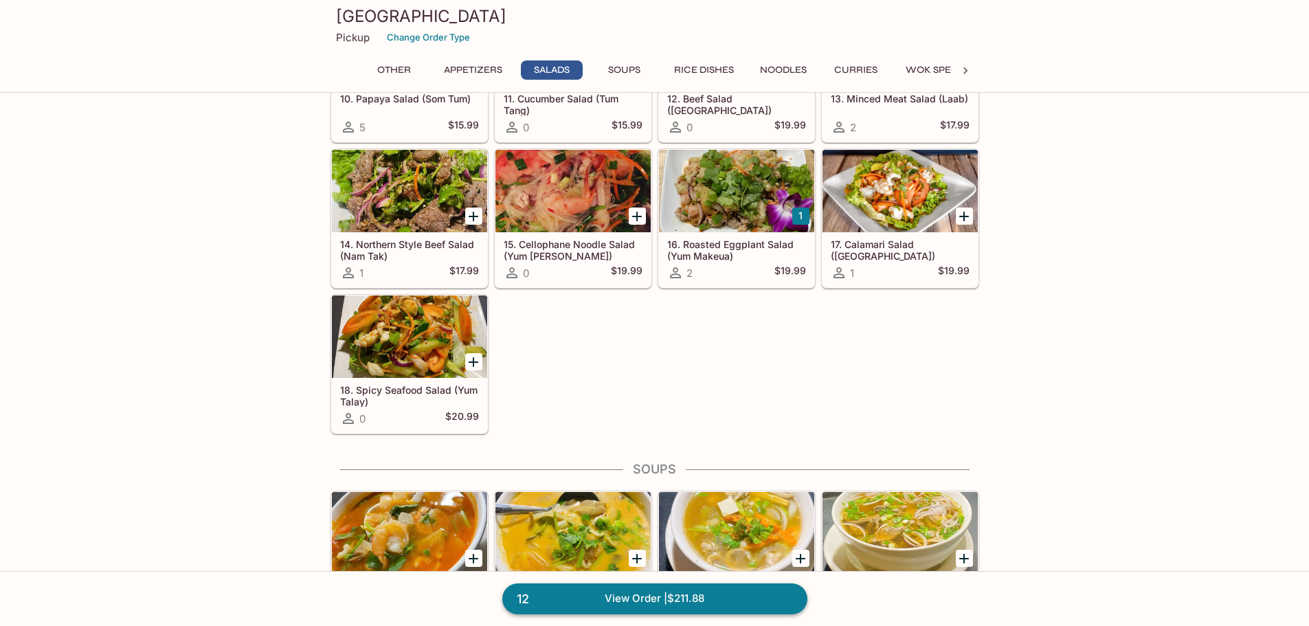
click at [621, 596] on link "12 View Order | $211.88" at bounding box center [654, 598] width 305 height 30
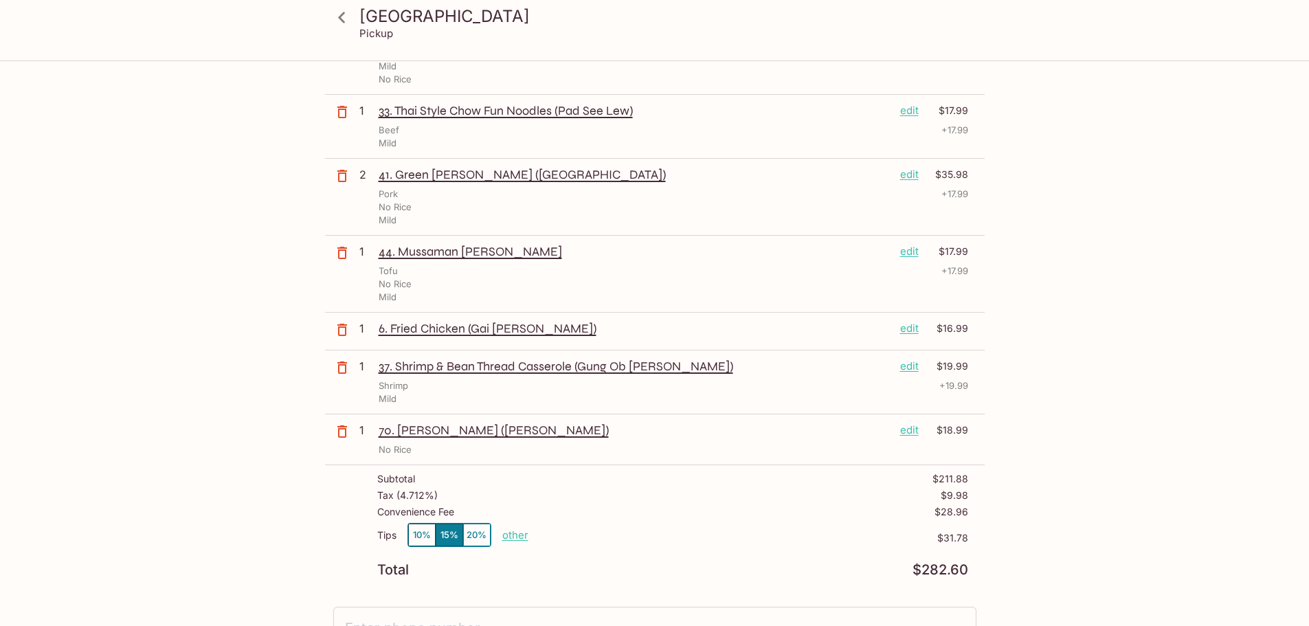
scroll to position [344, 0]
click at [420, 537] on button "10%" at bounding box center [421, 533] width 27 height 23
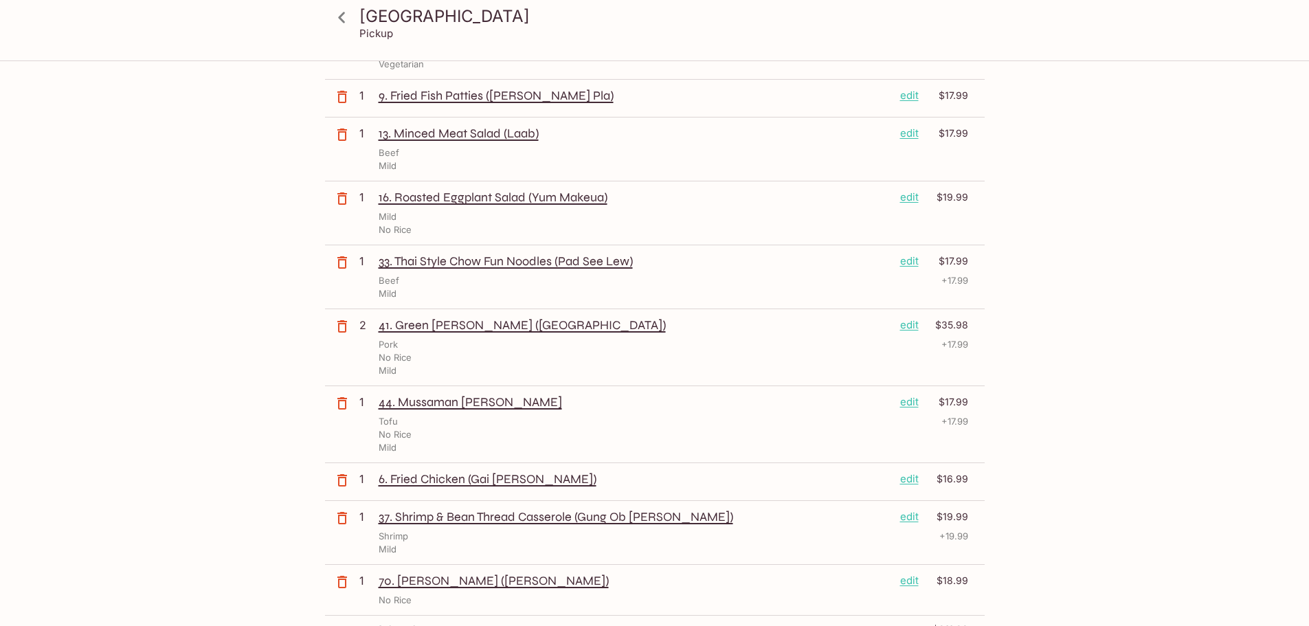
scroll to position [0, 0]
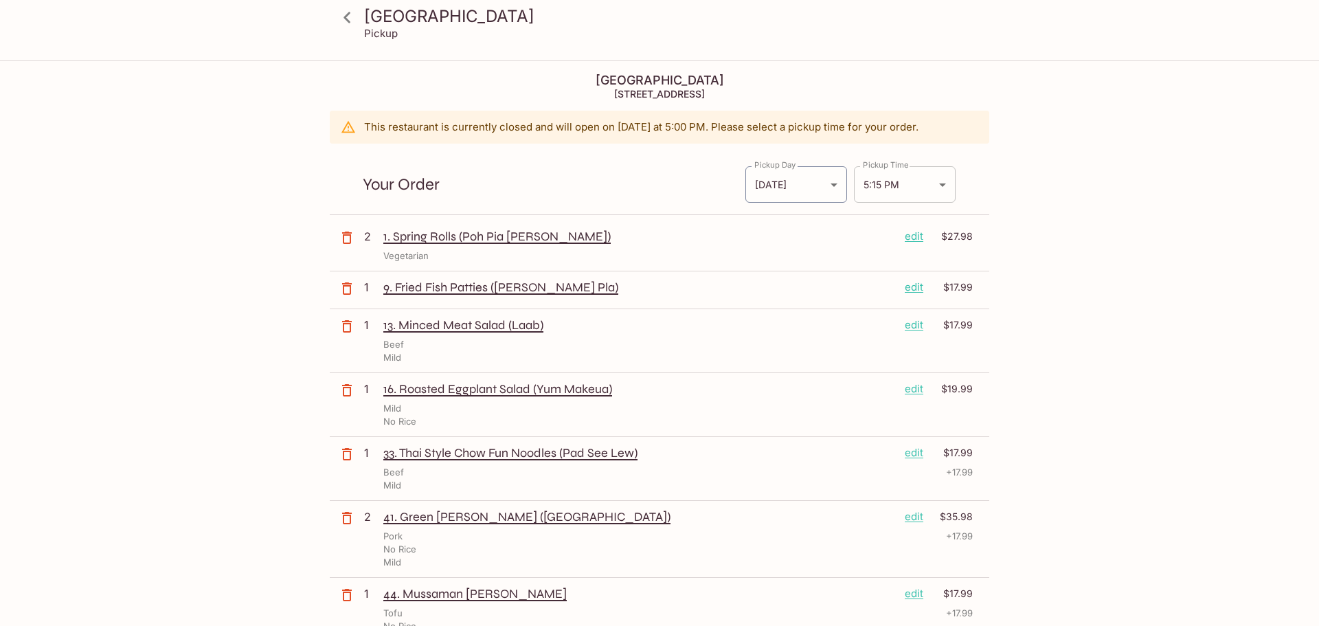
click at [938, 185] on body "[GEOGRAPHIC_DATA] [GEOGRAPHIC_DATA] [STREET_ADDRESS] This restaurant is current…" at bounding box center [659, 375] width 1319 height 626
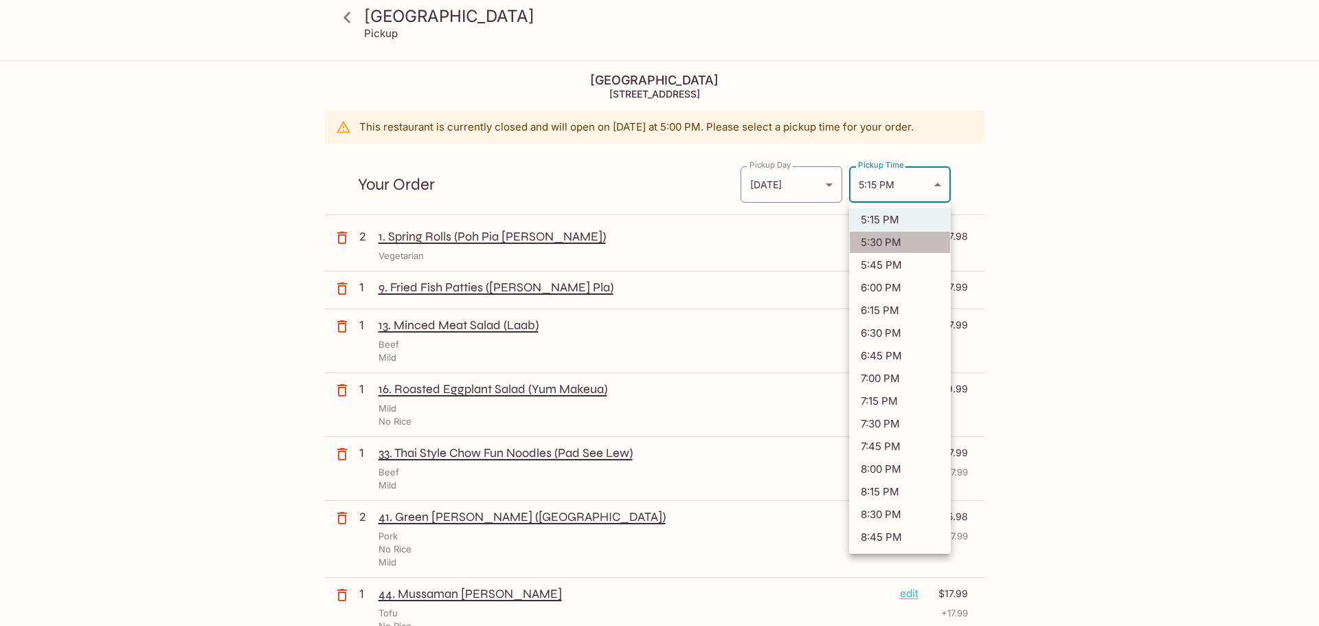
click at [892, 240] on li "5:30 PM" at bounding box center [900, 242] width 102 height 23
type input "[DATE]T03:30:00.000000Z"
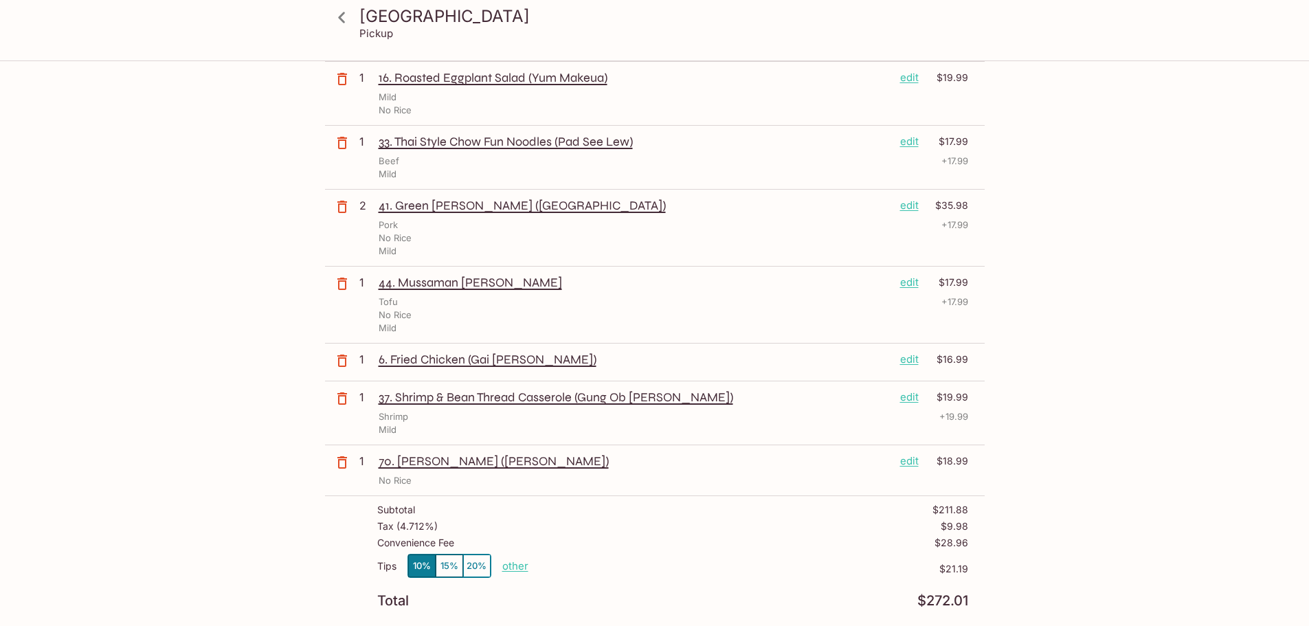
scroll to position [481, 0]
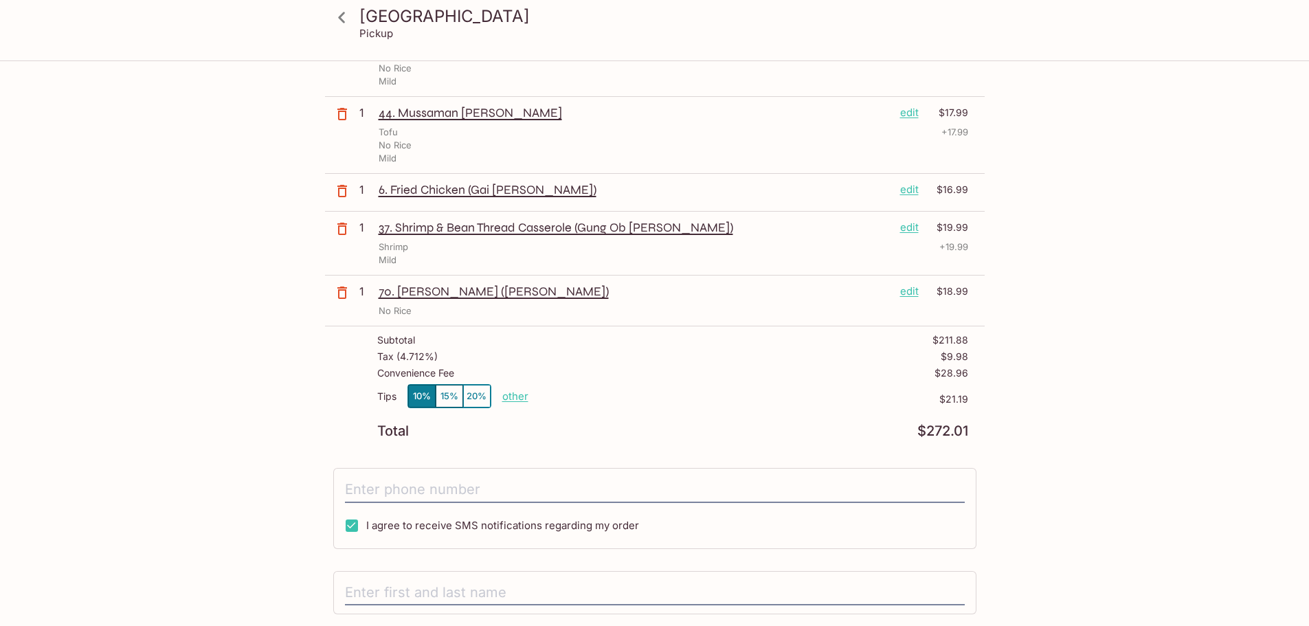
click at [519, 398] on p "other" at bounding box center [515, 396] width 26 height 13
type input "0.00"
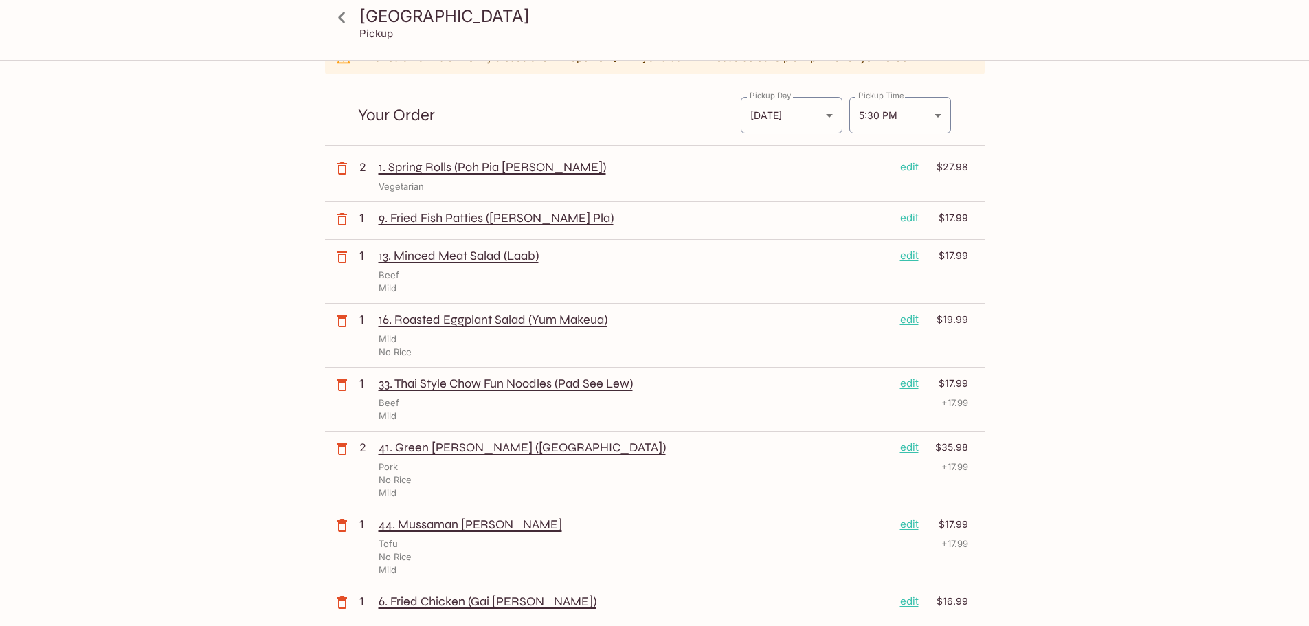
scroll to position [0, 0]
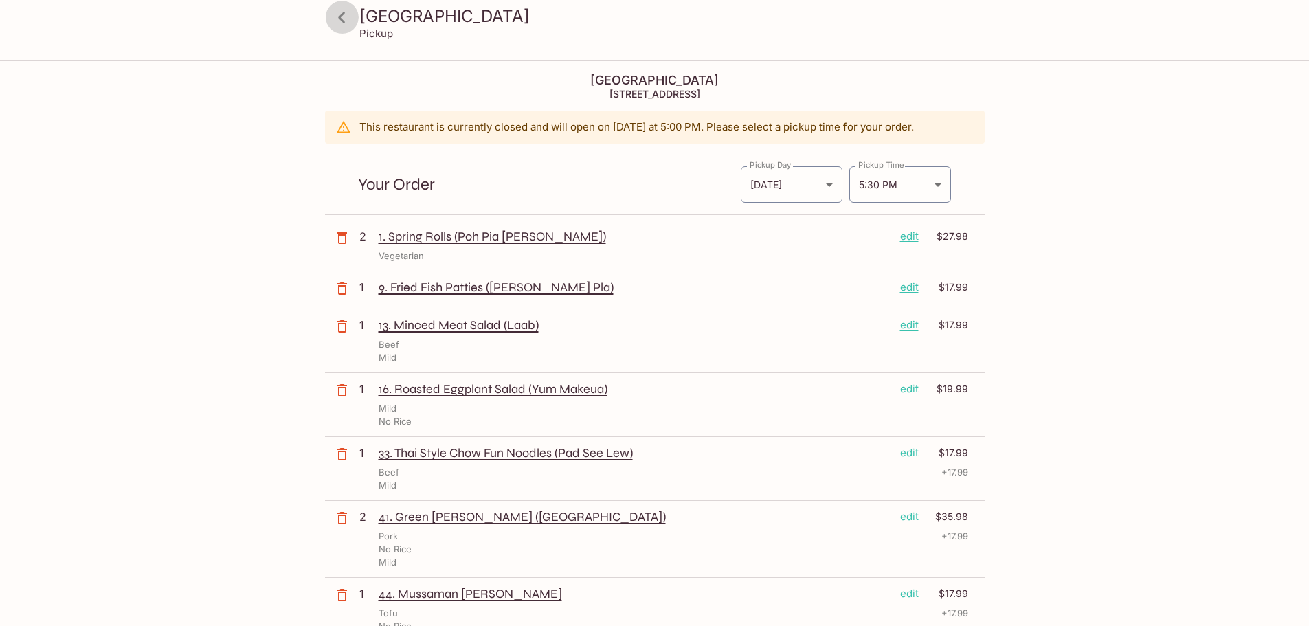
click at [341, 19] on icon at bounding box center [341, 17] width 7 height 11
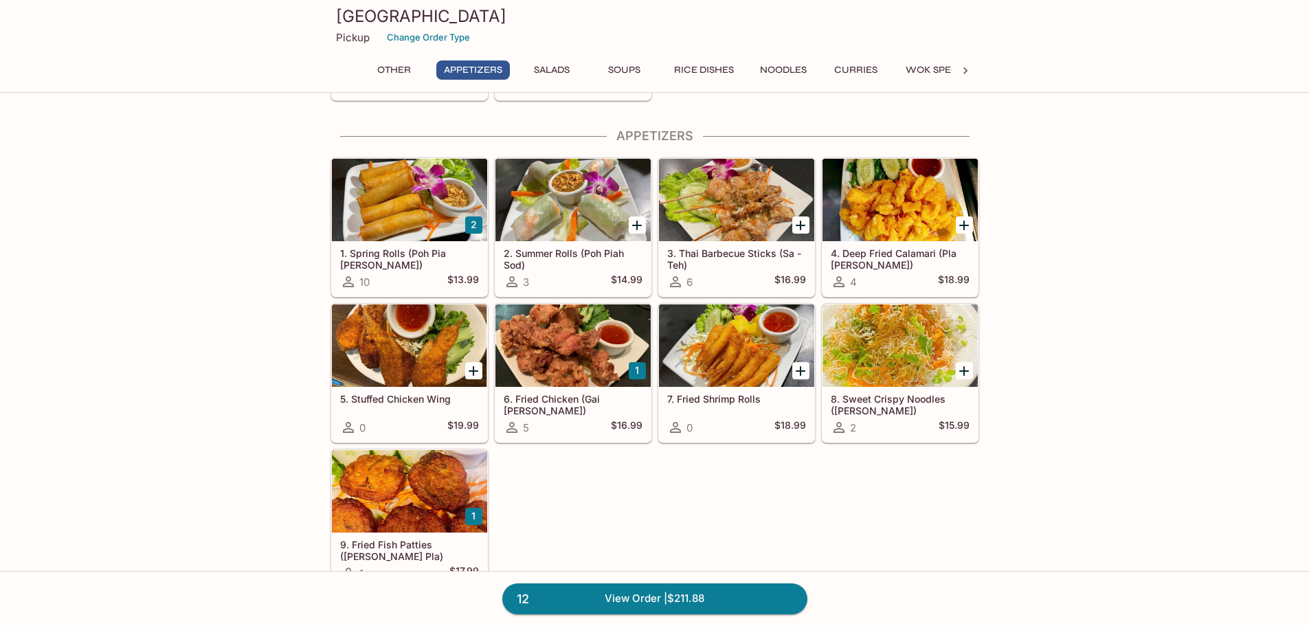
scroll to position [275, 0]
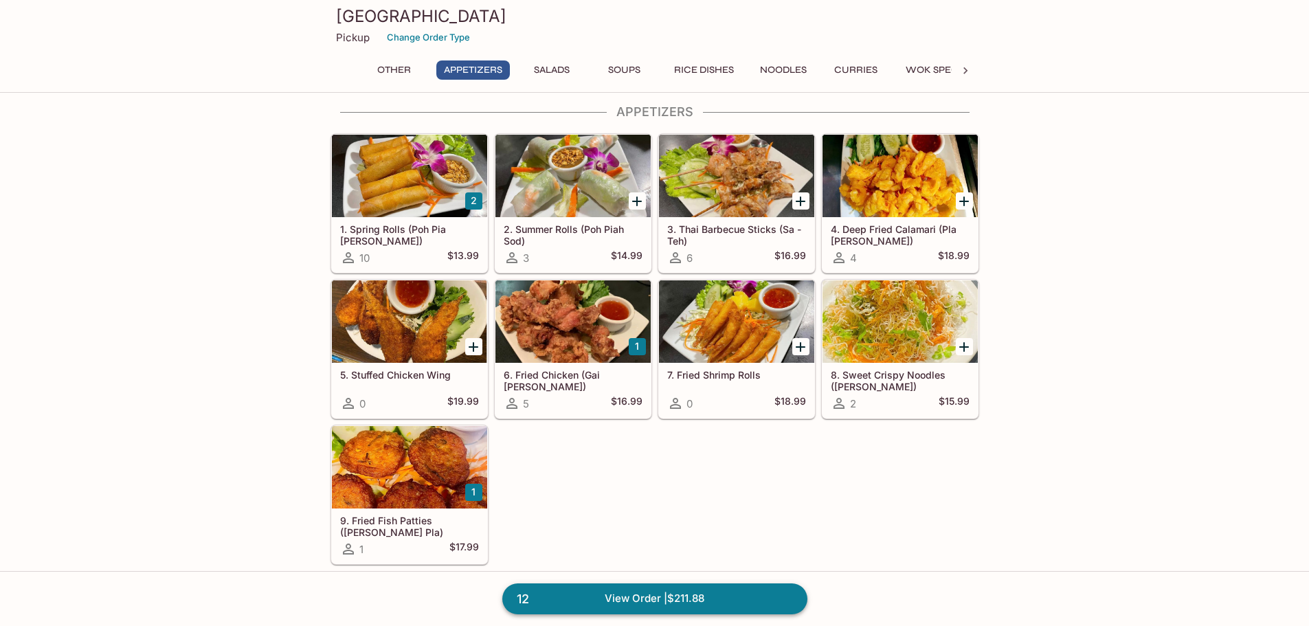
click at [627, 594] on link "12 View Order | $211.88" at bounding box center [654, 598] width 305 height 30
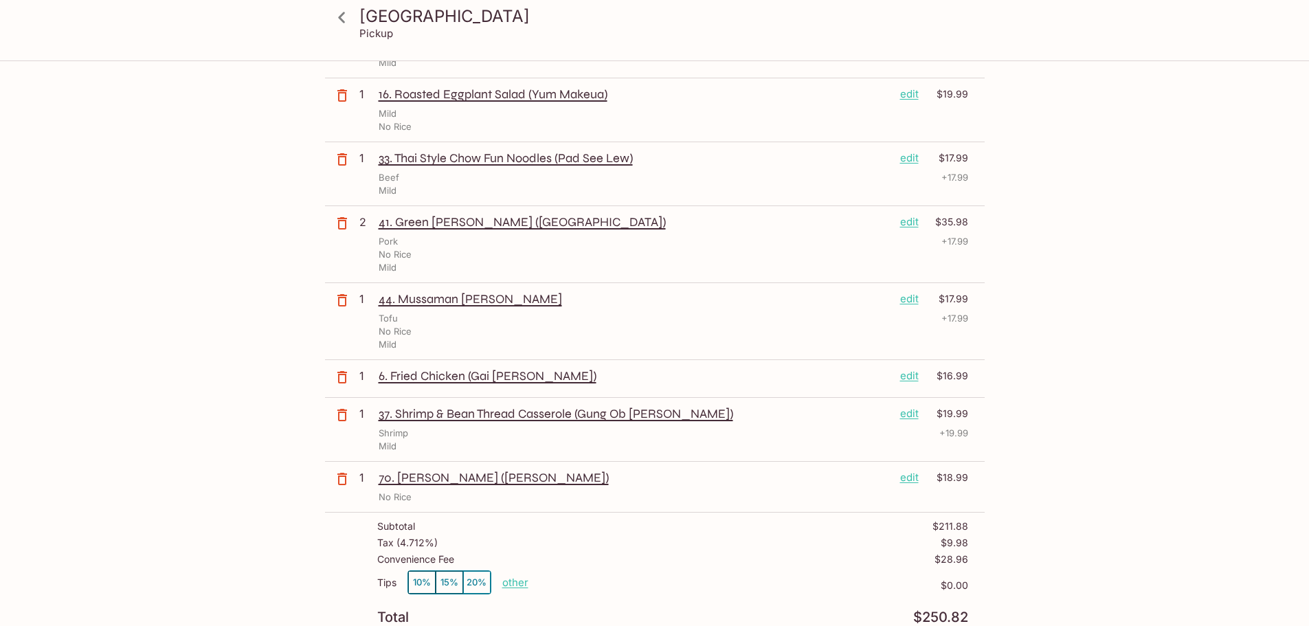
scroll to position [275, 0]
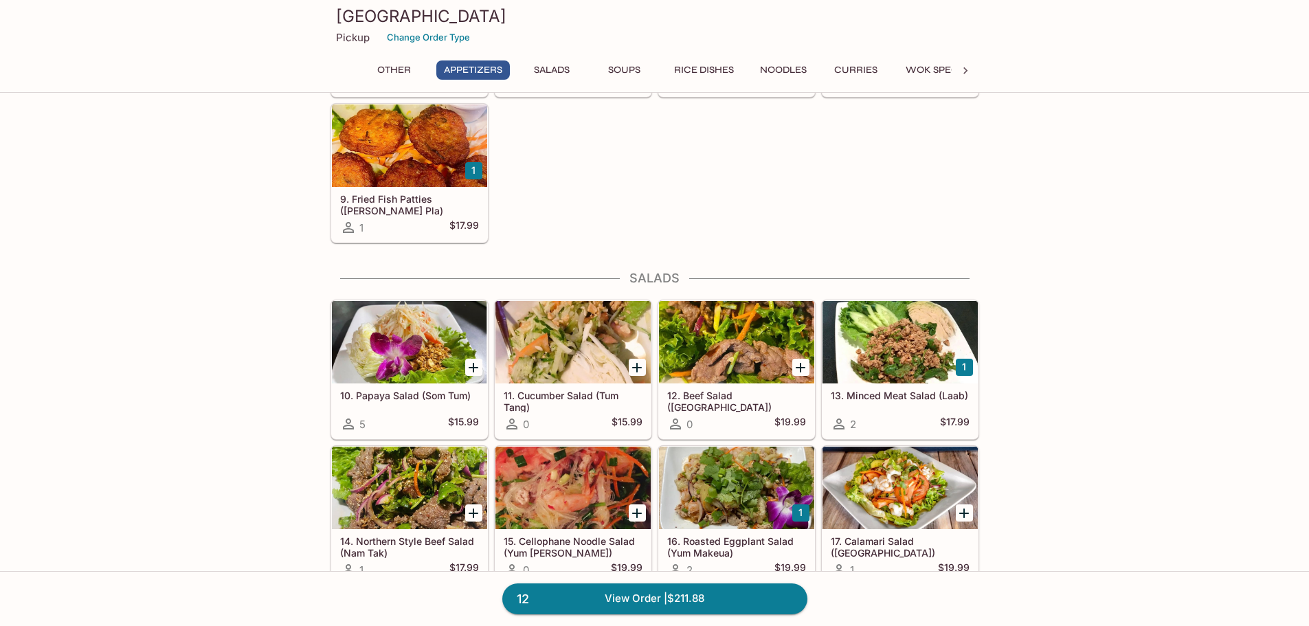
scroll to position [682, 0]
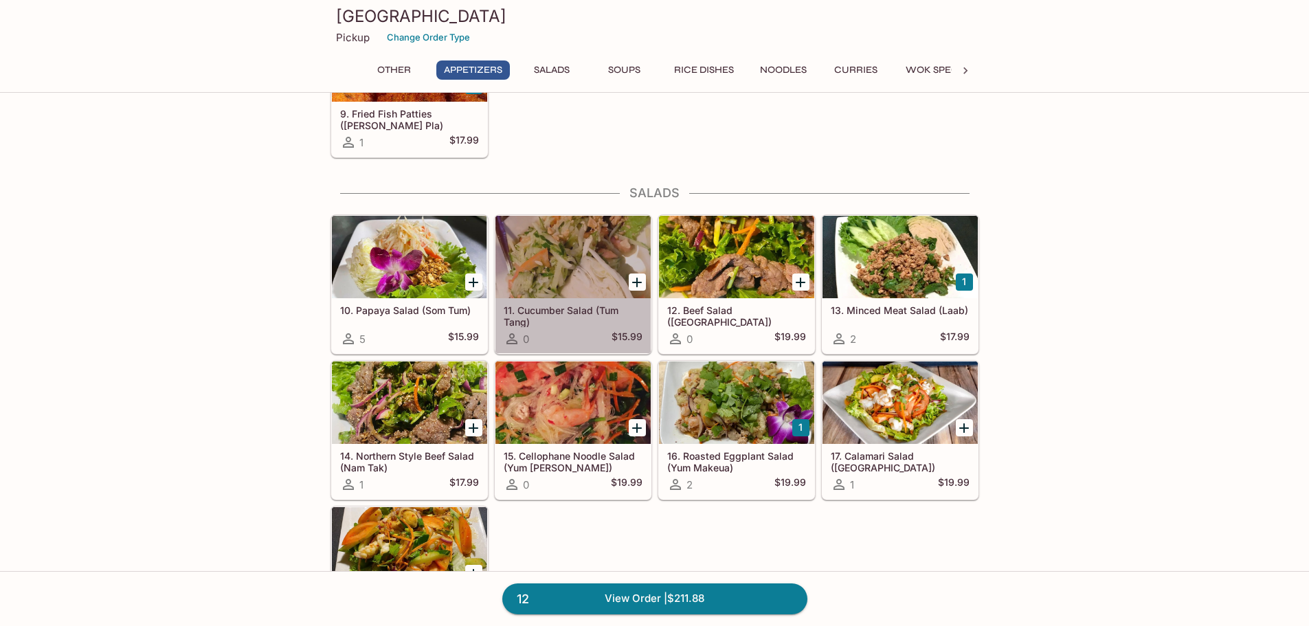
click at [600, 258] on div at bounding box center [572, 257] width 155 height 82
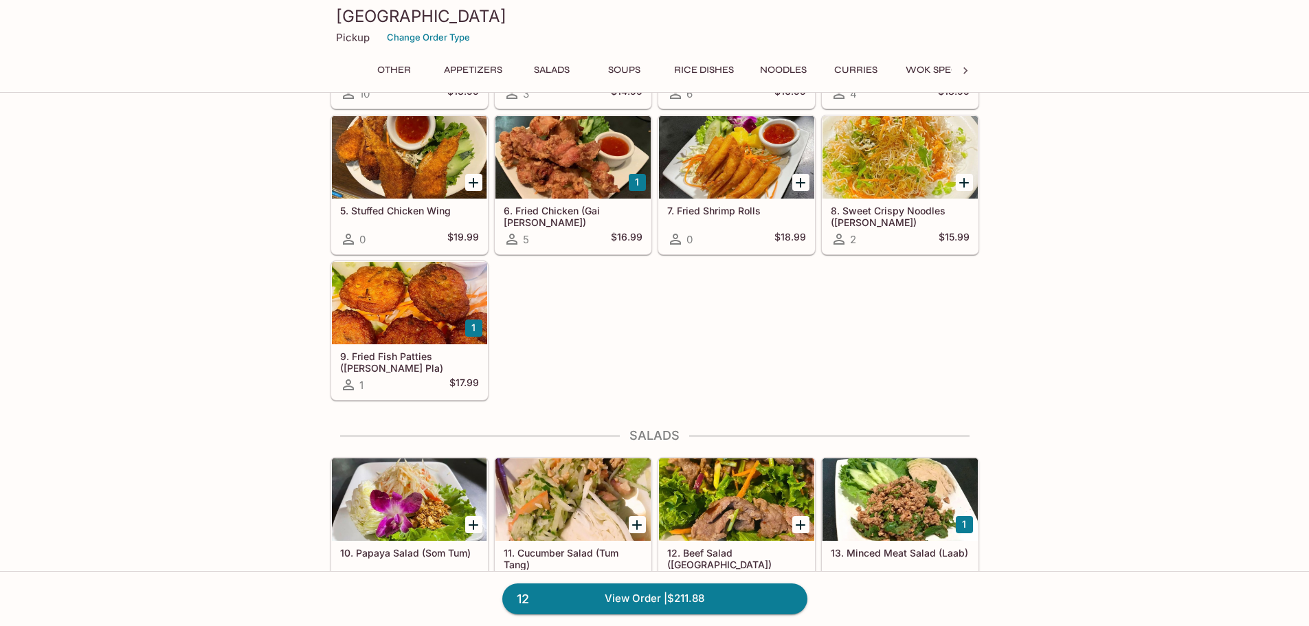
scroll to position [434, 0]
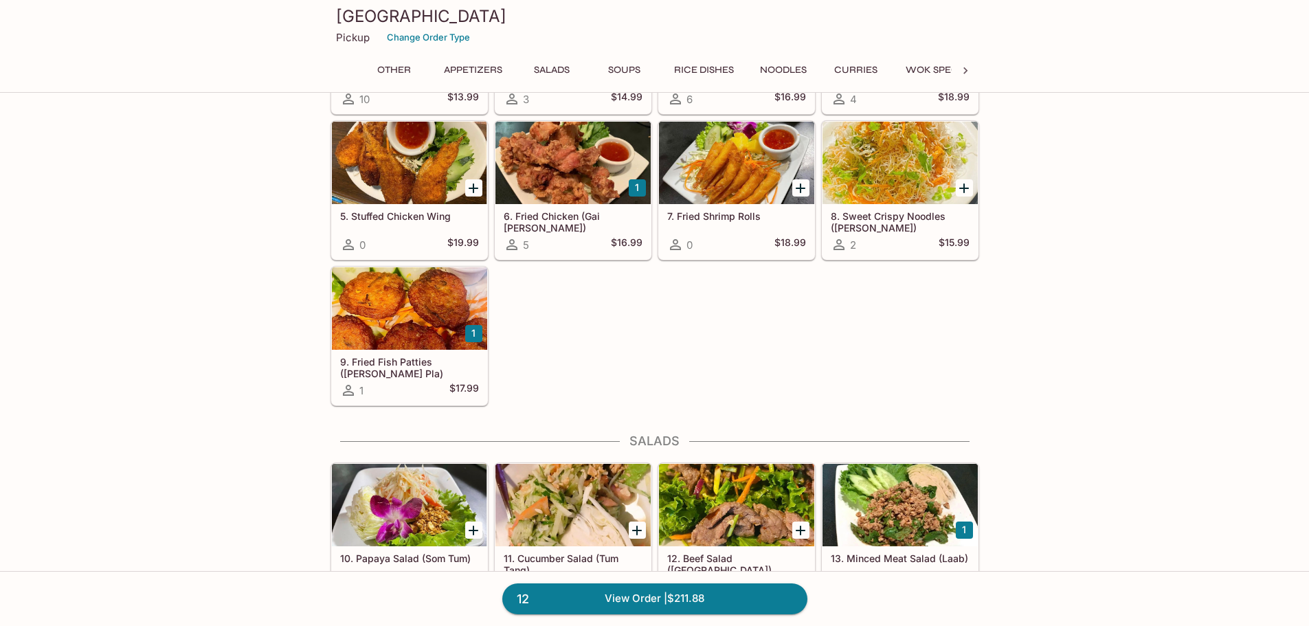
click at [393, 512] on div at bounding box center [409, 505] width 155 height 82
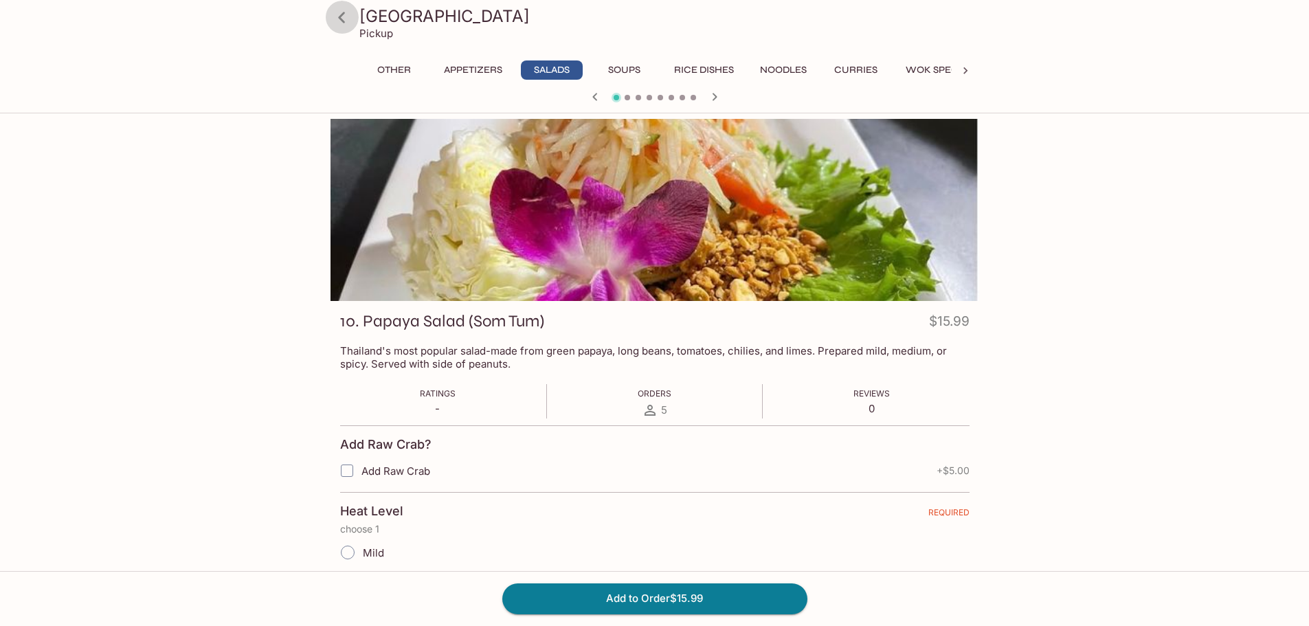
click at [342, 16] on icon at bounding box center [342, 17] width 24 height 24
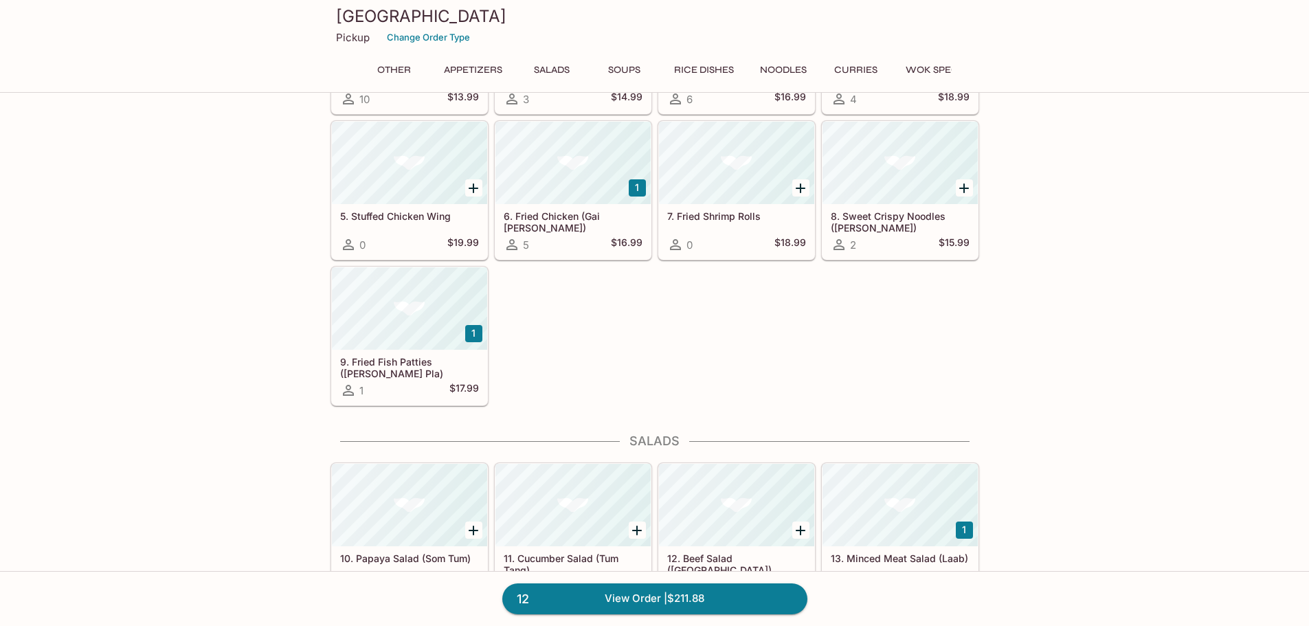
scroll to position [428, 0]
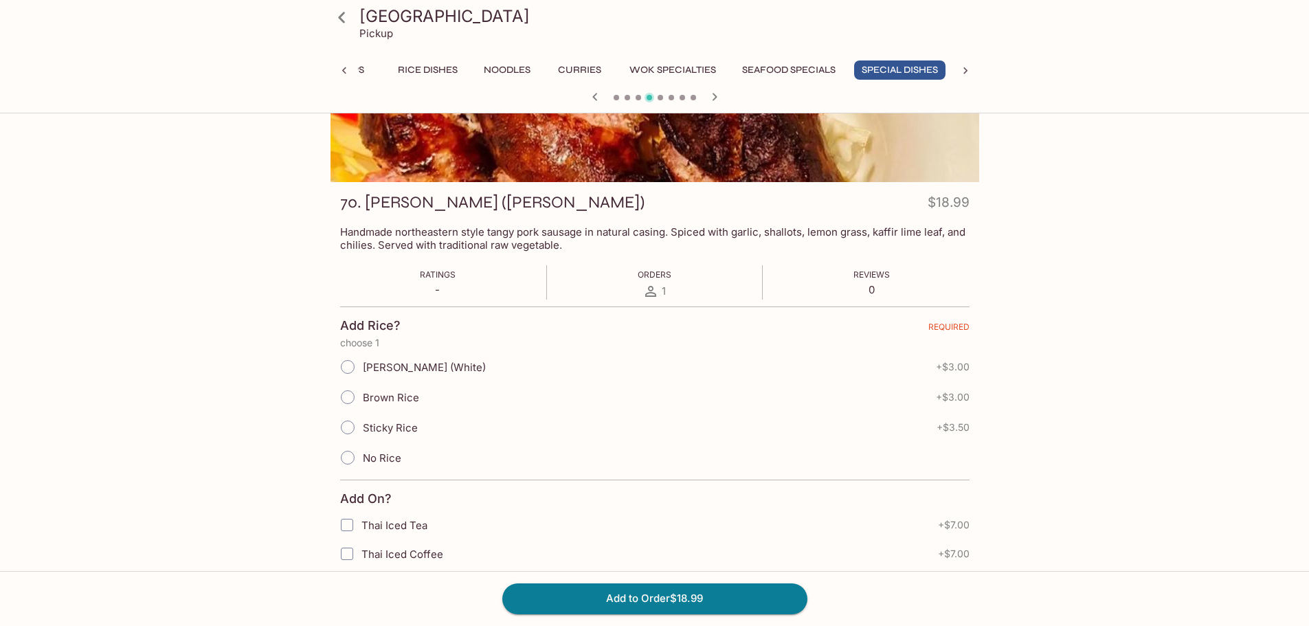
scroll to position [0, 276]
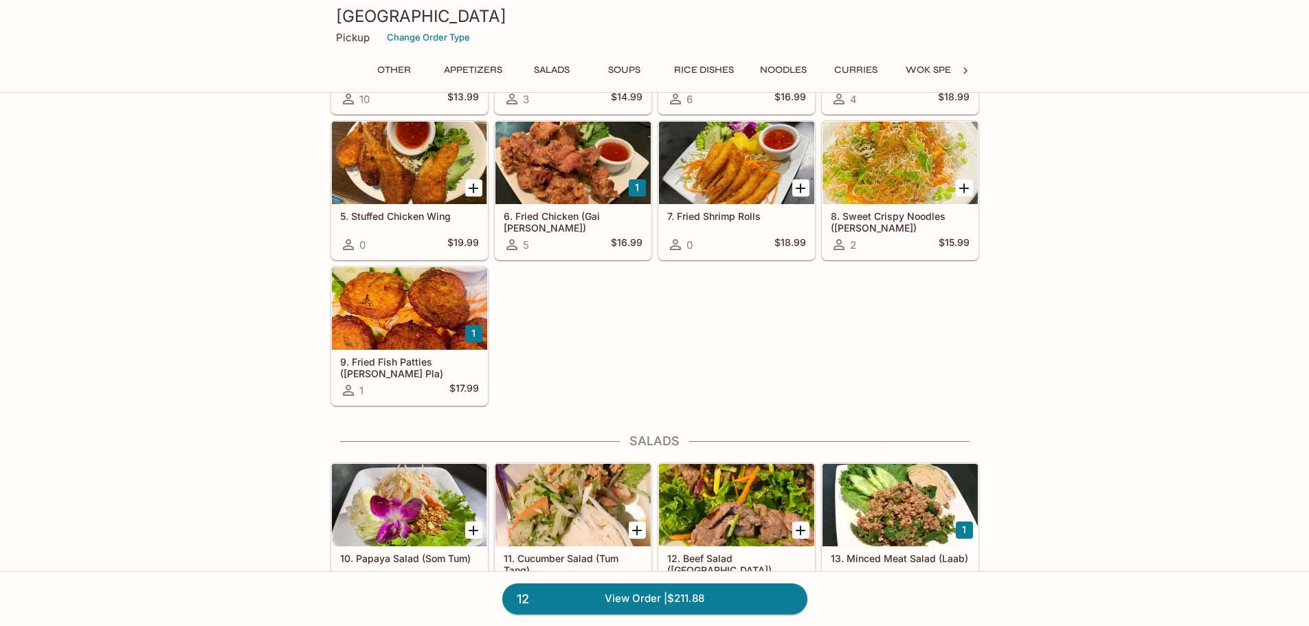
scroll to position [119, 0]
